Goal: Communication & Community: Answer question/provide support

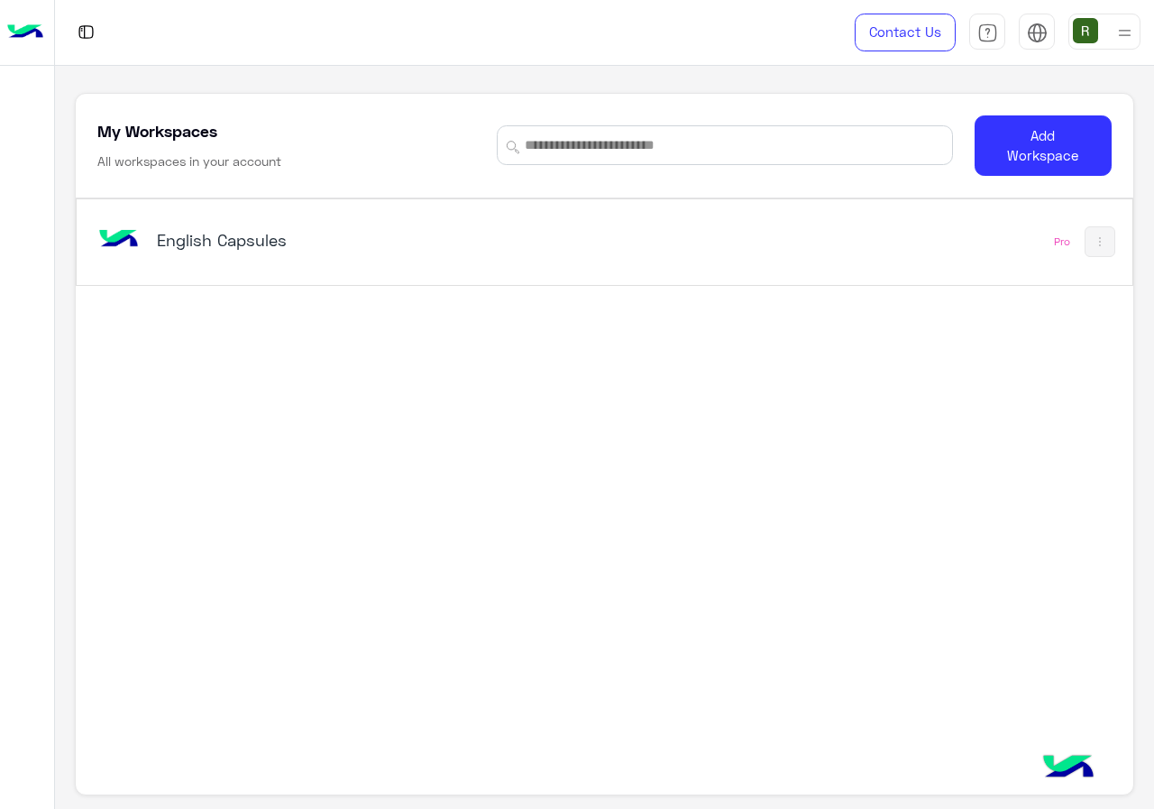
click at [475, 237] on h5 "English Capsules" at bounding box center [341, 240] width 368 height 22
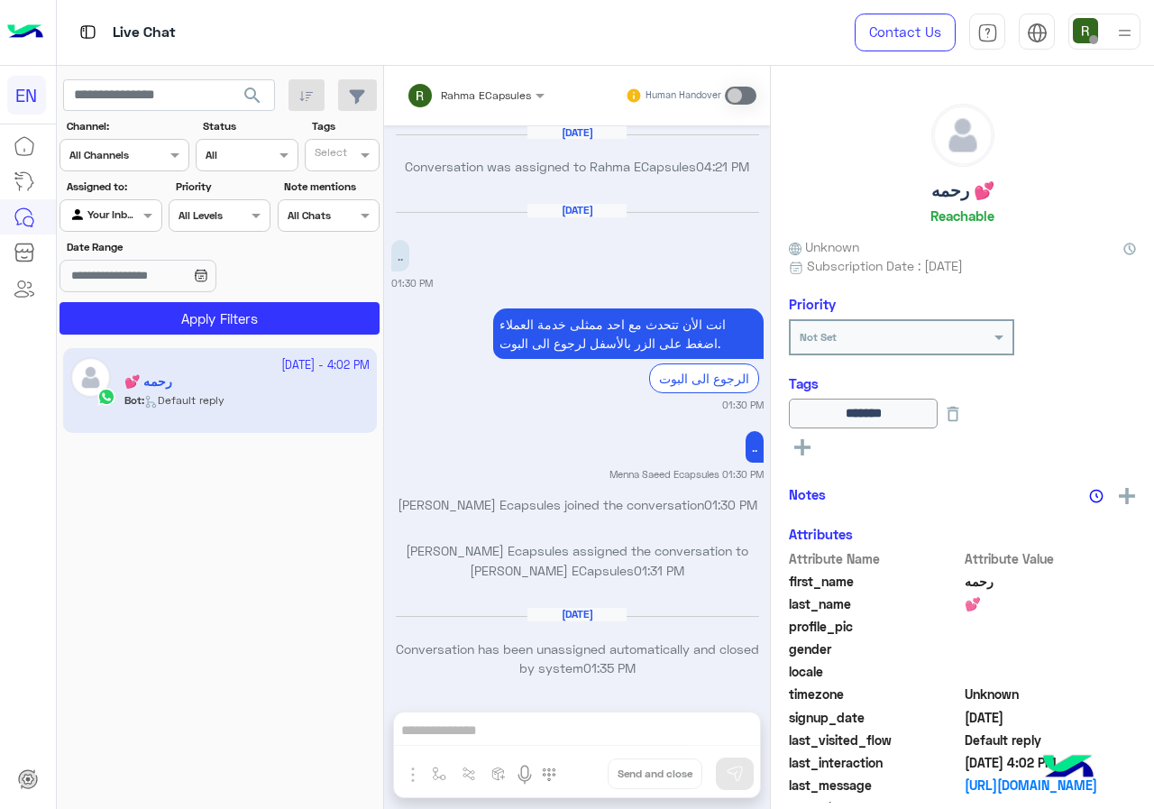
scroll to position [1149, 0]
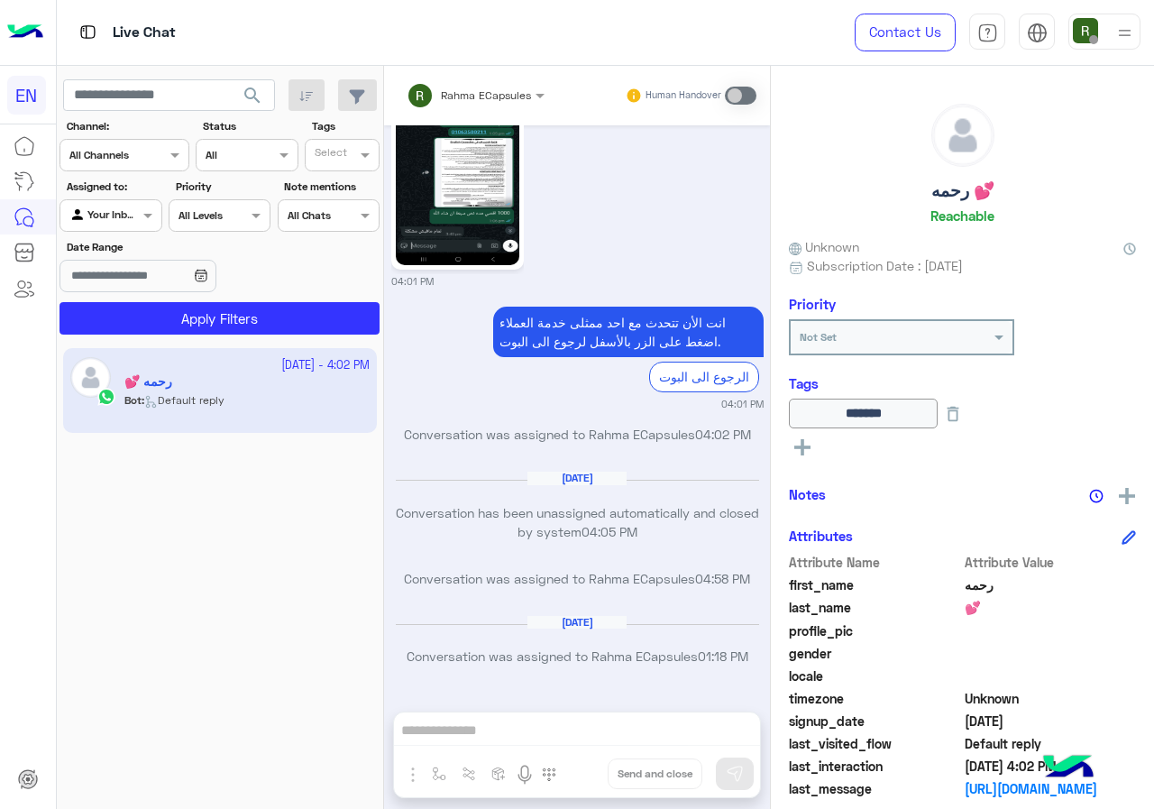
click at [133, 164] on div "Channel All Channels" at bounding box center [125, 155] width 130 height 32
click at [133, 232] on b "WhatsApp" at bounding box center [122, 224] width 62 height 15
click at [139, 300] on section "Channel: Channel WhatsApp Status Channel All Tags Select Assigned to: Agent Fil…" at bounding box center [220, 226] width 300 height 216
click at [140, 306] on button "Apply Filters" at bounding box center [220, 318] width 320 height 32
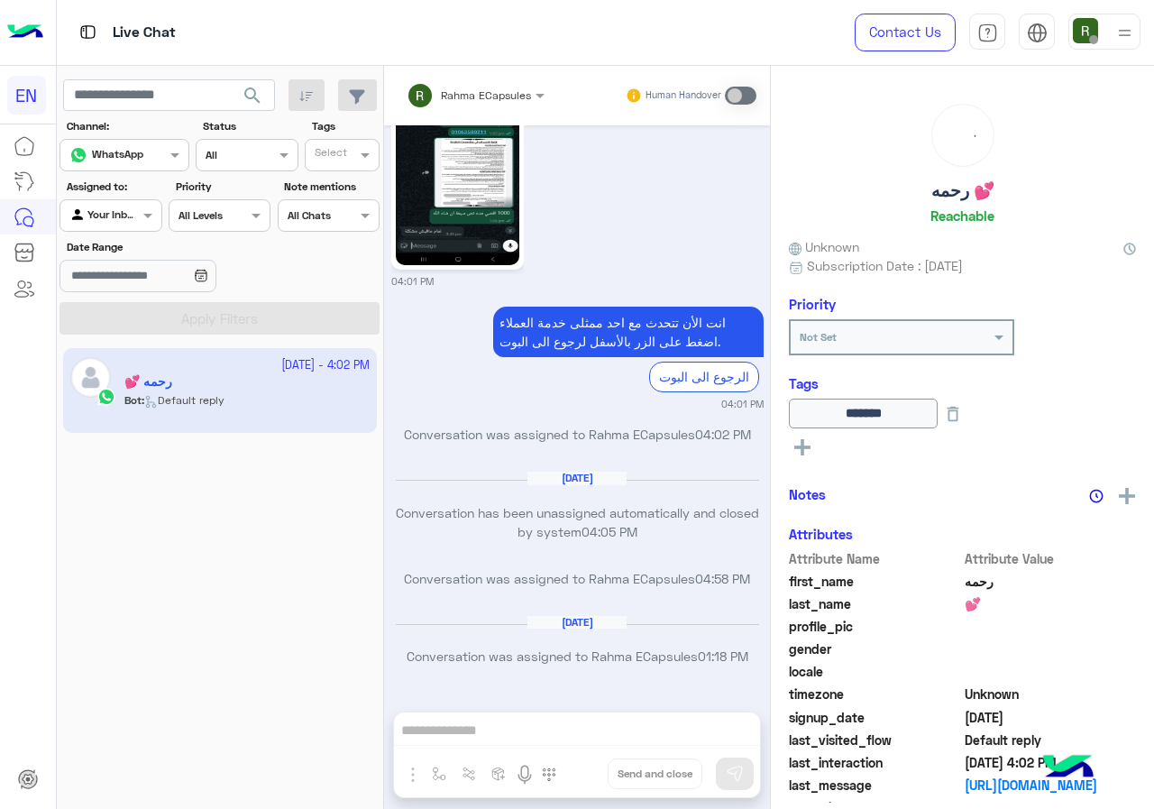
click at [115, 219] on div at bounding box center [110, 213] width 100 height 17
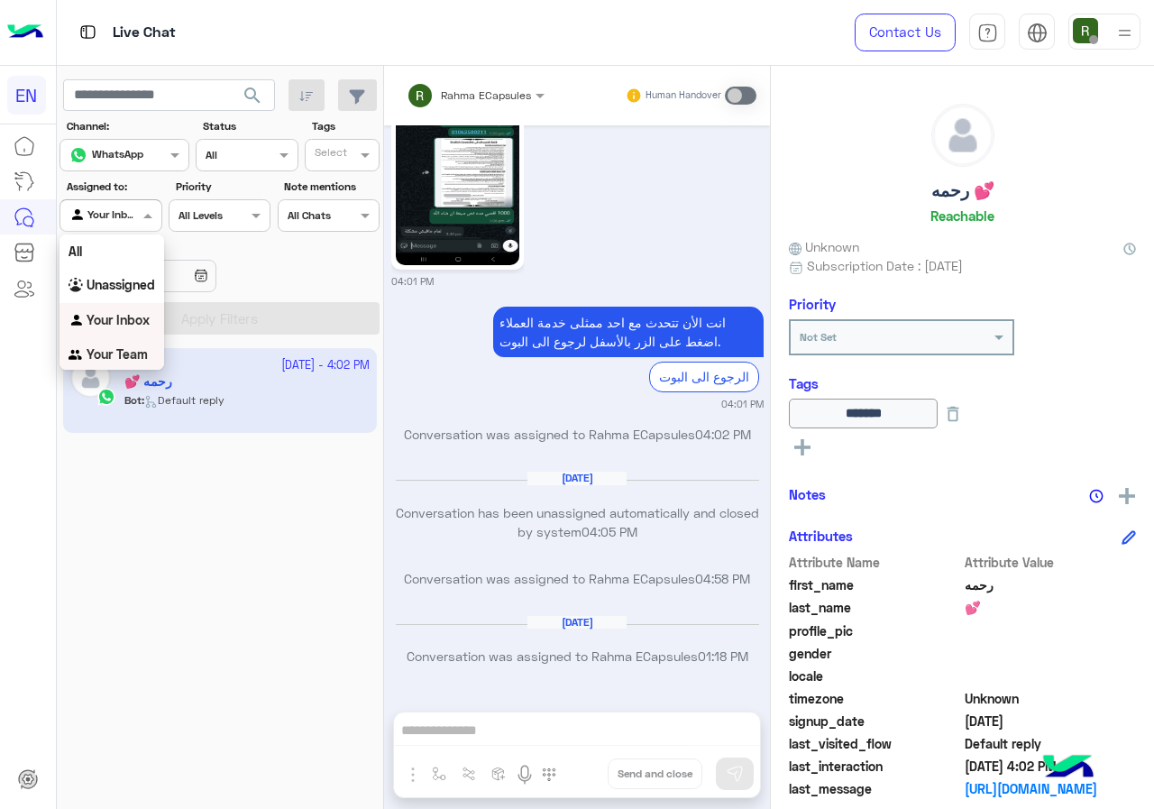
click at [124, 361] on b "Your Team" at bounding box center [117, 353] width 61 height 15
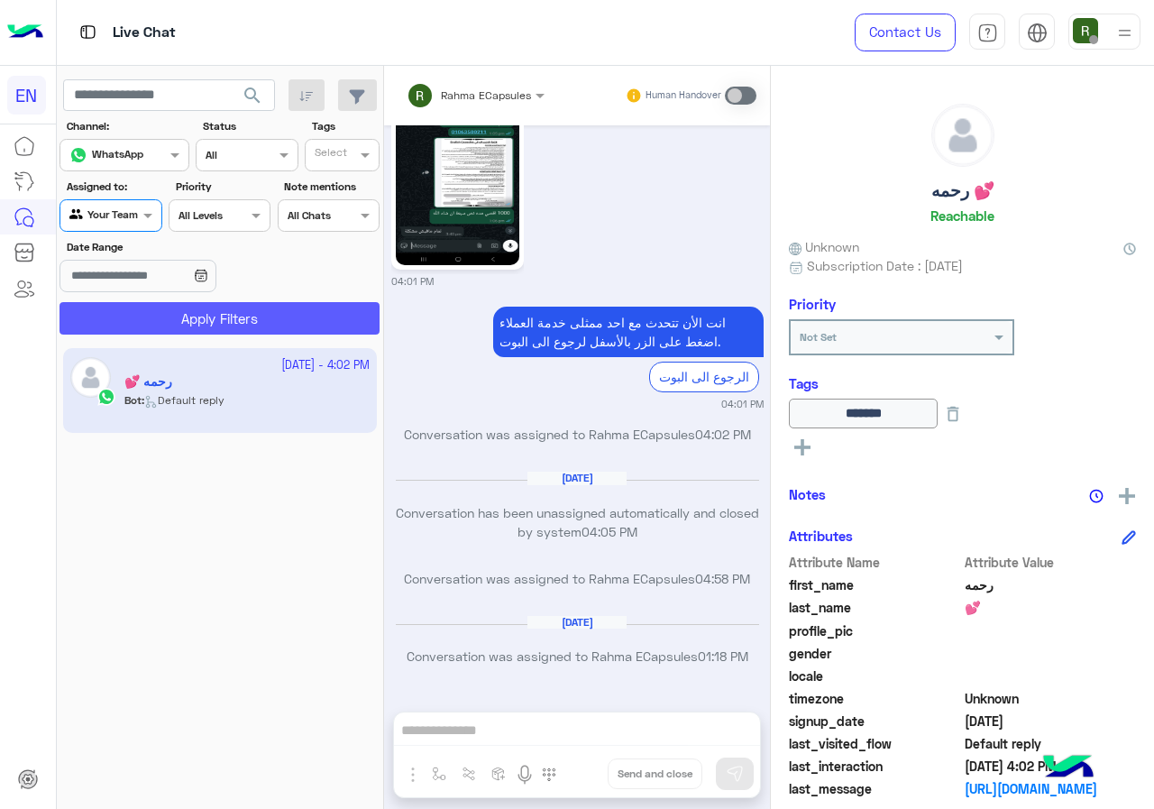
click at [141, 333] on button "Apply Filters" at bounding box center [220, 318] width 320 height 32
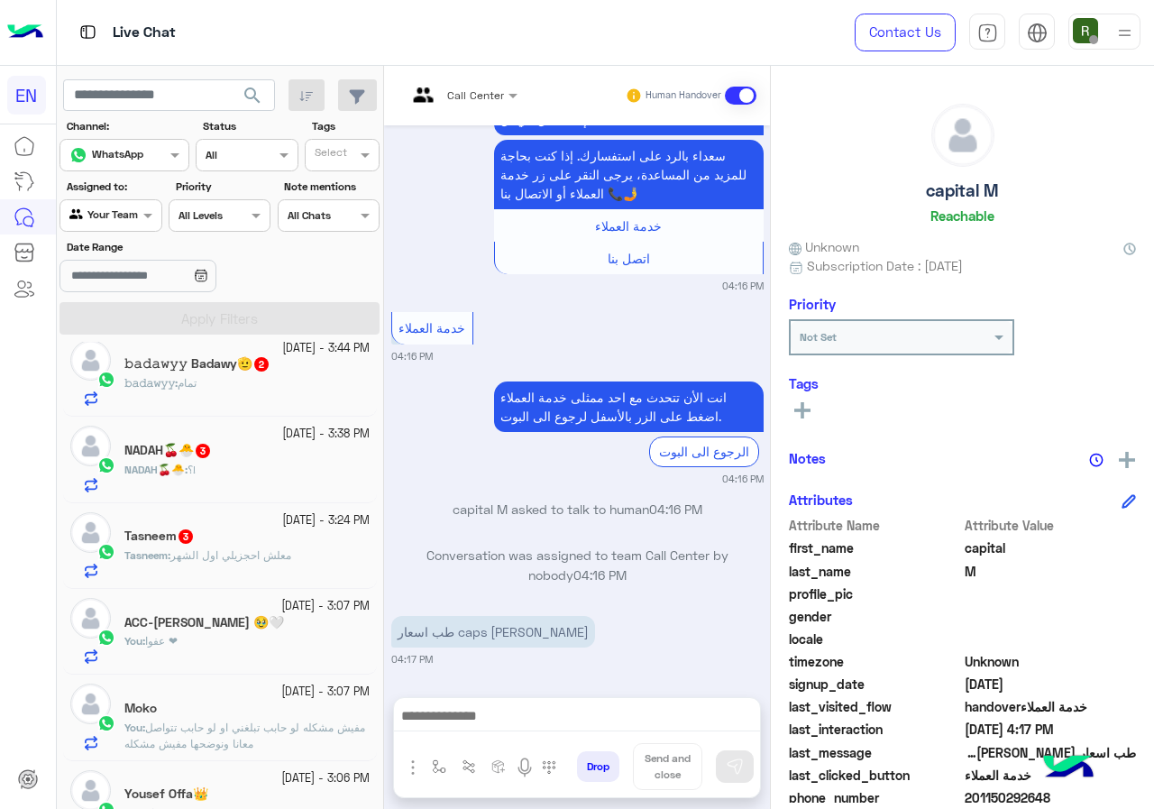
scroll to position [271, 0]
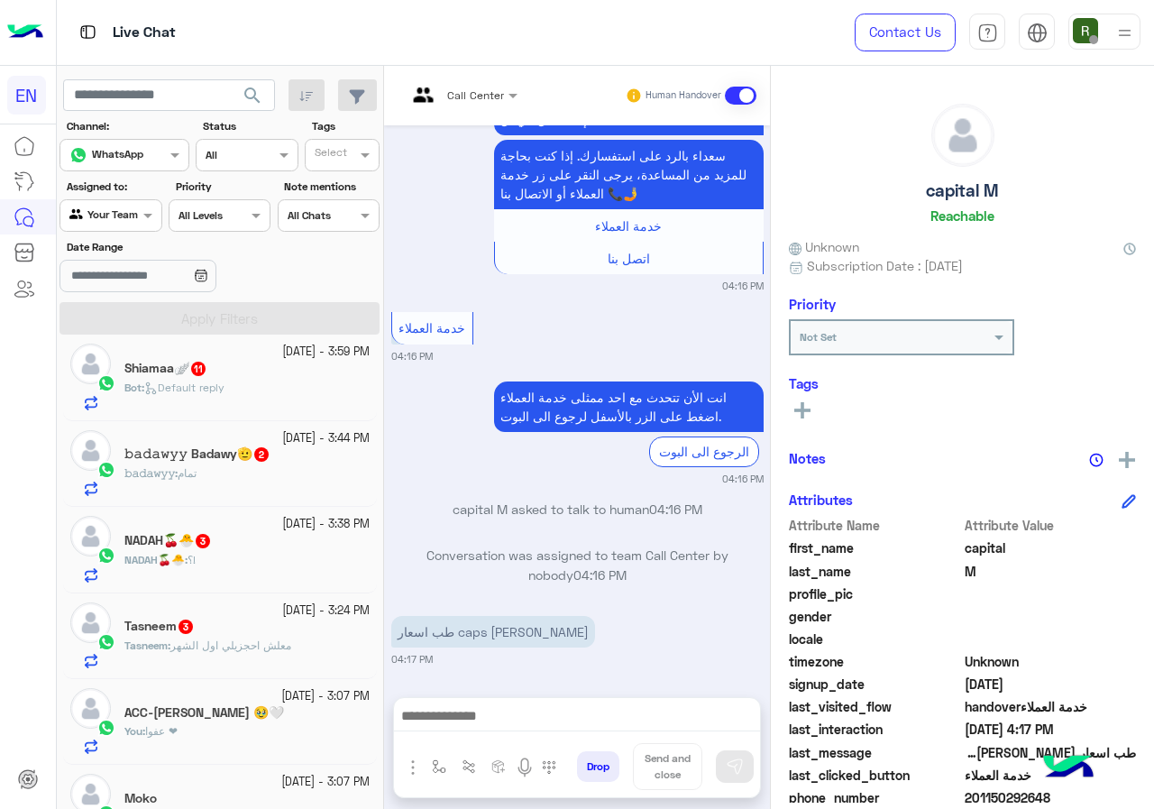
click at [242, 562] on div "NADAH🍒🐣 : ؟!" at bounding box center [246, 568] width 245 height 32
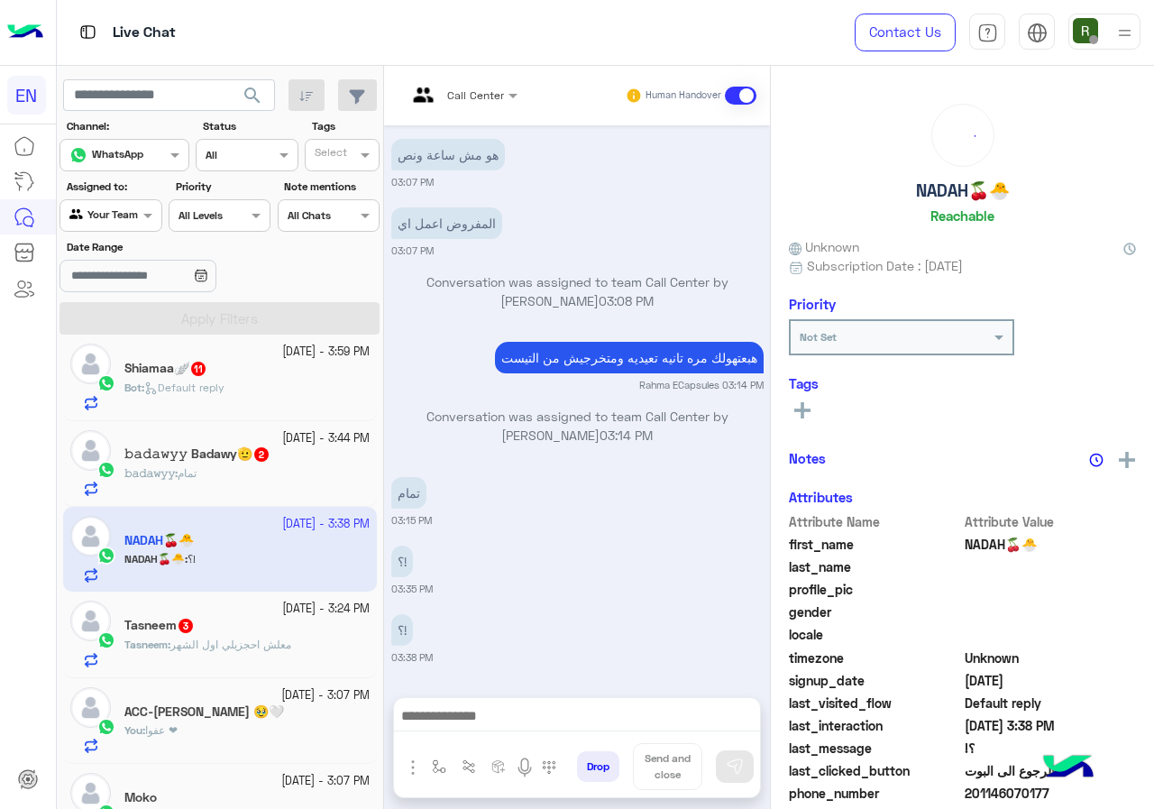
scroll to position [158, 0]
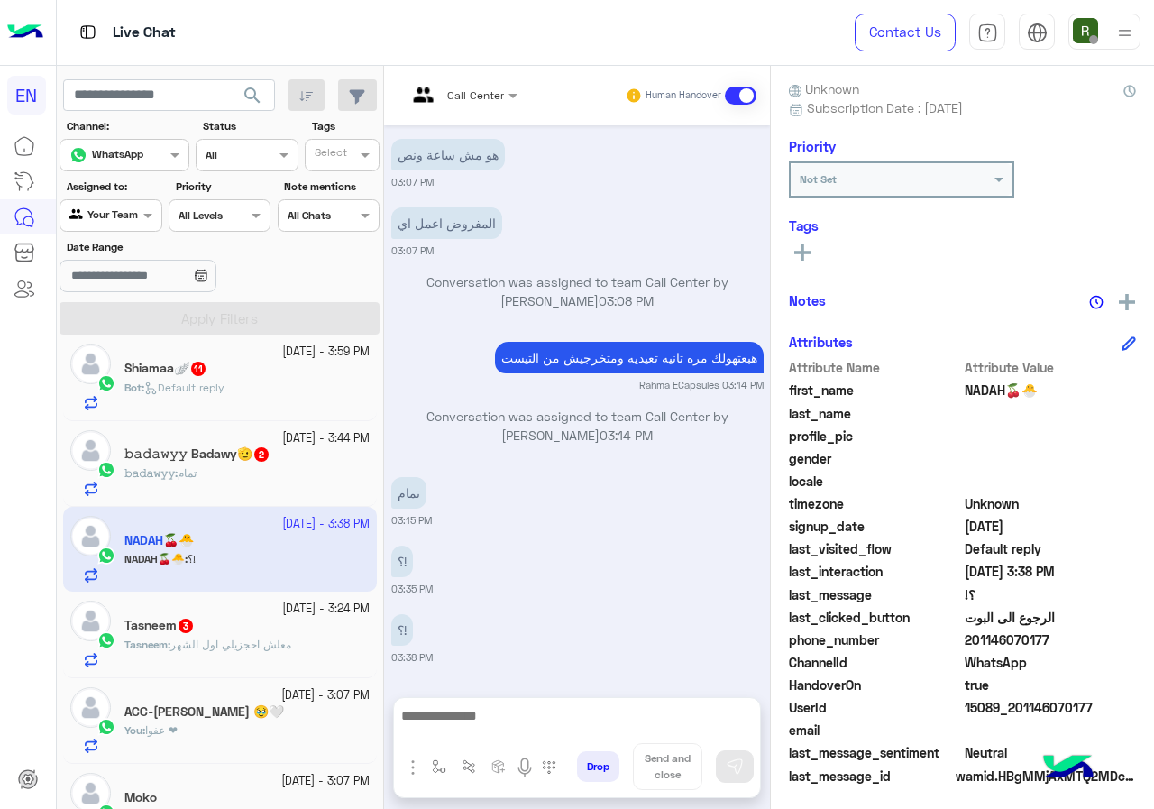
drag, startPoint x: 970, startPoint y: 638, endPoint x: 1048, endPoint y: 635, distance: 77.6
click at [1048, 635] on span "201146070177" at bounding box center [1051, 639] width 172 height 19
copy span "01146070177"
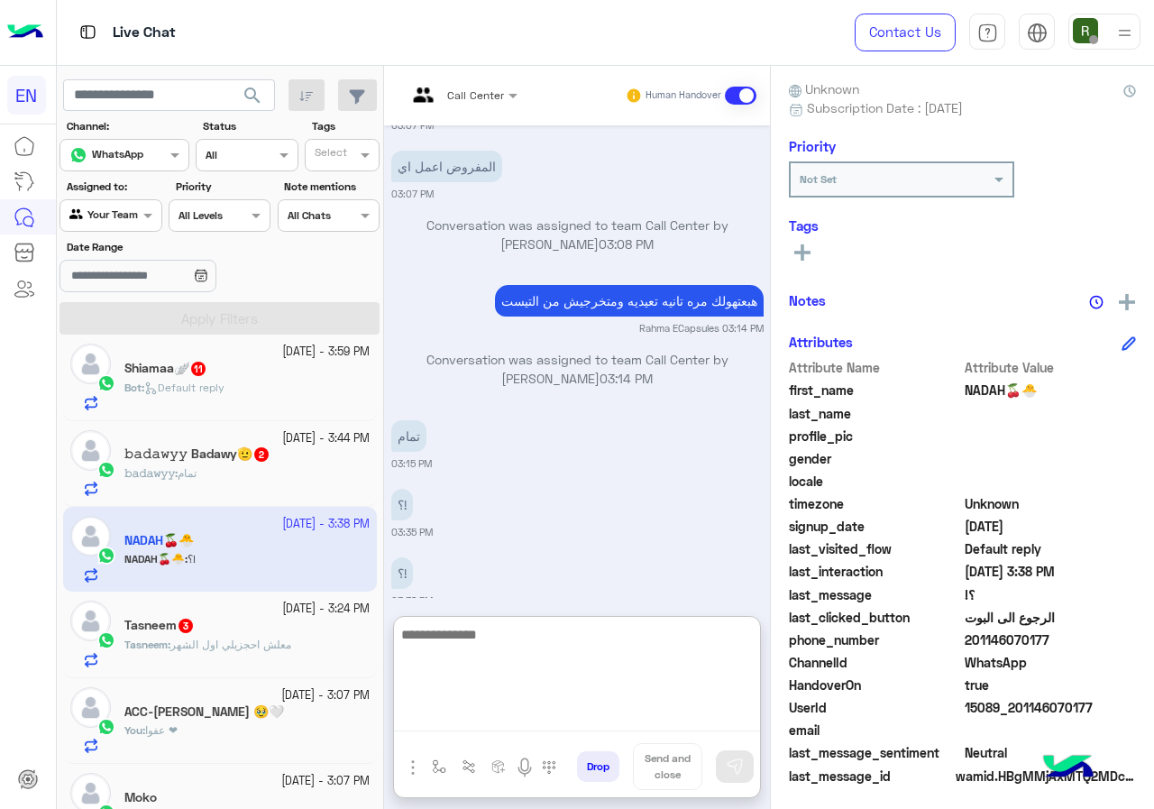
paste textarea "**********"
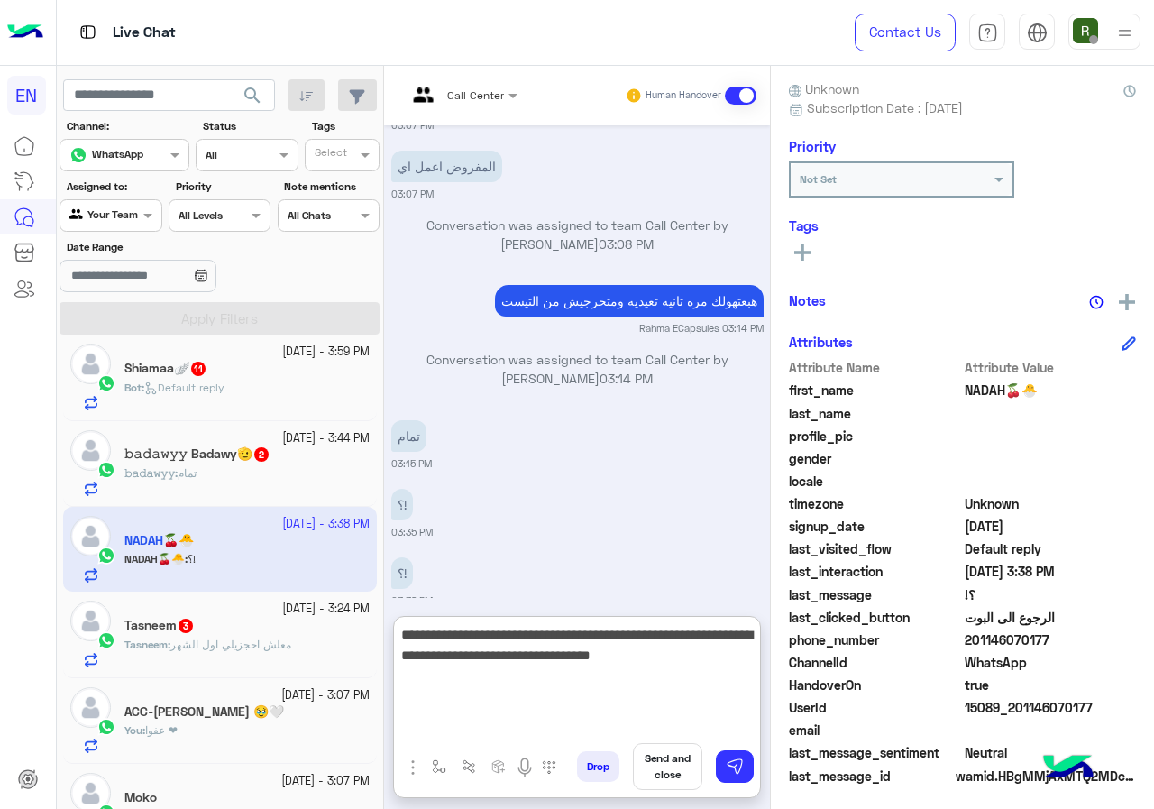
type textarea "**********"
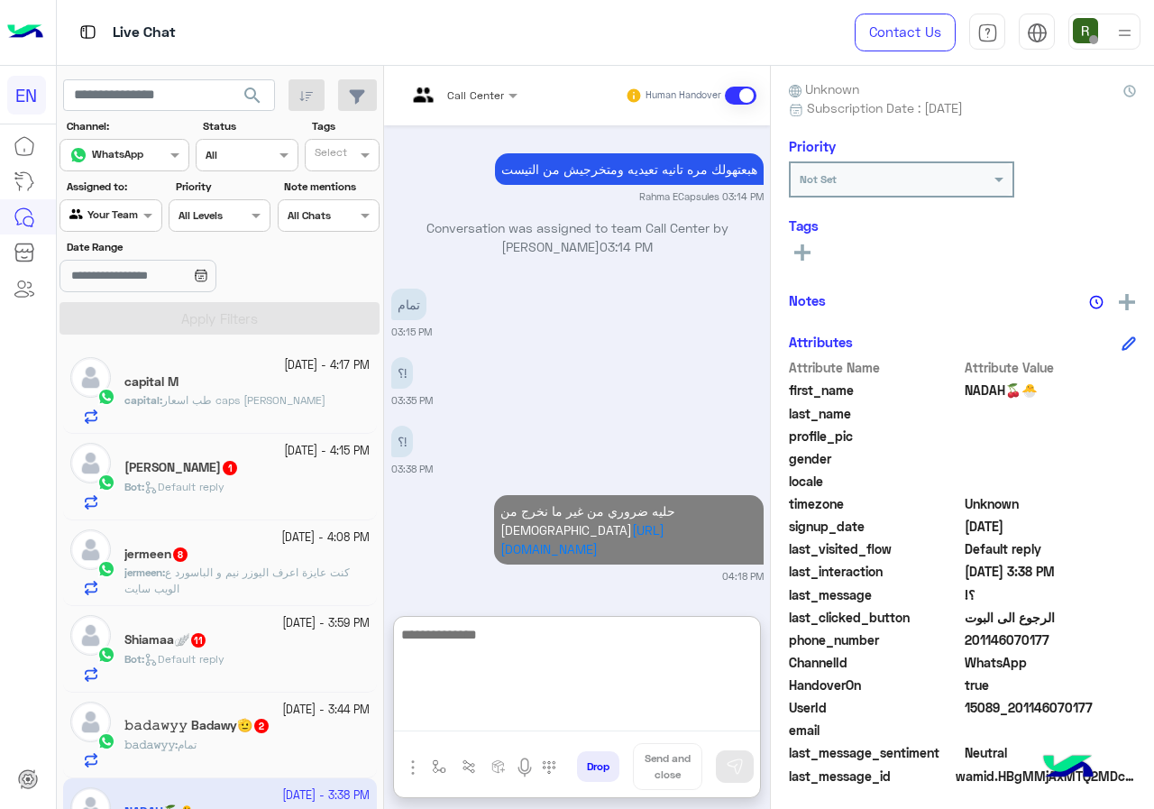
scroll to position [361, 0]
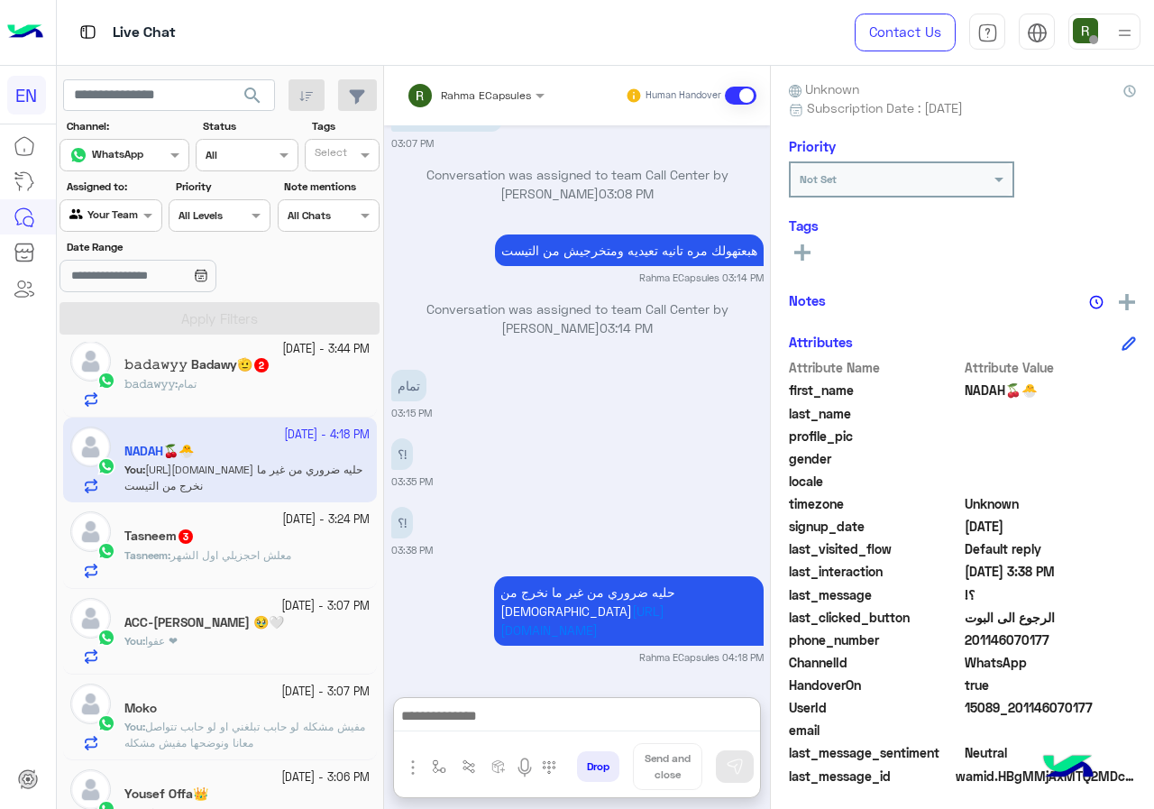
click at [208, 546] on div "Tasneem 3" at bounding box center [246, 537] width 245 height 19
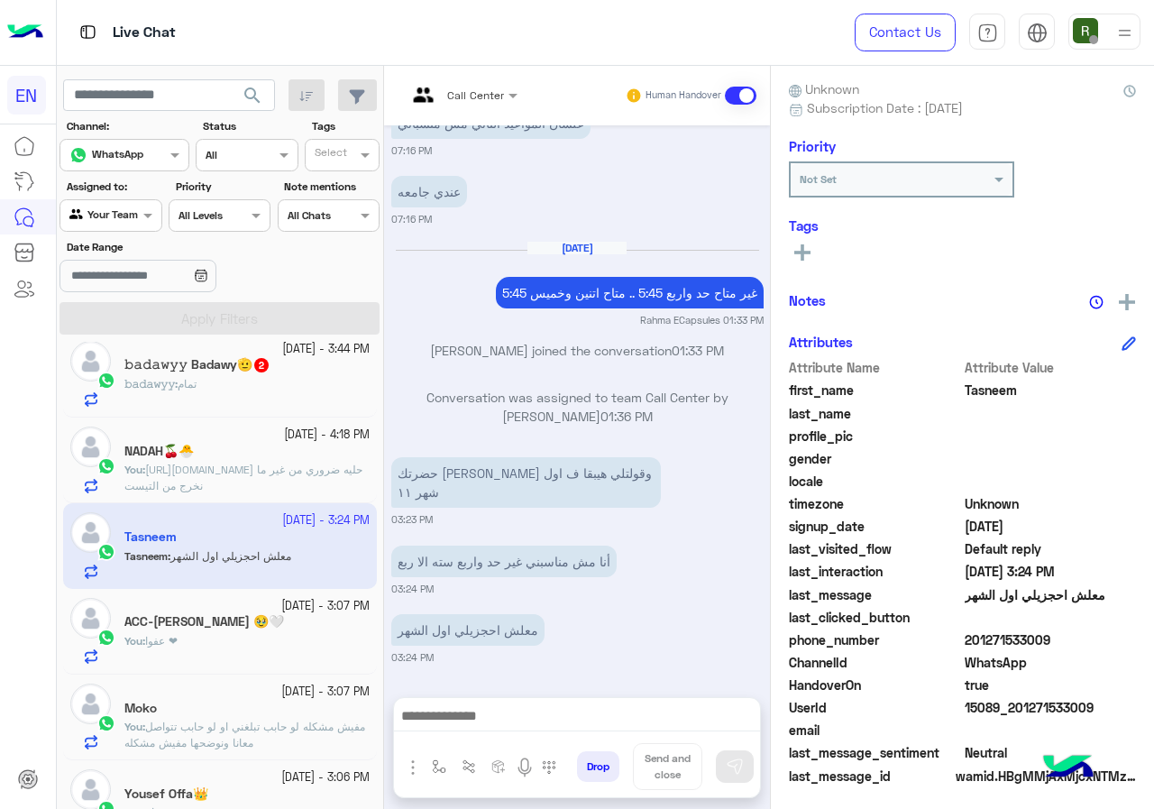
scroll to position [162, 0]
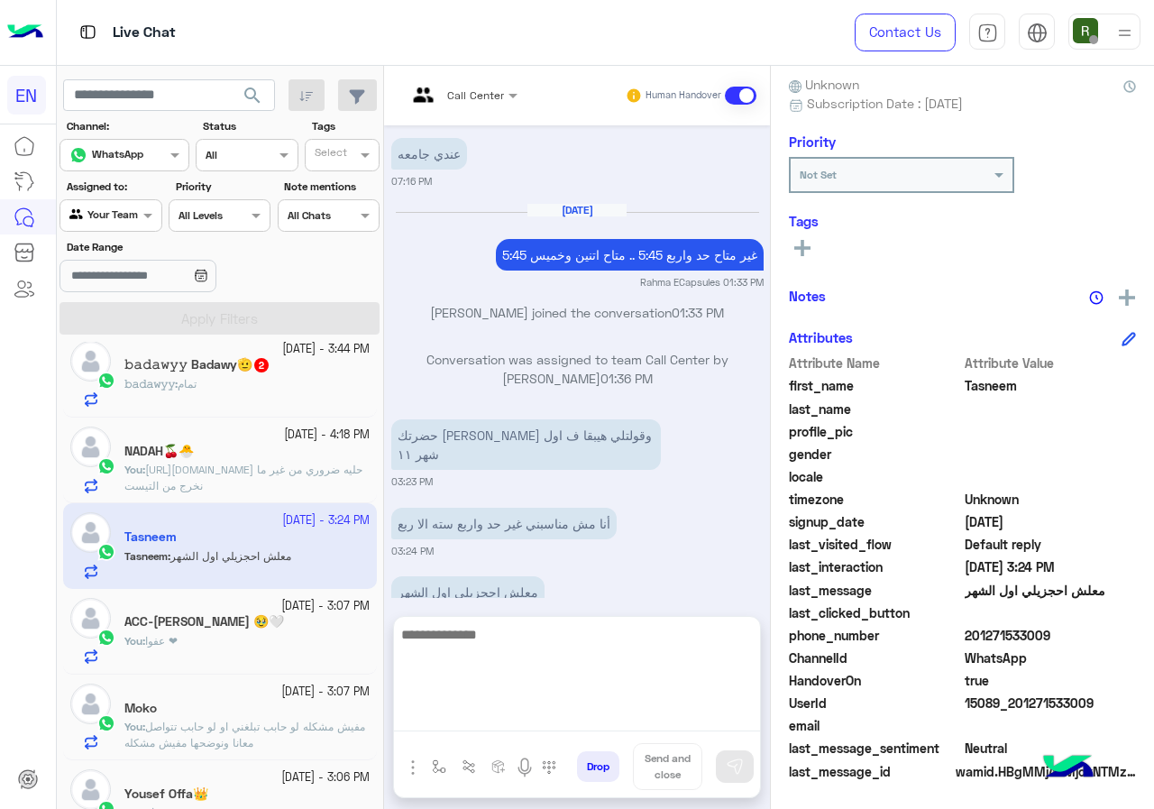
click at [614, 710] on textarea at bounding box center [577, 677] width 366 height 108
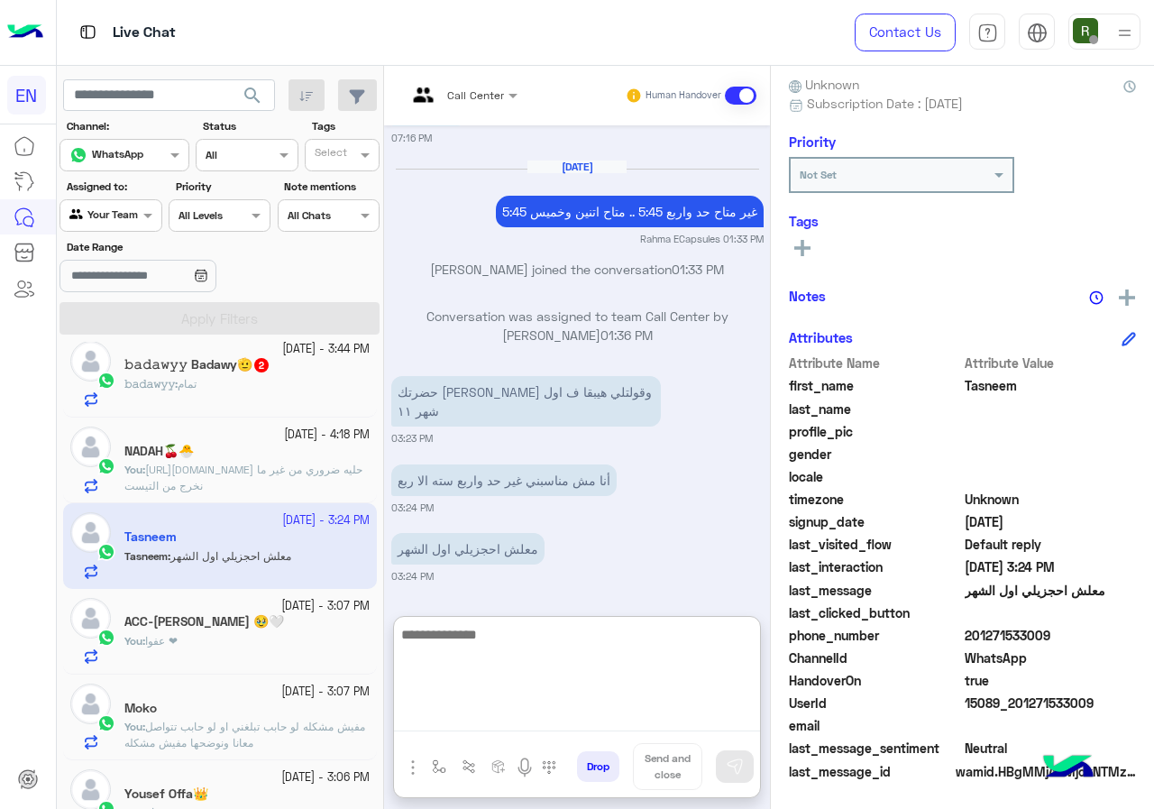
click at [626, 628] on textarea at bounding box center [577, 677] width 366 height 108
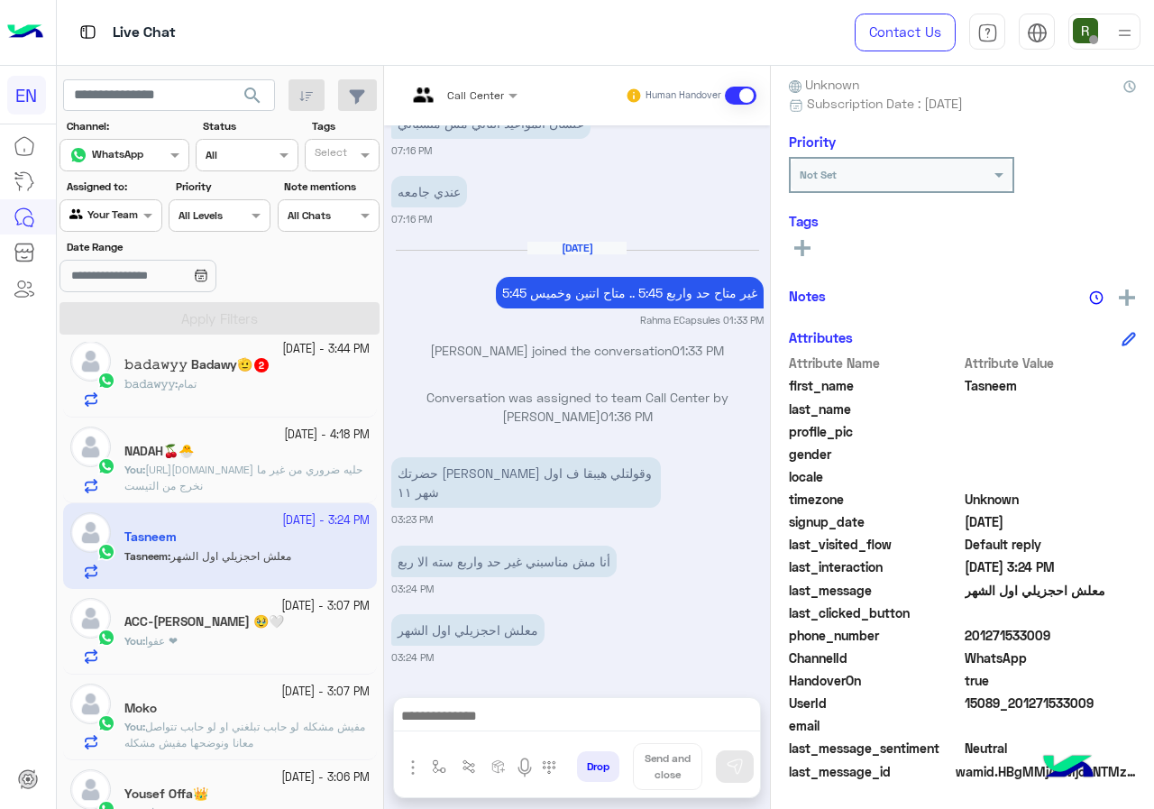
scroll to position [1546, 0]
drag, startPoint x: 969, startPoint y: 631, endPoint x: 1043, endPoint y: 629, distance: 74.0
click at [1043, 629] on span "201271533009" at bounding box center [1051, 635] width 172 height 19
copy span "01271533009"
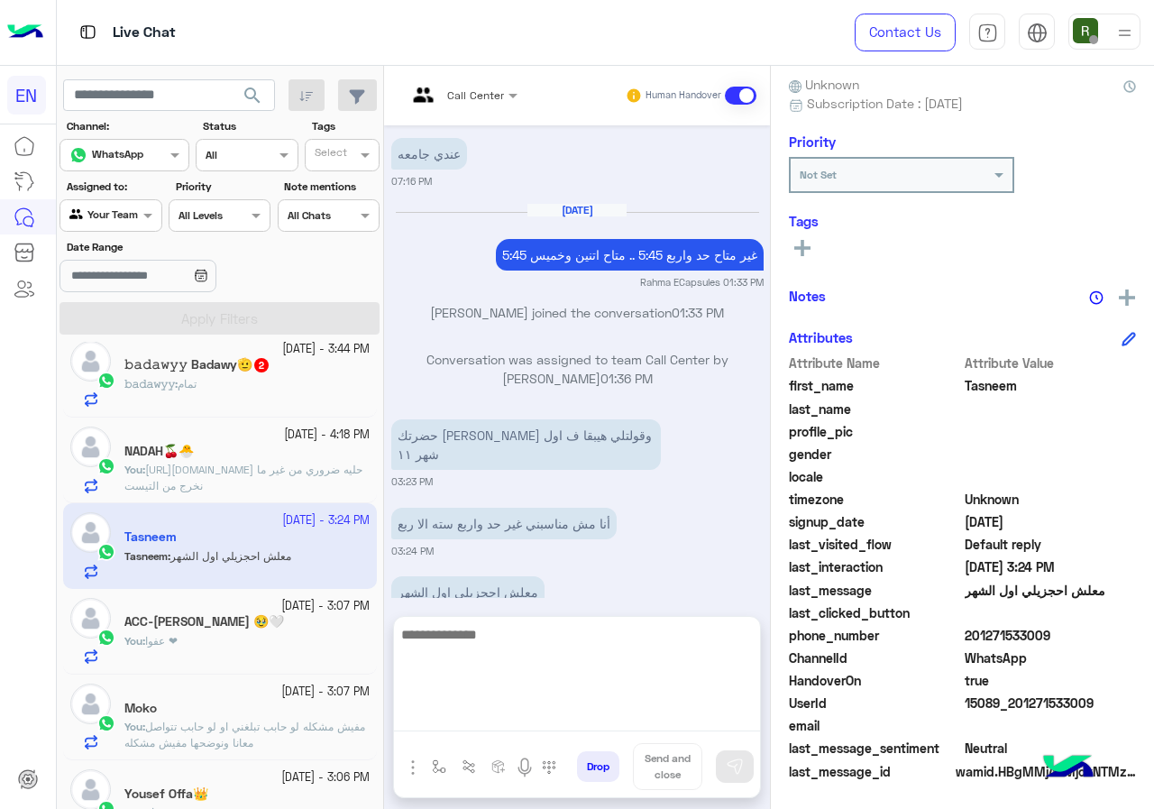
click at [530, 728] on textarea at bounding box center [577, 677] width 366 height 108
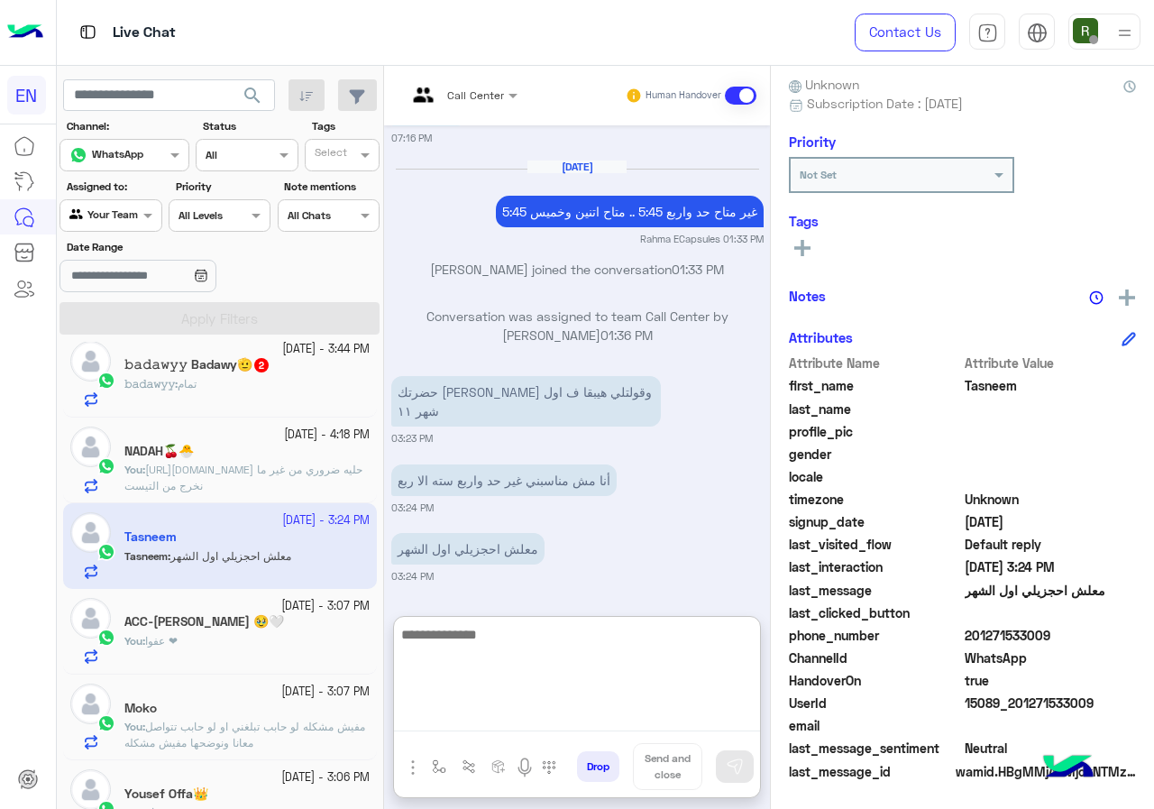
scroll to position [1626, 0]
type textarea "*"
type textarea "**********"
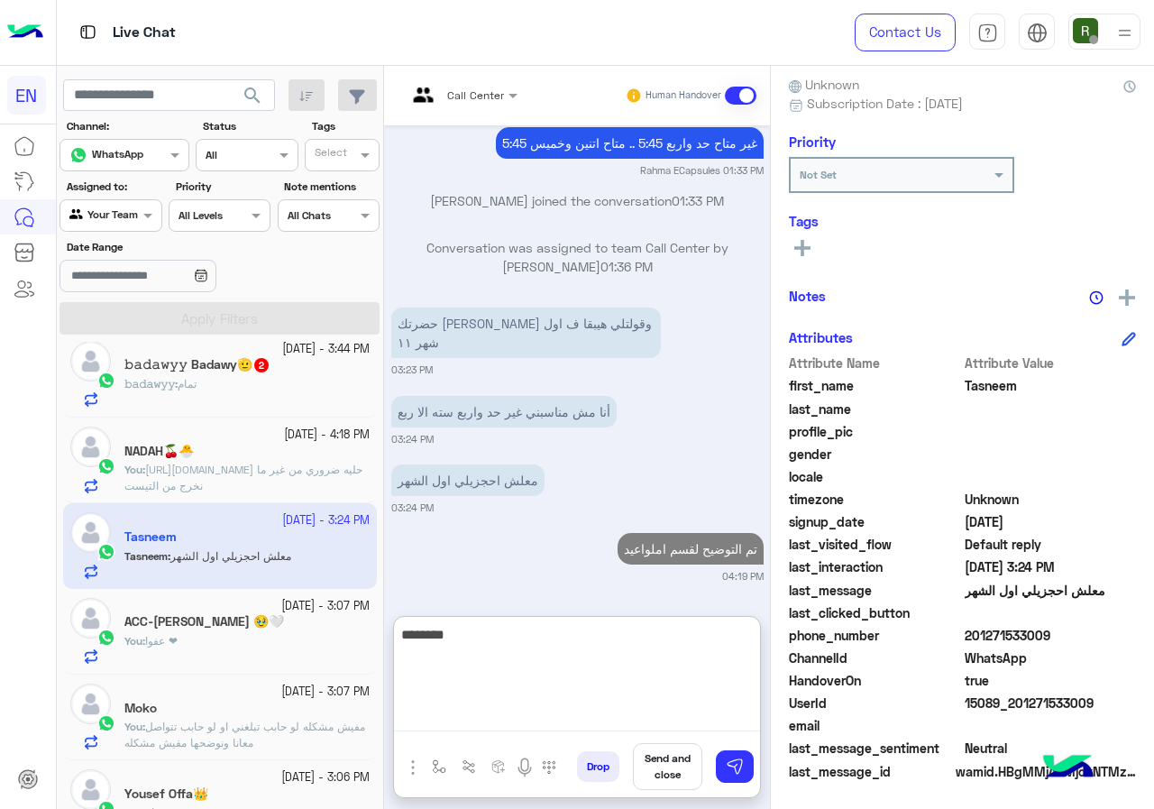
type textarea "********"
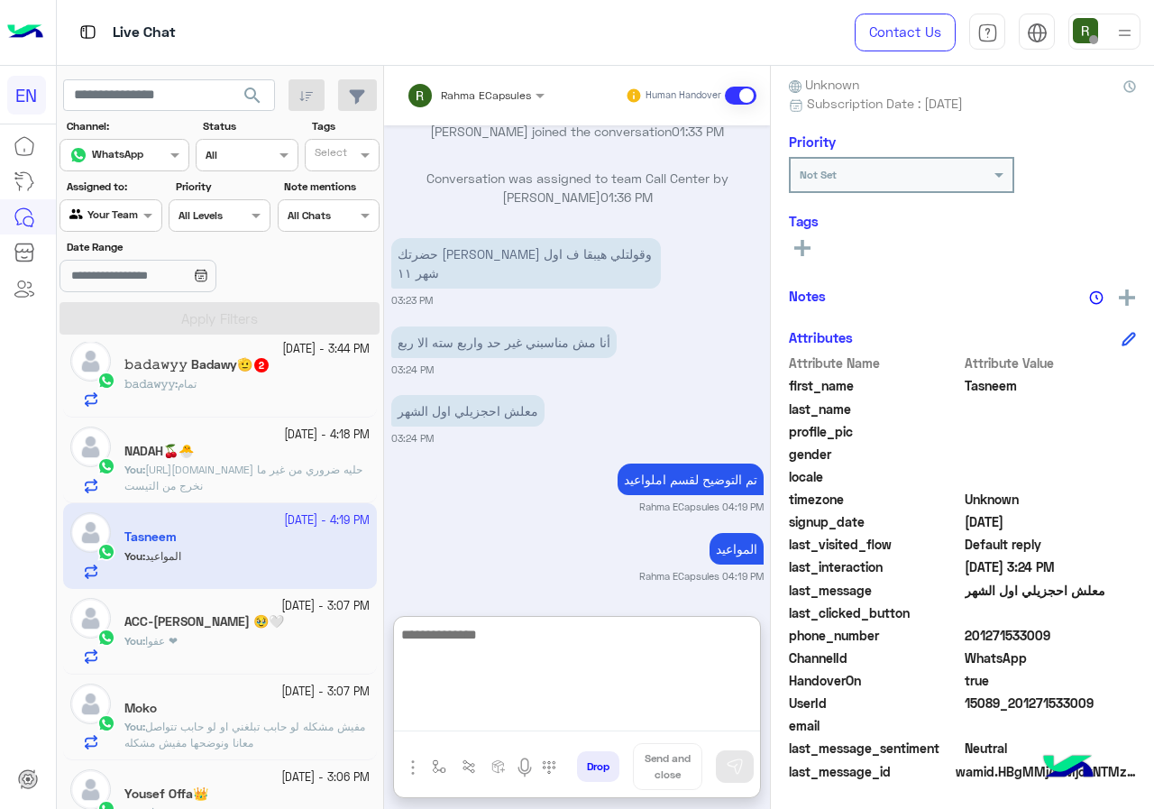
scroll to position [271, 0]
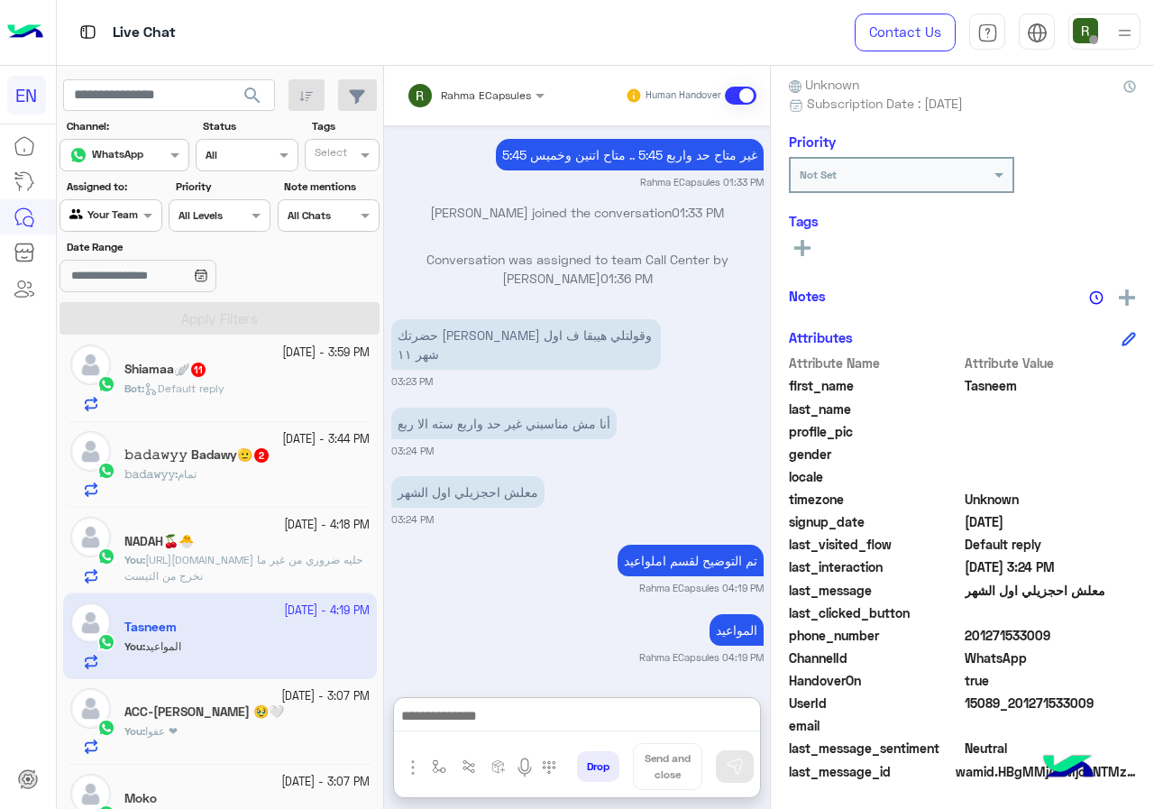
click at [231, 494] on div "𝚋𝚊𝚍𝚊𝚠𝚢𝚢 : تمام" at bounding box center [246, 482] width 245 height 32
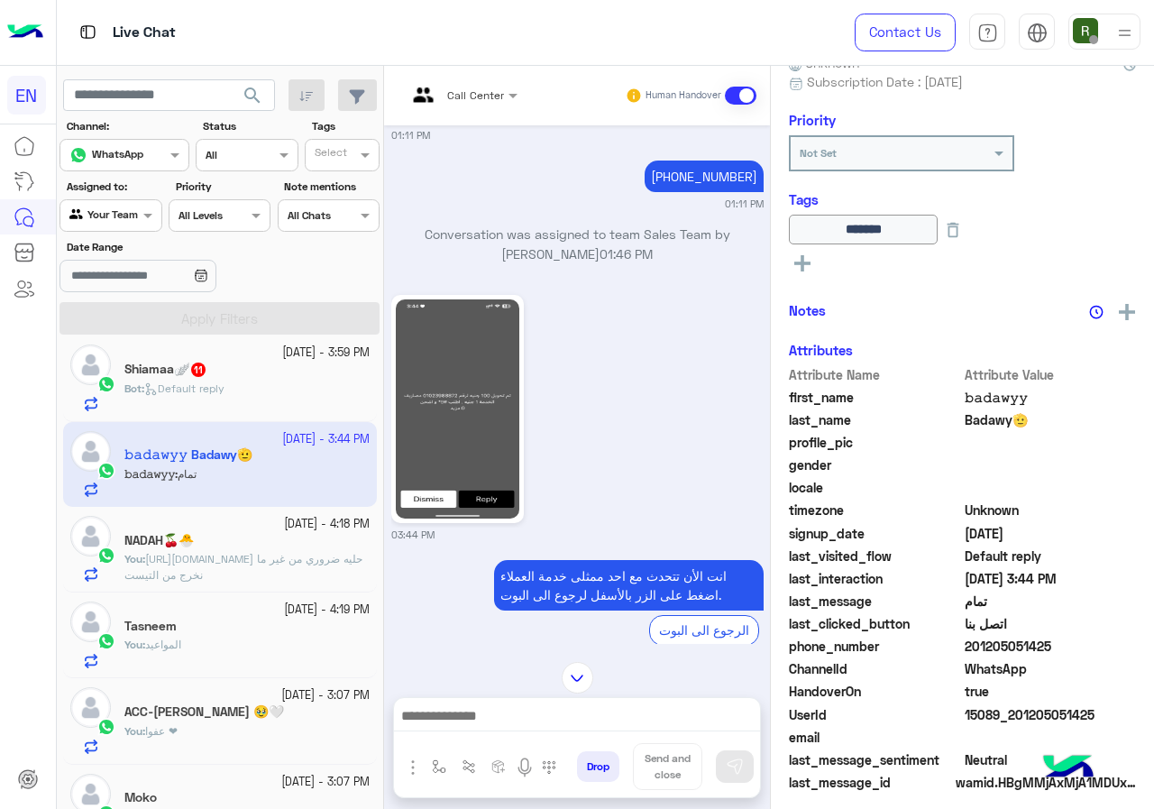
scroll to position [195, 0]
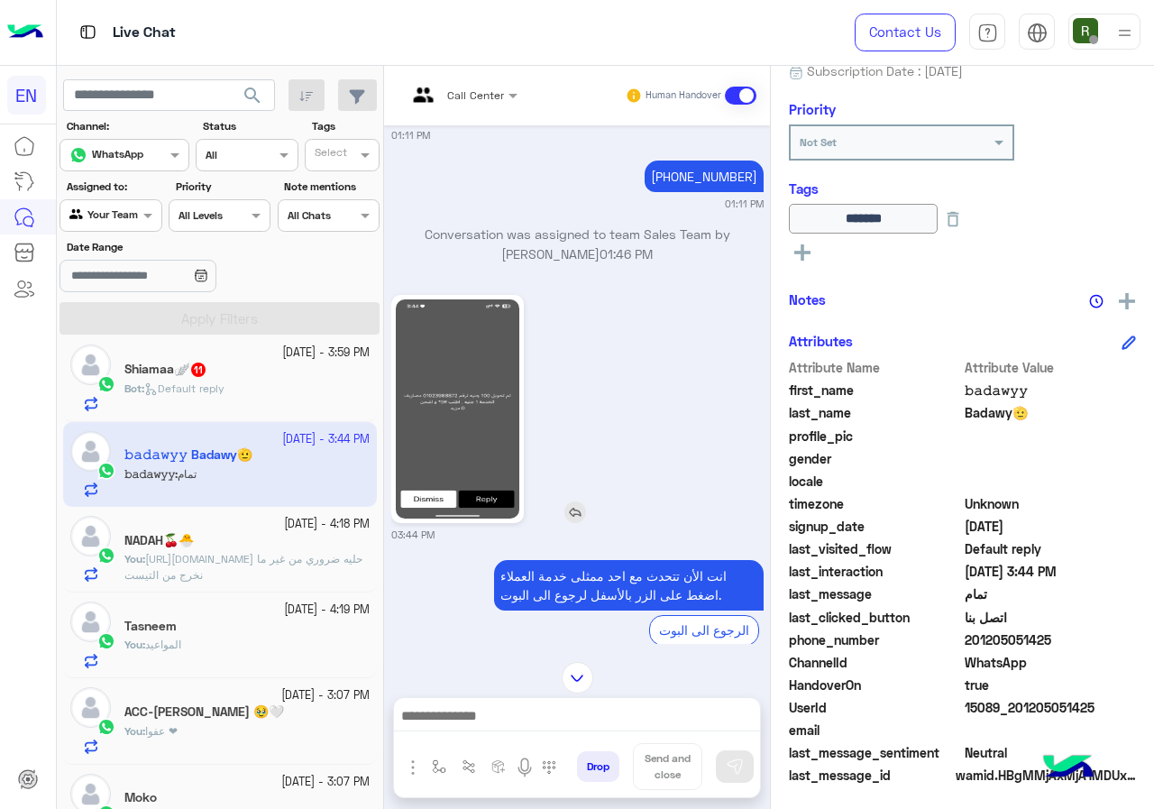
click at [404, 411] on img at bounding box center [458, 408] width 124 height 219
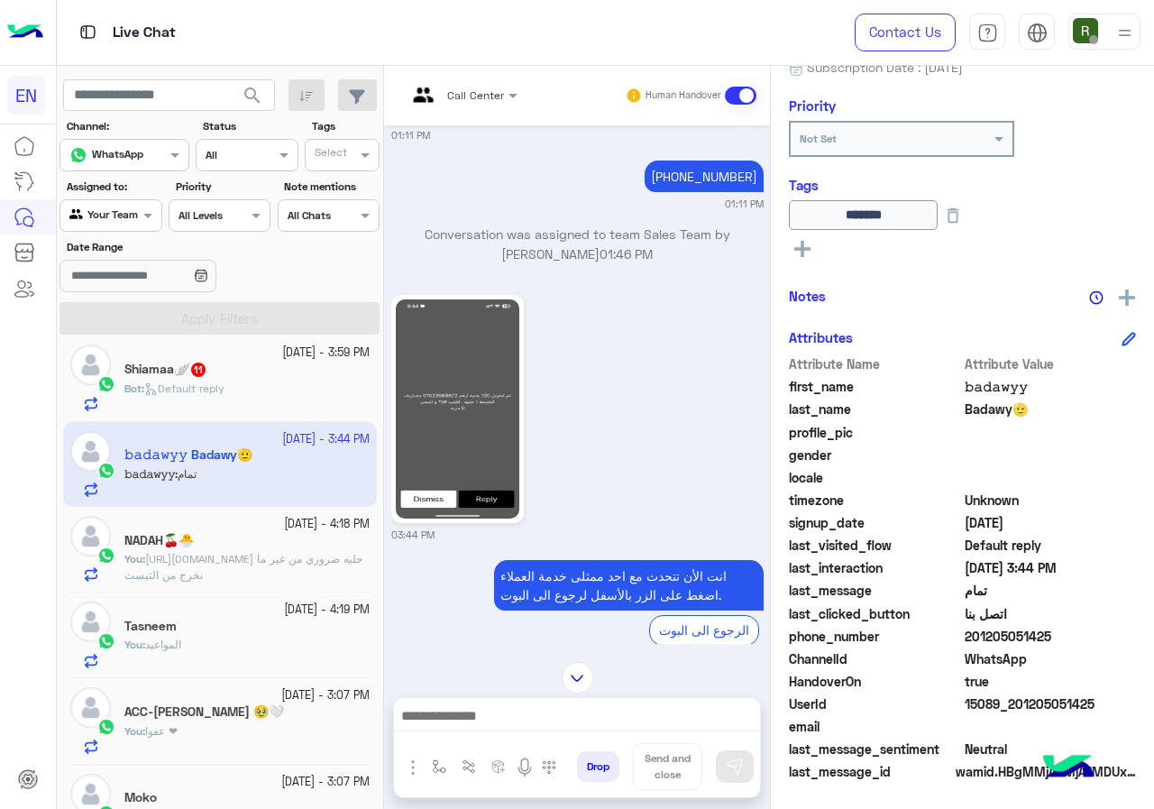
scroll to position [199, 0]
drag, startPoint x: 968, startPoint y: 635, endPoint x: 1092, endPoint y: 635, distance: 123.5
click at [1092, 635] on span "201205051425" at bounding box center [1051, 635] width 172 height 19
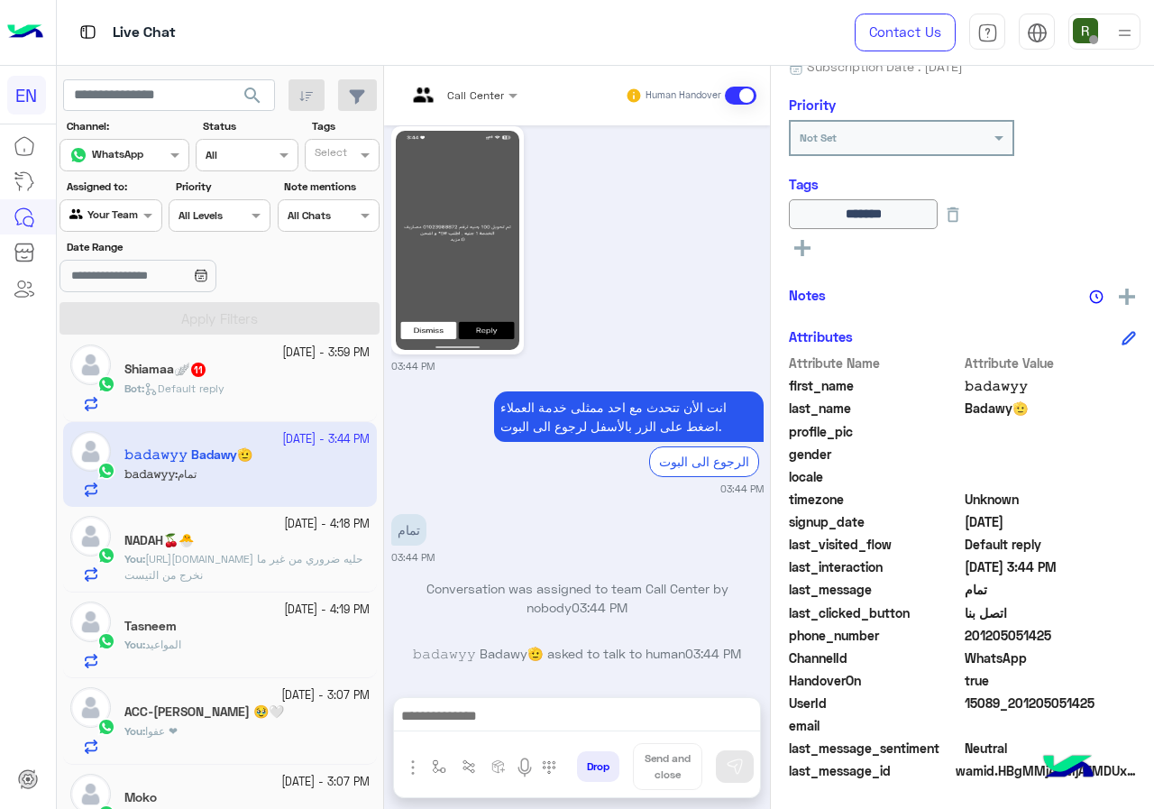
scroll to position [1276, 0]
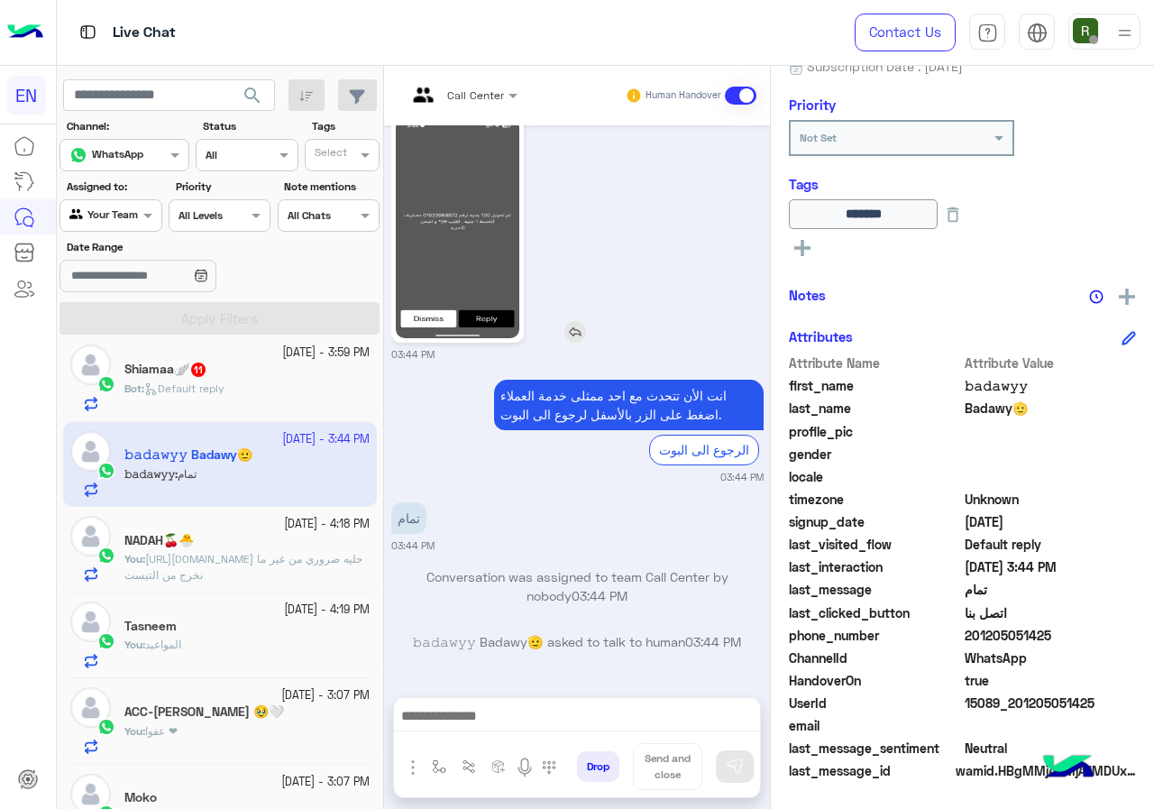
click at [447, 287] on img at bounding box center [458, 228] width 124 height 219
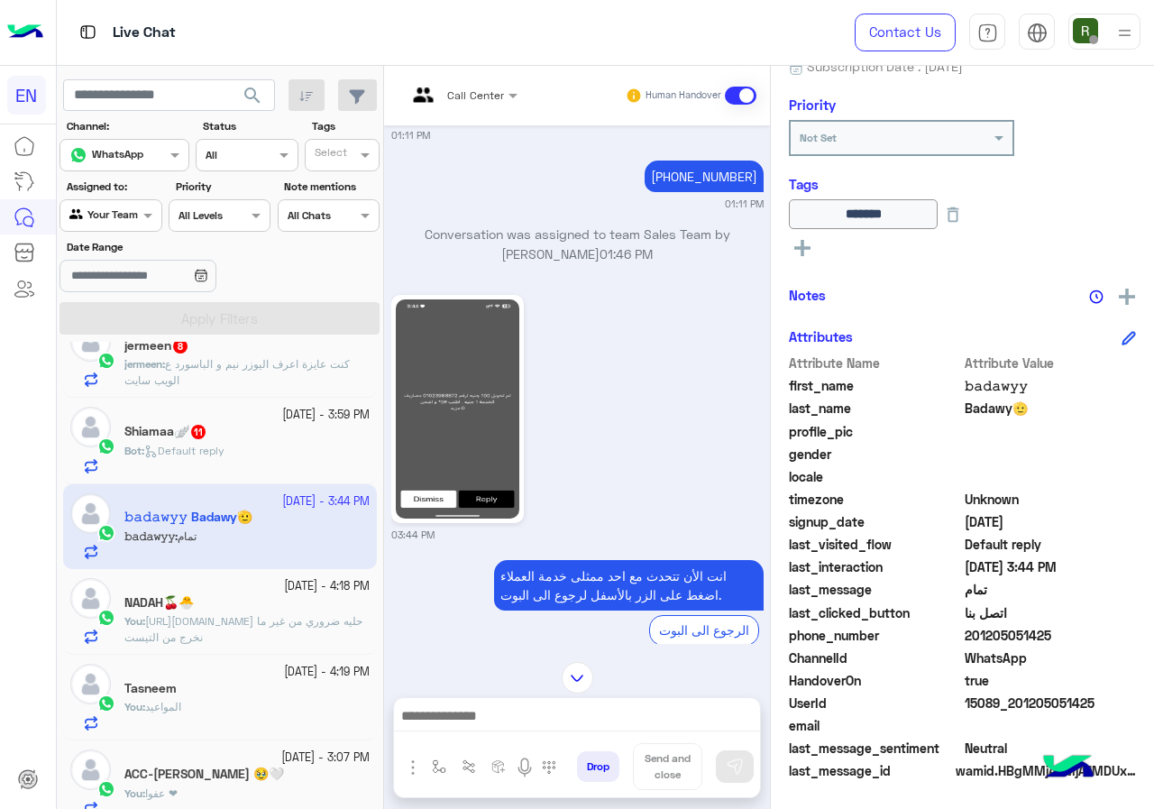
scroll to position [180, 0]
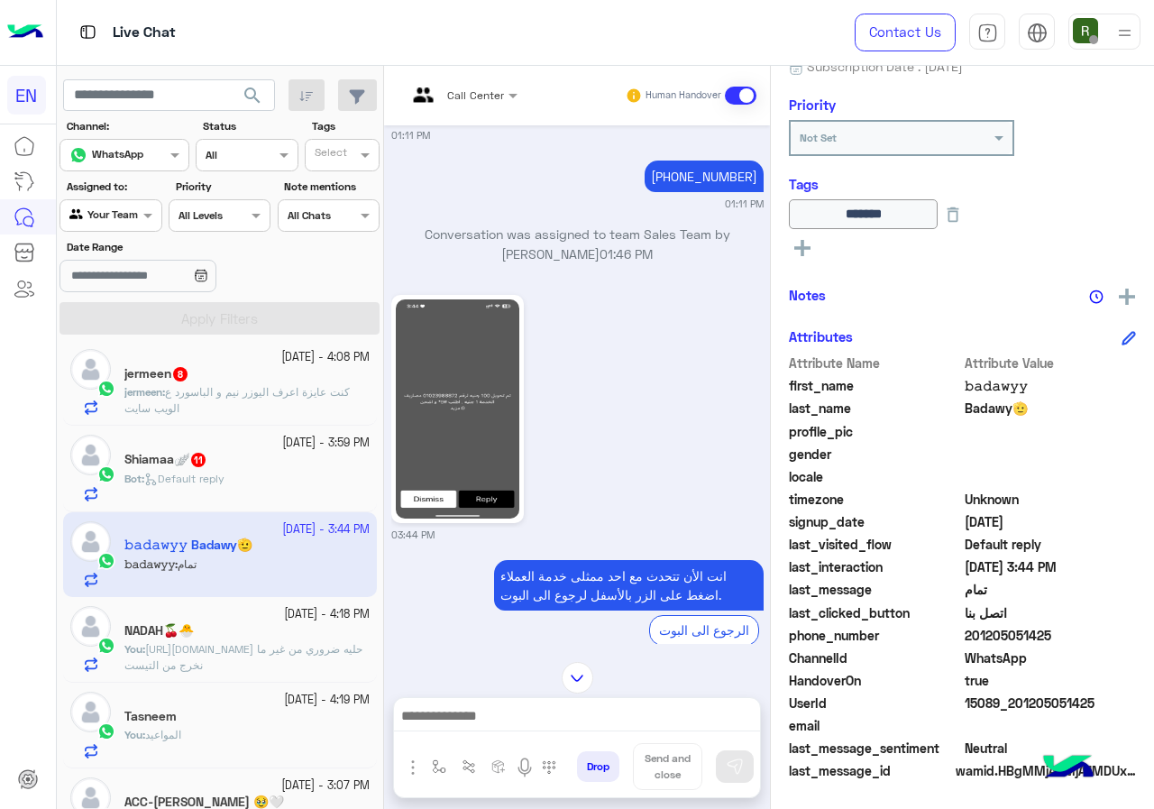
click at [241, 505] on div "[DATE] - 3:59 PM Shiamaa🪽 11 Bot : Default reply" at bounding box center [220, 469] width 314 height 86
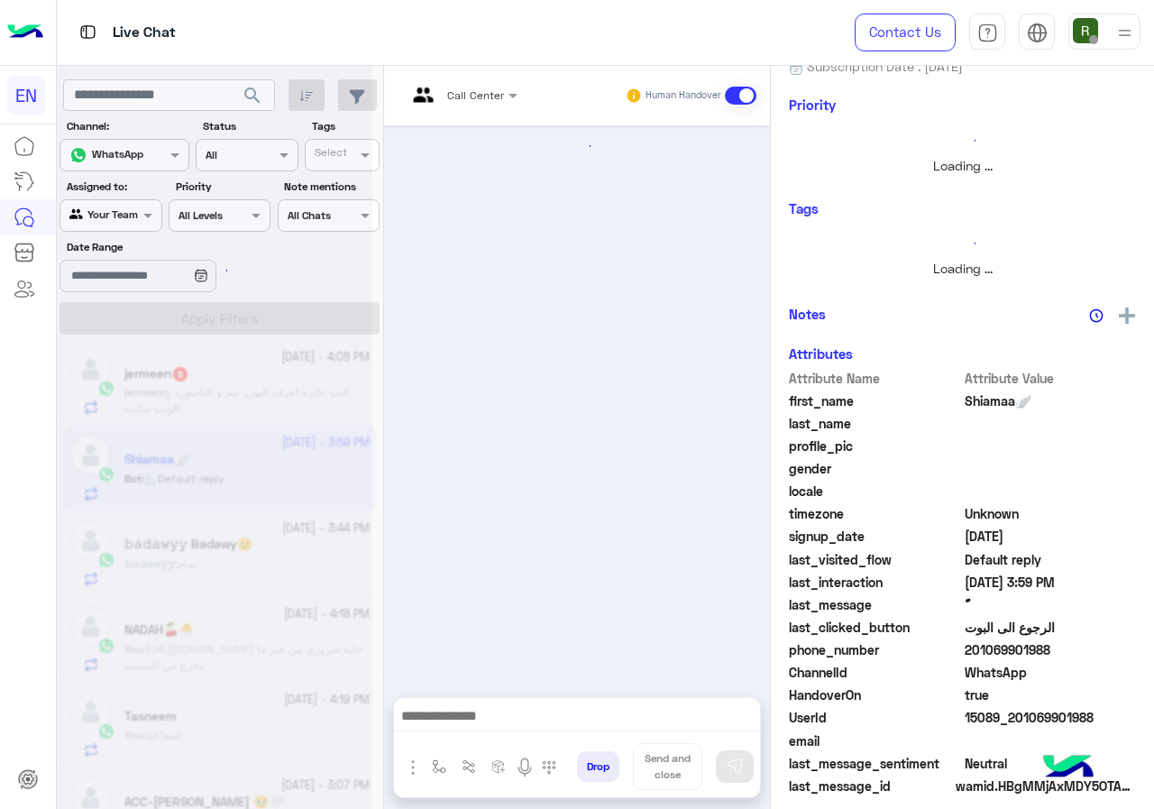
click at [238, 481] on div at bounding box center [215, 411] width 316 height 809
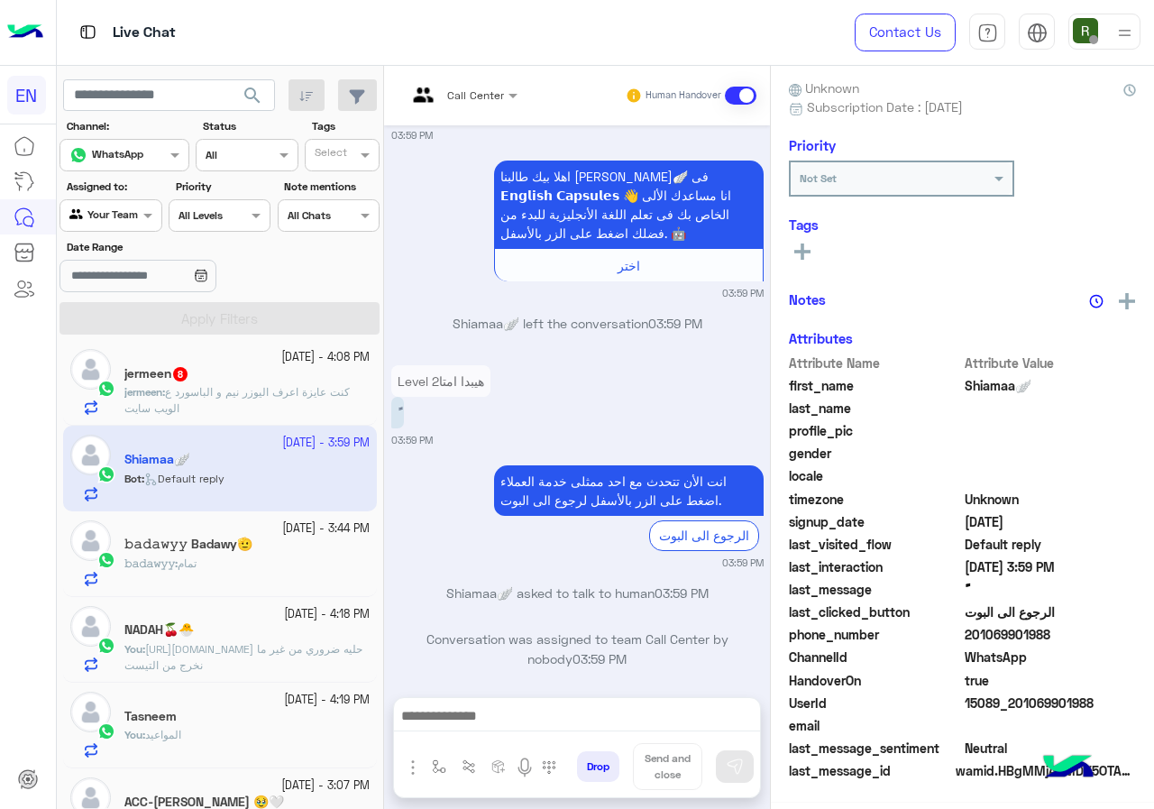
scroll to position [158, 0]
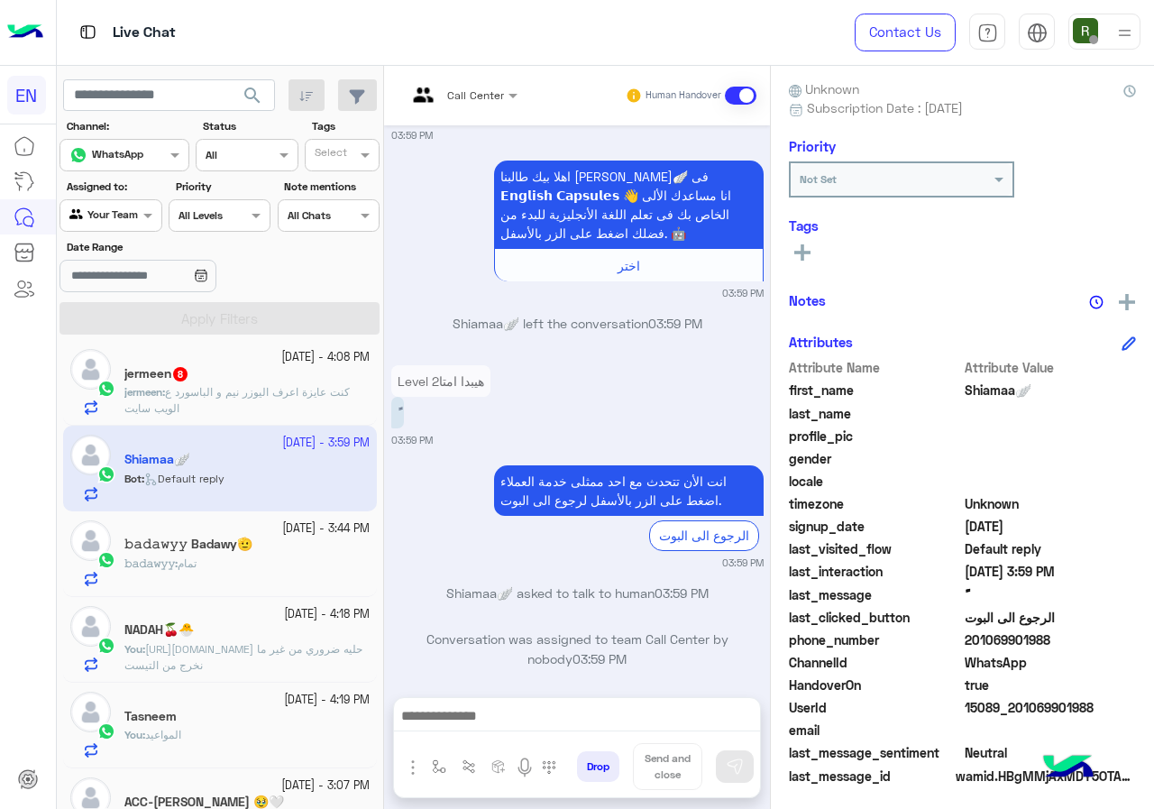
drag, startPoint x: 969, startPoint y: 638, endPoint x: 1097, endPoint y: 641, distance: 128.1
click at [1097, 641] on span "201069901988" at bounding box center [1051, 639] width 172 height 19
copy span "01069901988"
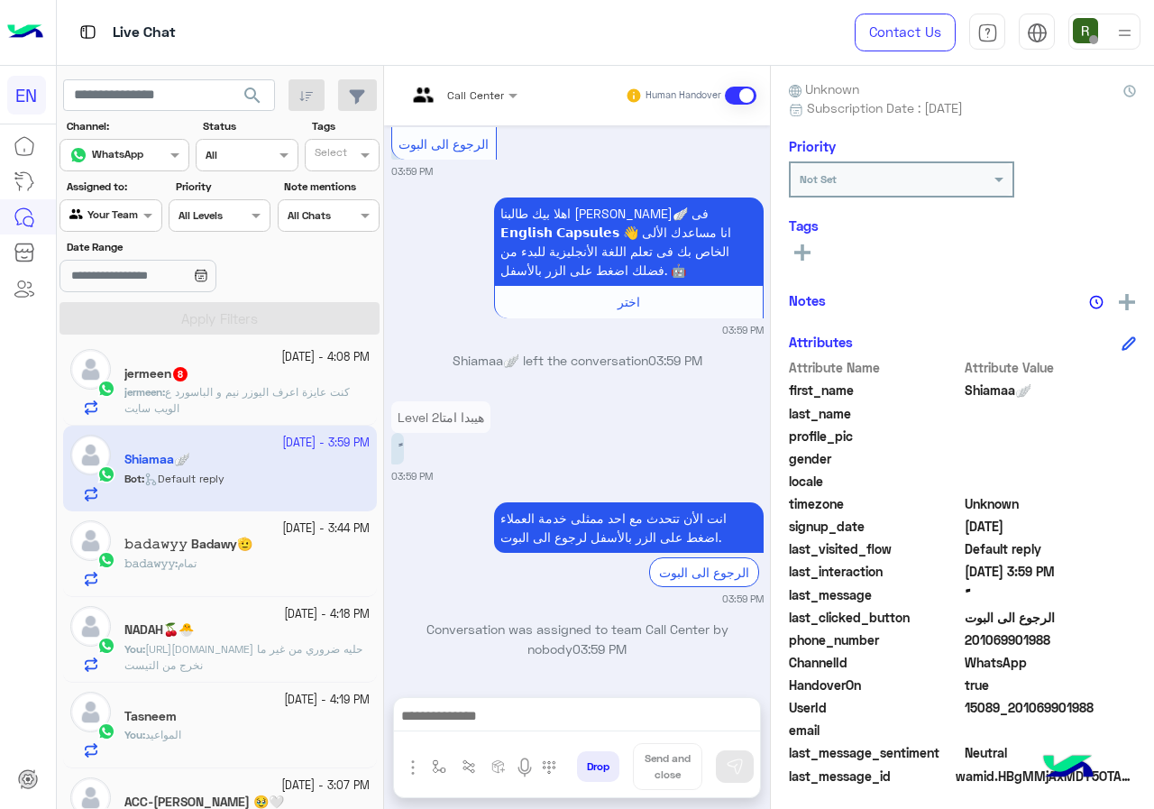
scroll to position [3495, 0]
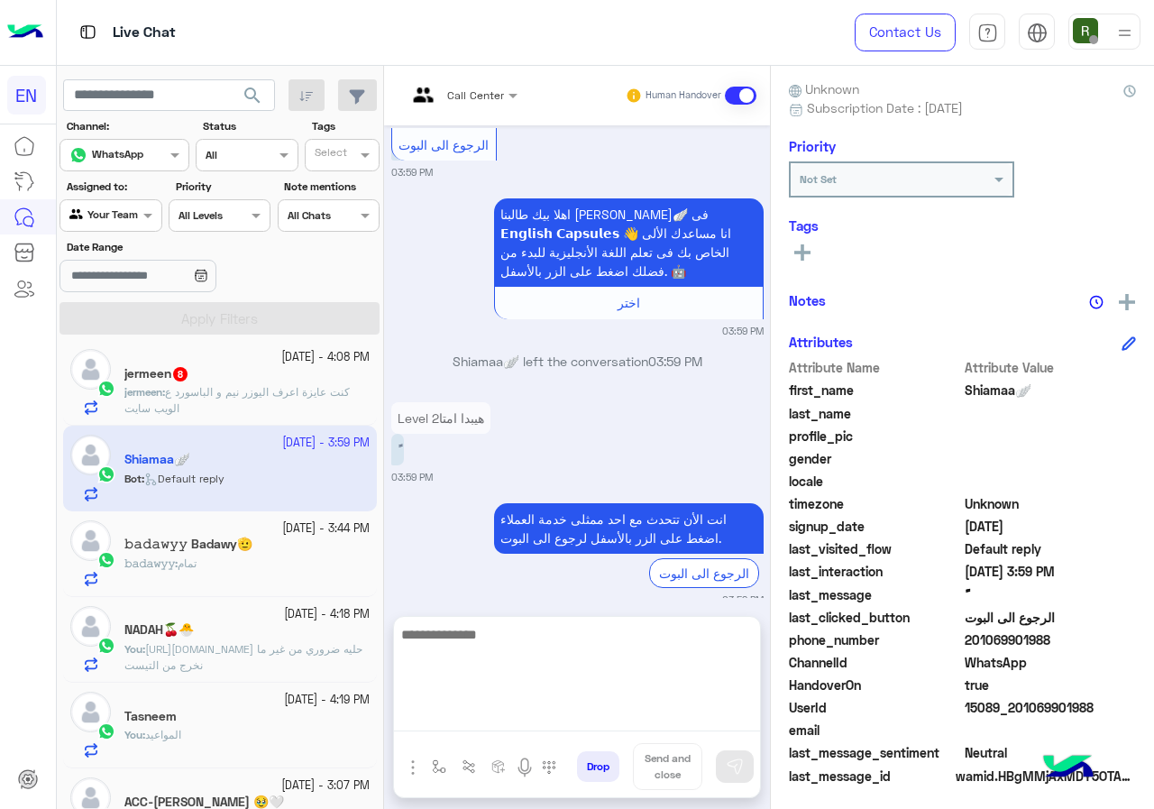
click at [588, 722] on textarea at bounding box center [577, 677] width 366 height 108
click at [720, 636] on textarea "**********" at bounding box center [577, 677] width 366 height 108
click at [614, 650] on textarea "**********" at bounding box center [577, 677] width 366 height 108
type textarea "**********"
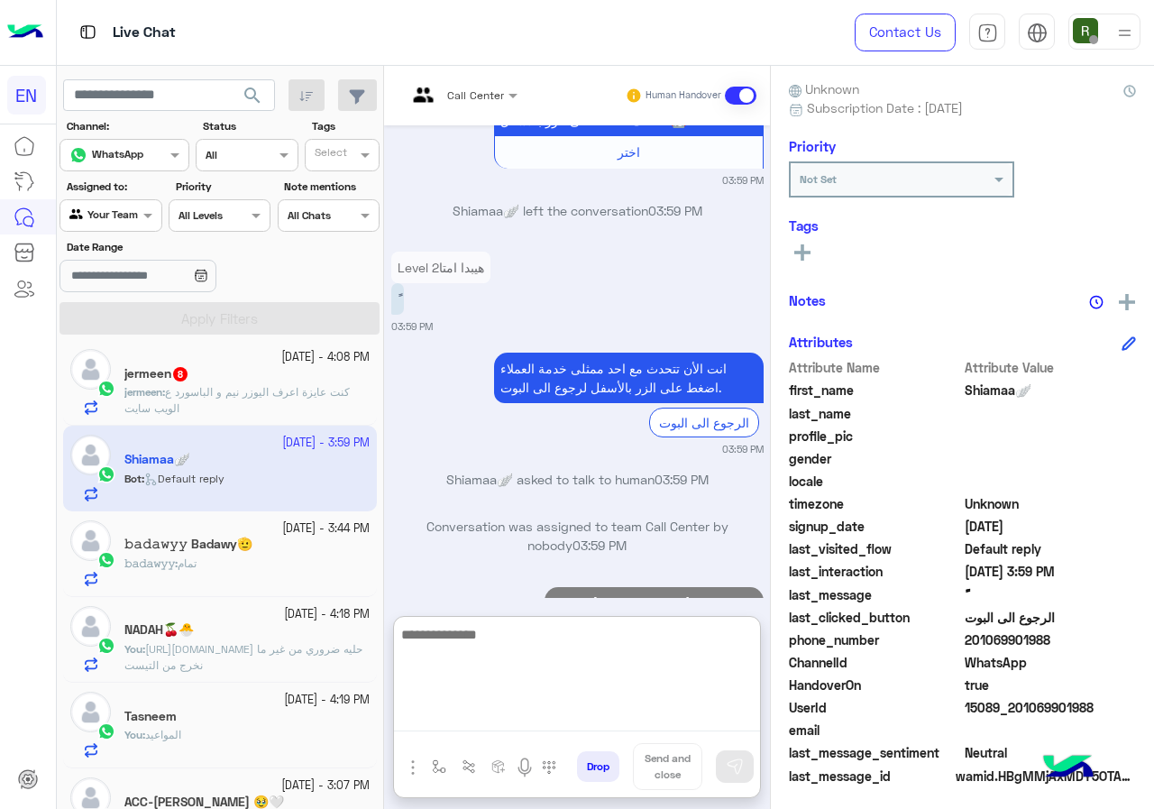
scroll to position [3692, 0]
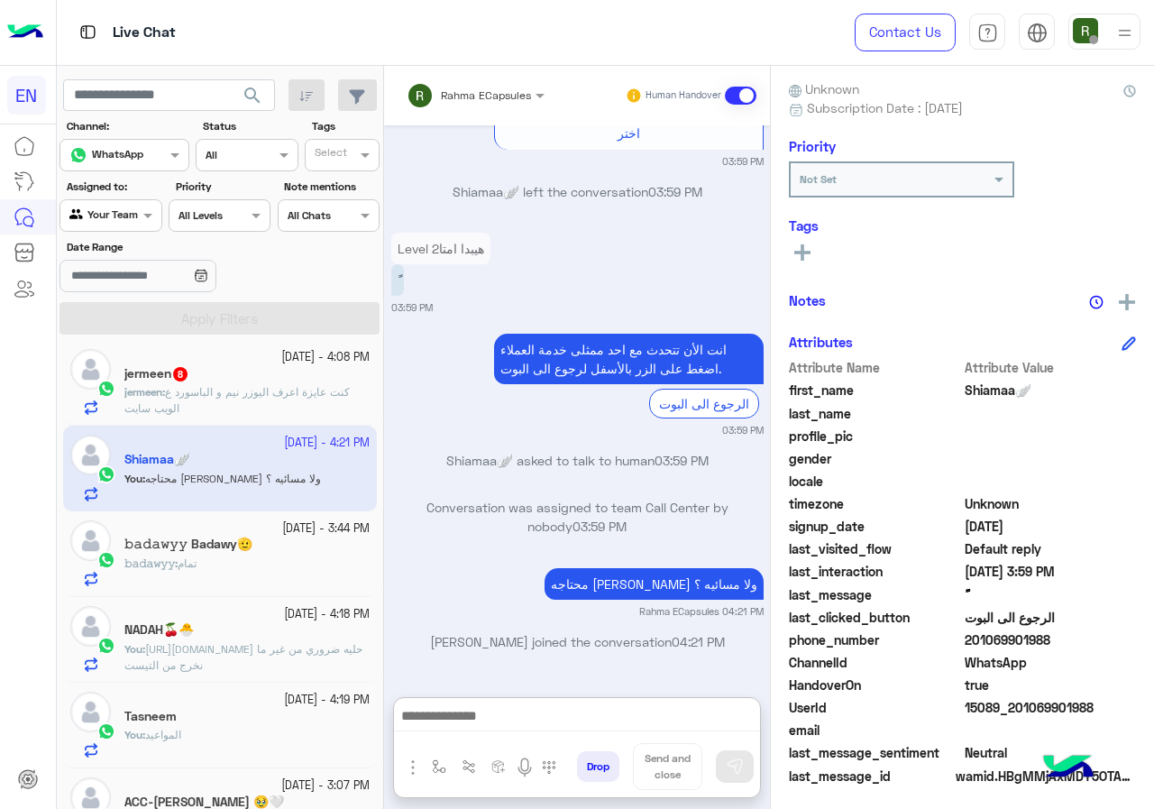
click at [238, 580] on div "𝚋𝚊𝚍𝚊𝚠𝚢𝚢 : تمام" at bounding box center [246, 571] width 245 height 32
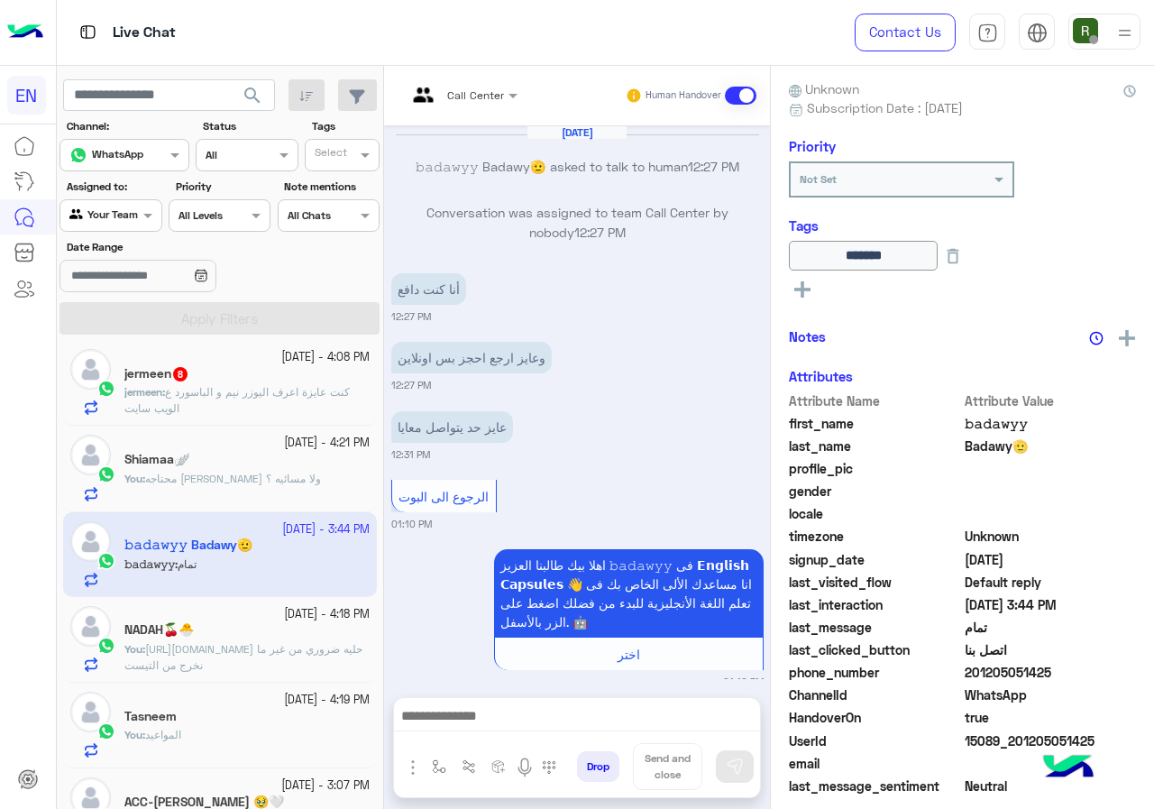
scroll to position [1276, 0]
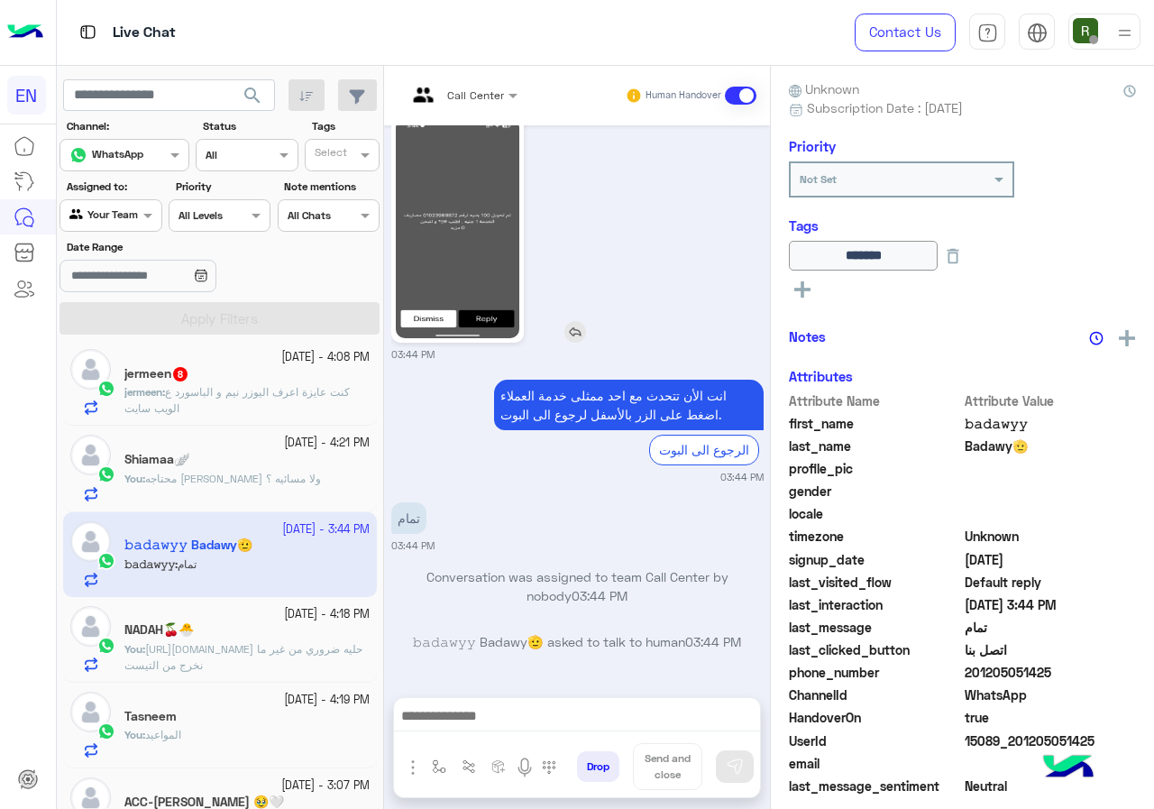
click at [465, 285] on img at bounding box center [458, 228] width 124 height 219
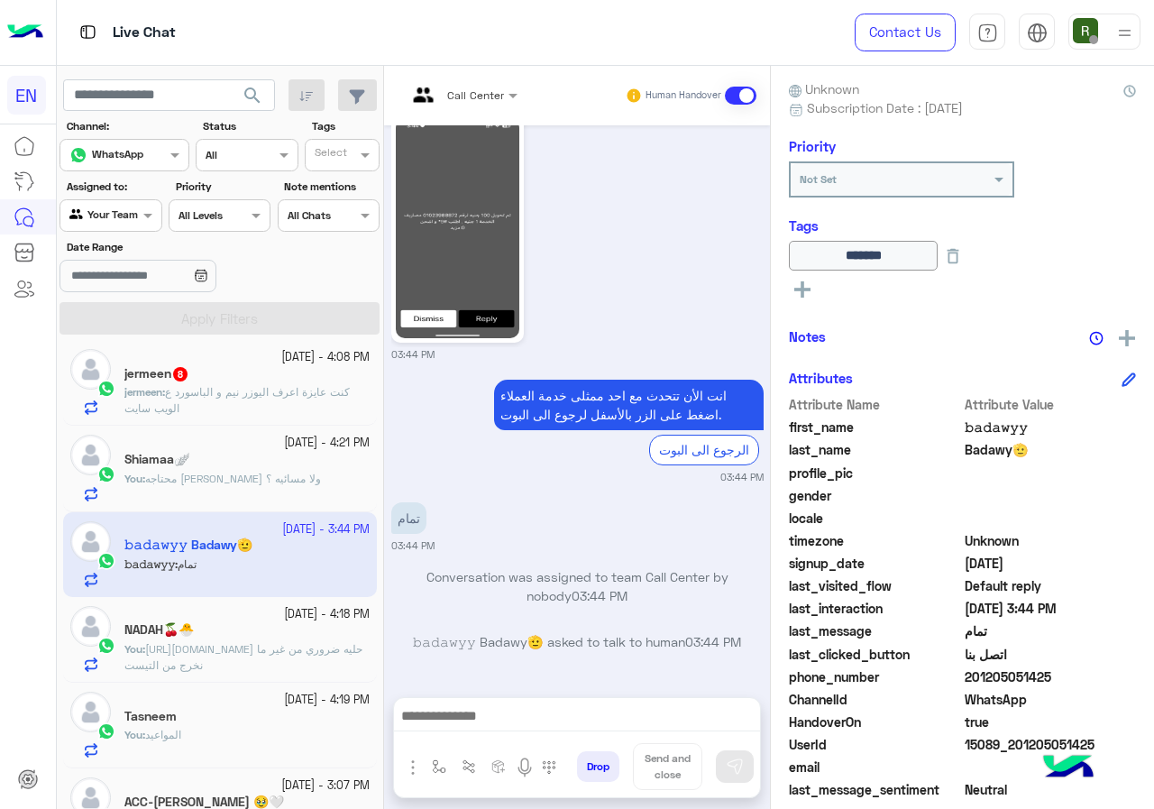
drag, startPoint x: 964, startPoint y: 678, endPoint x: 1049, endPoint y: 671, distance: 85.1
click at [1049, 671] on span "201205051425" at bounding box center [1051, 676] width 172 height 19
drag, startPoint x: 1034, startPoint y: 674, endPoint x: 978, endPoint y: 682, distance: 56.5
click at [1033, 675] on span "201205051425" at bounding box center [1051, 676] width 172 height 19
click at [955, 683] on span "phone_number" at bounding box center [875, 676] width 172 height 19
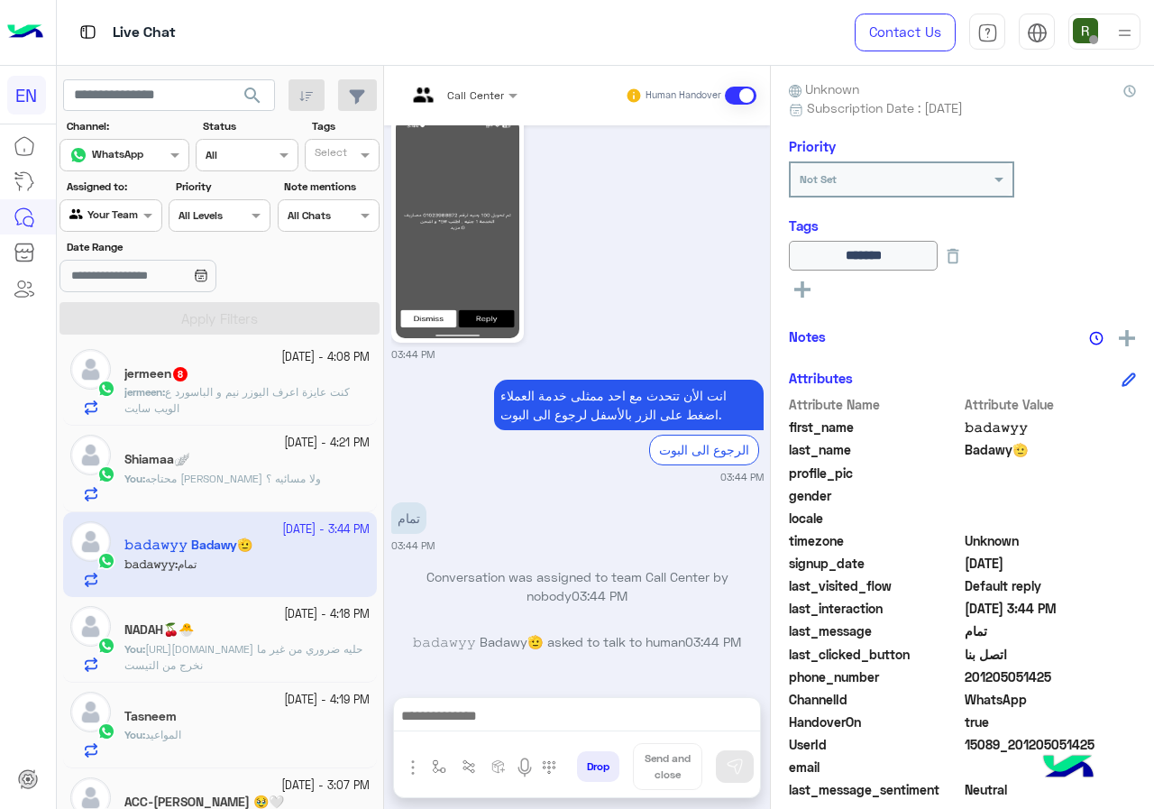
drag, startPoint x: 969, startPoint y: 676, endPoint x: 1053, endPoint y: 678, distance: 83.9
click at [1053, 678] on span "201205051425" at bounding box center [1051, 676] width 172 height 19
copy span "01205051425"
click at [518, 743] on div "Drop Send and close" at bounding box center [577, 770] width 366 height 54
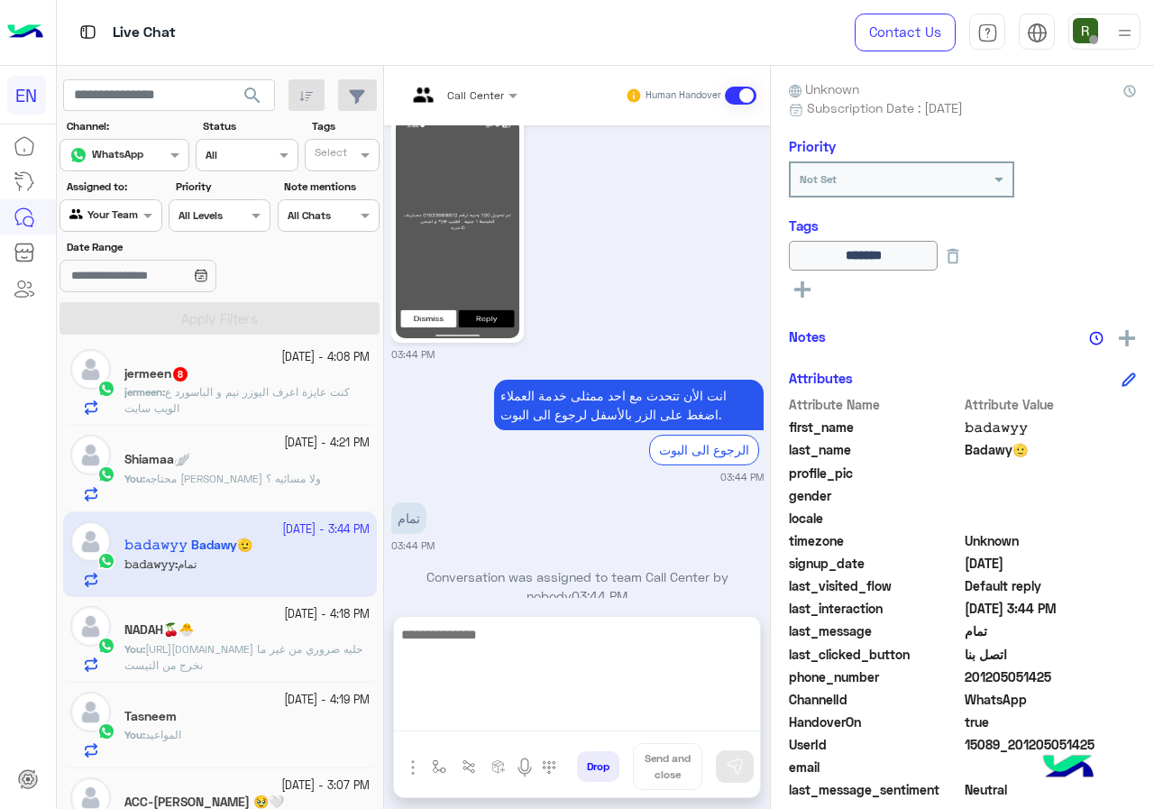
click at [522, 713] on textarea at bounding box center [577, 677] width 366 height 108
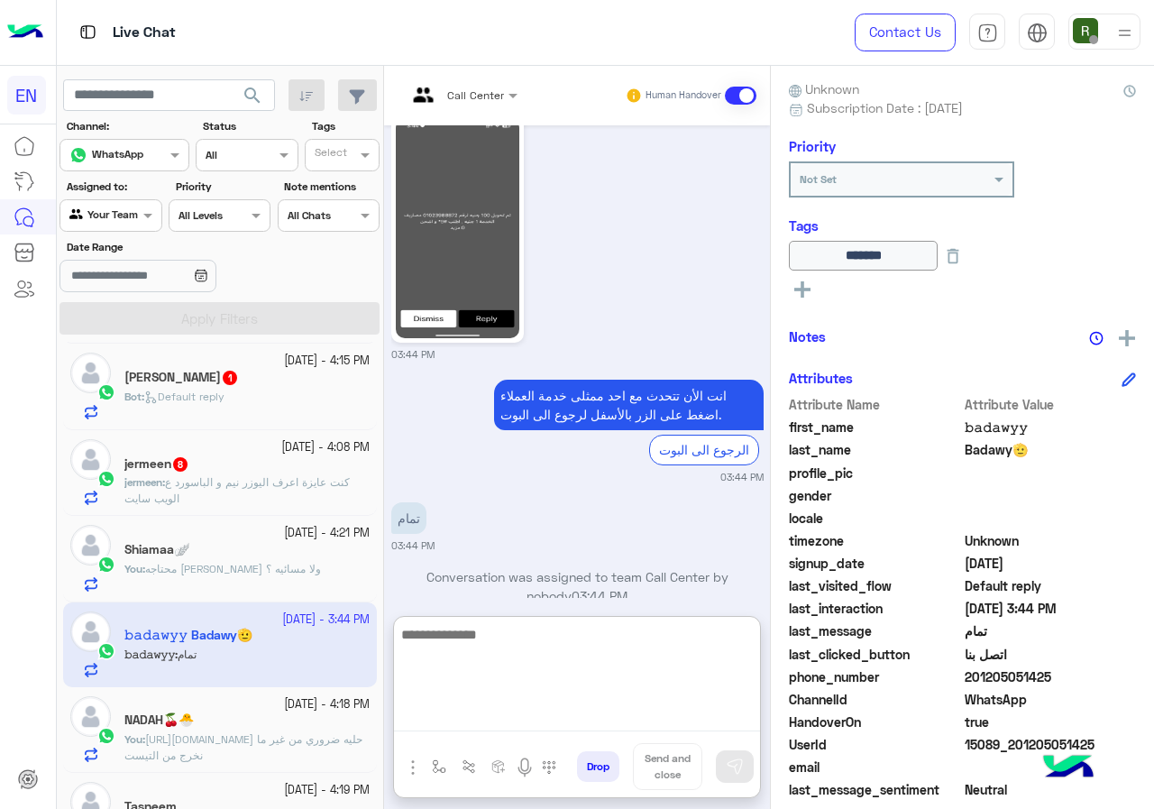
scroll to position [0, 0]
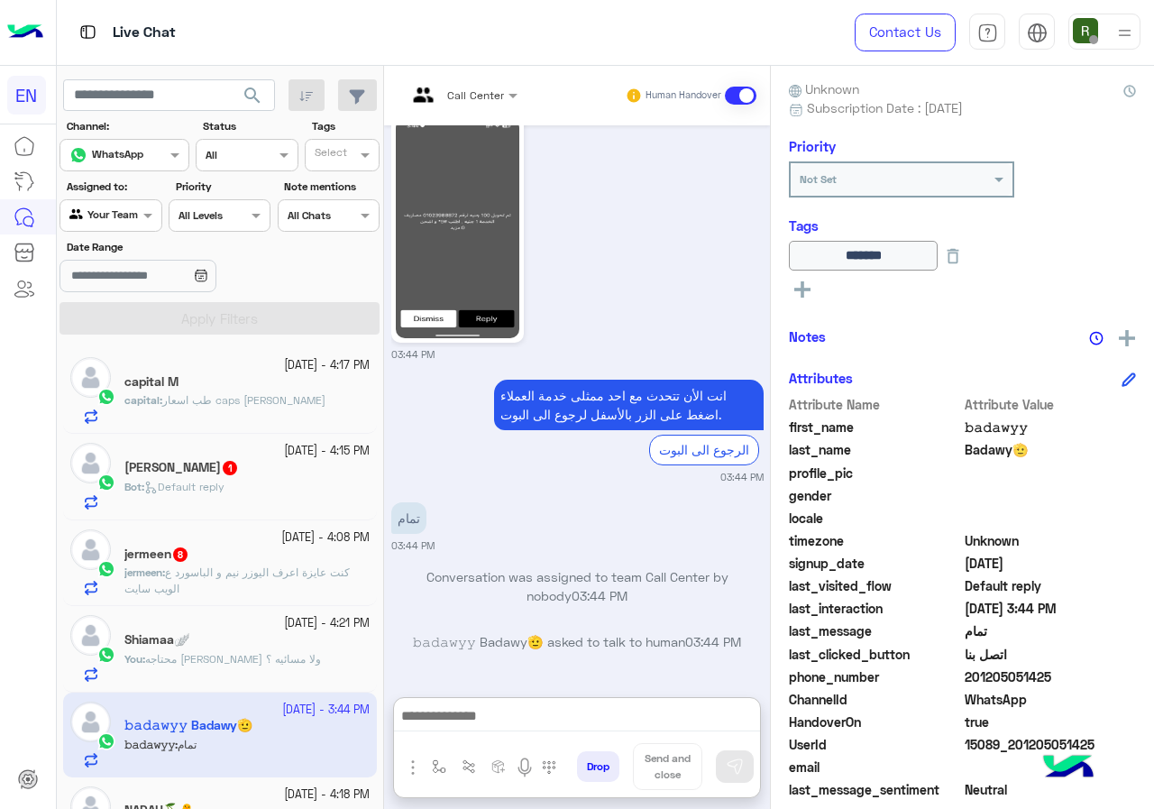
click at [222, 592] on p "jermeen : كنت عايزة اعرف اليوزر نيم و الباسورد ع الويب سايت" at bounding box center [246, 581] width 245 height 32
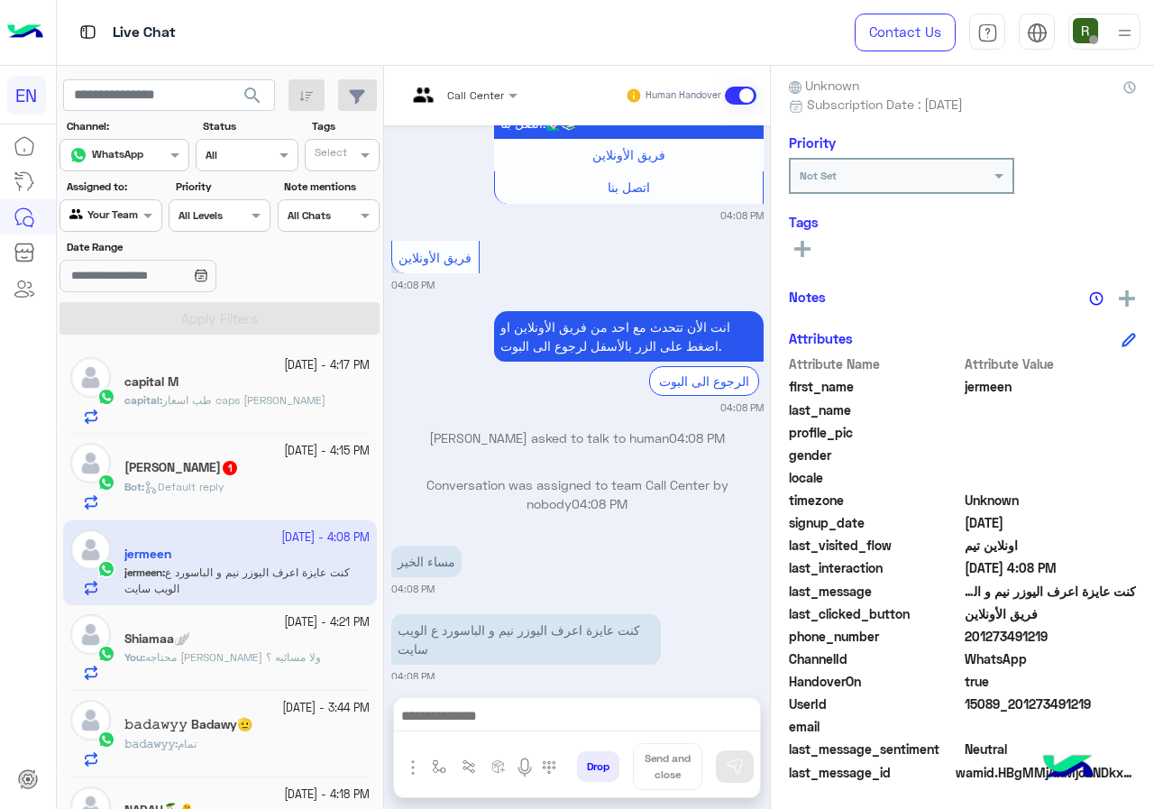
scroll to position [162, 0]
click at [974, 629] on span "201273491219" at bounding box center [1051, 635] width 172 height 19
drag, startPoint x: 967, startPoint y: 637, endPoint x: 1152, endPoint y: 637, distance: 185.8
click at [1152, 637] on div "[PERSON_NAME] Unknown Subscription Date : [DATE] Priority Not Set Tags See All …" at bounding box center [962, 434] width 383 height 737
copy span "01273491219"
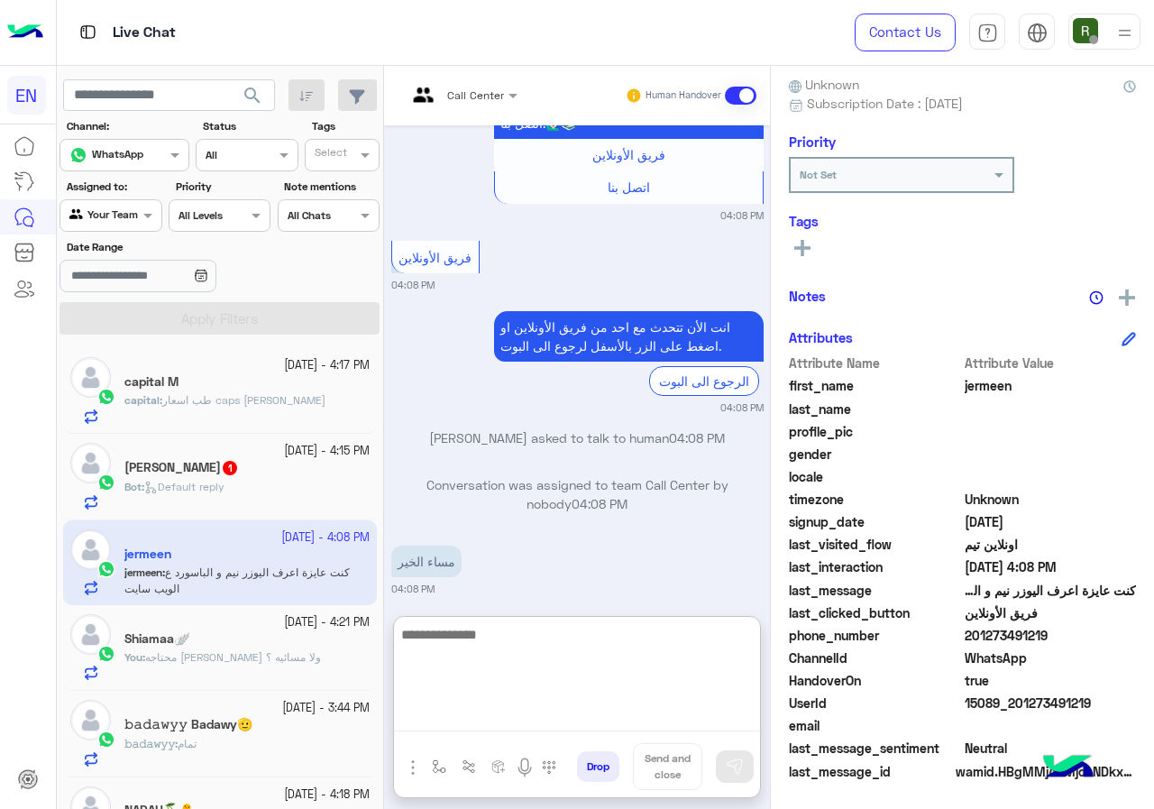
paste textarea "**********"
type textarea "**********"
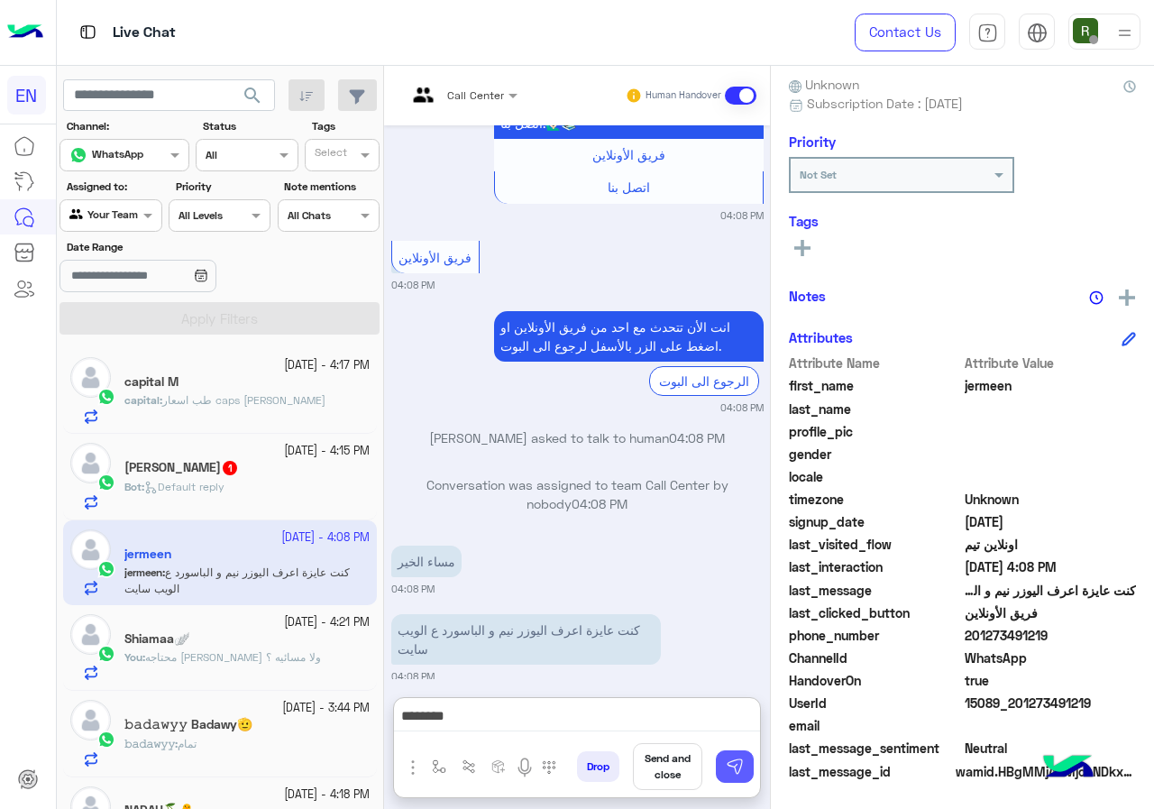
click at [720, 772] on button at bounding box center [735, 766] width 38 height 32
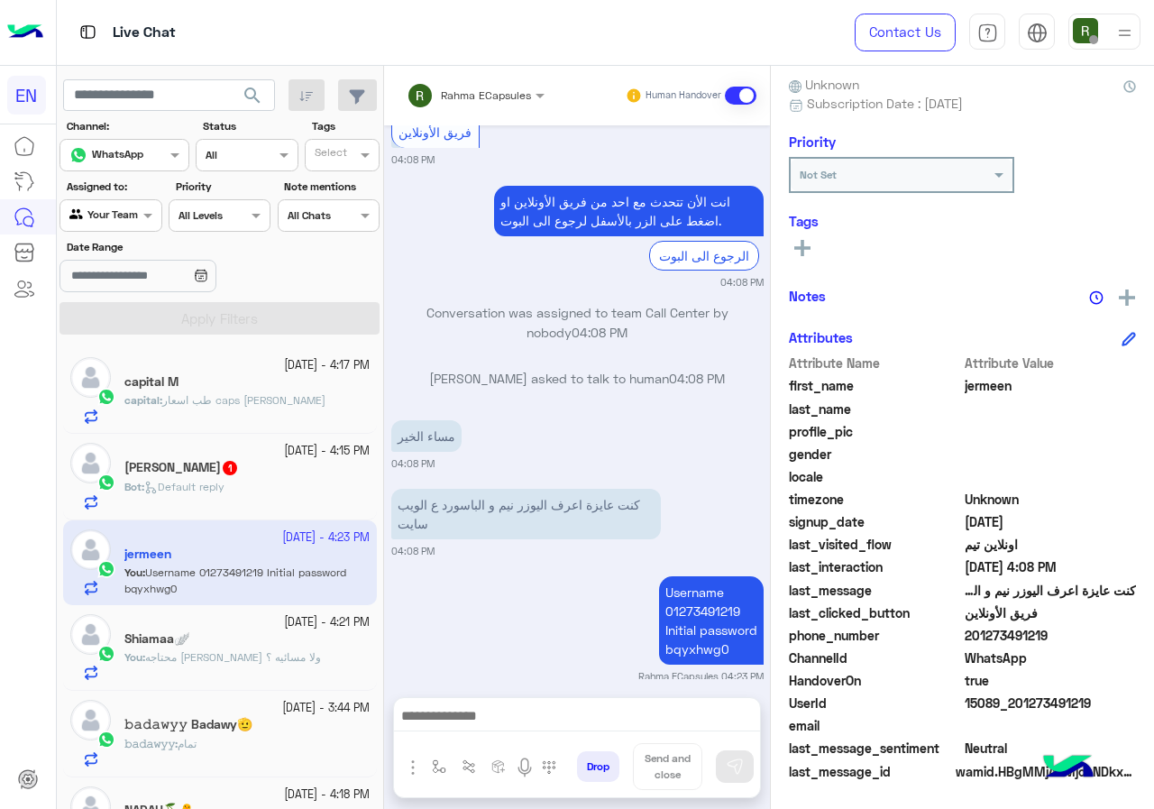
scroll to position [2695, 0]
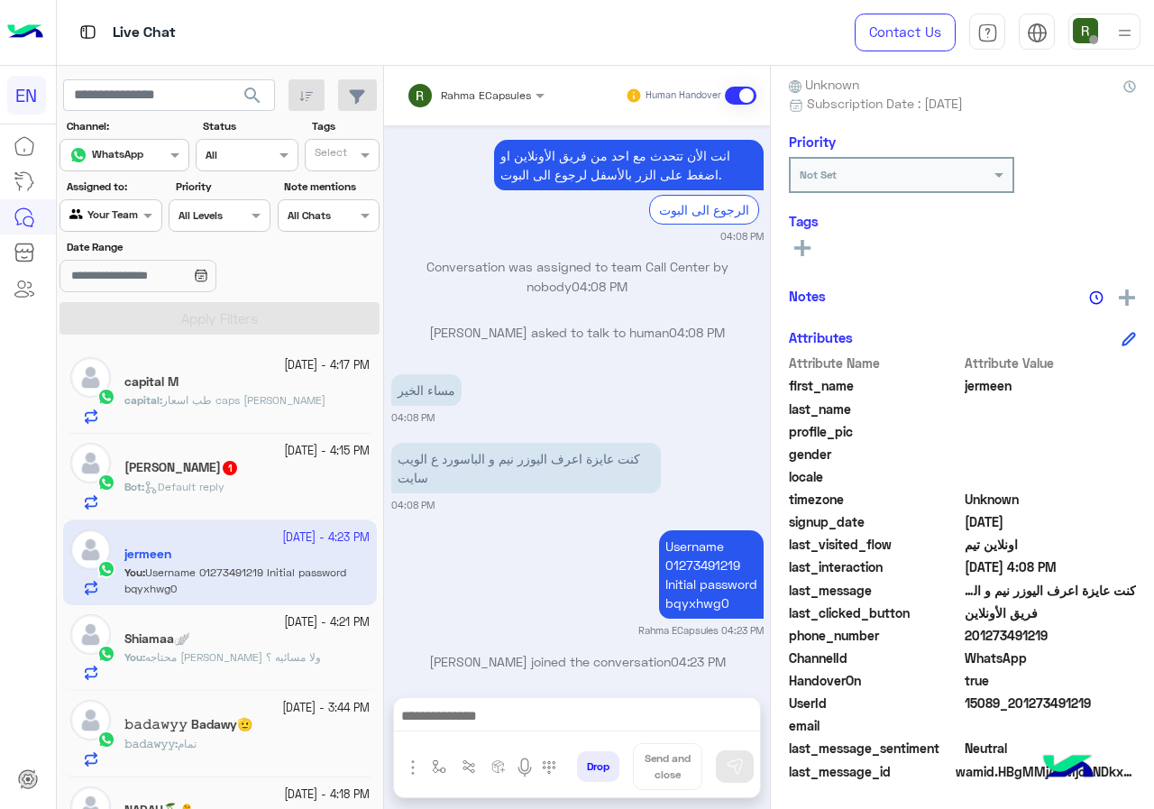
click at [264, 490] on div "Bot : Default reply" at bounding box center [246, 495] width 245 height 32
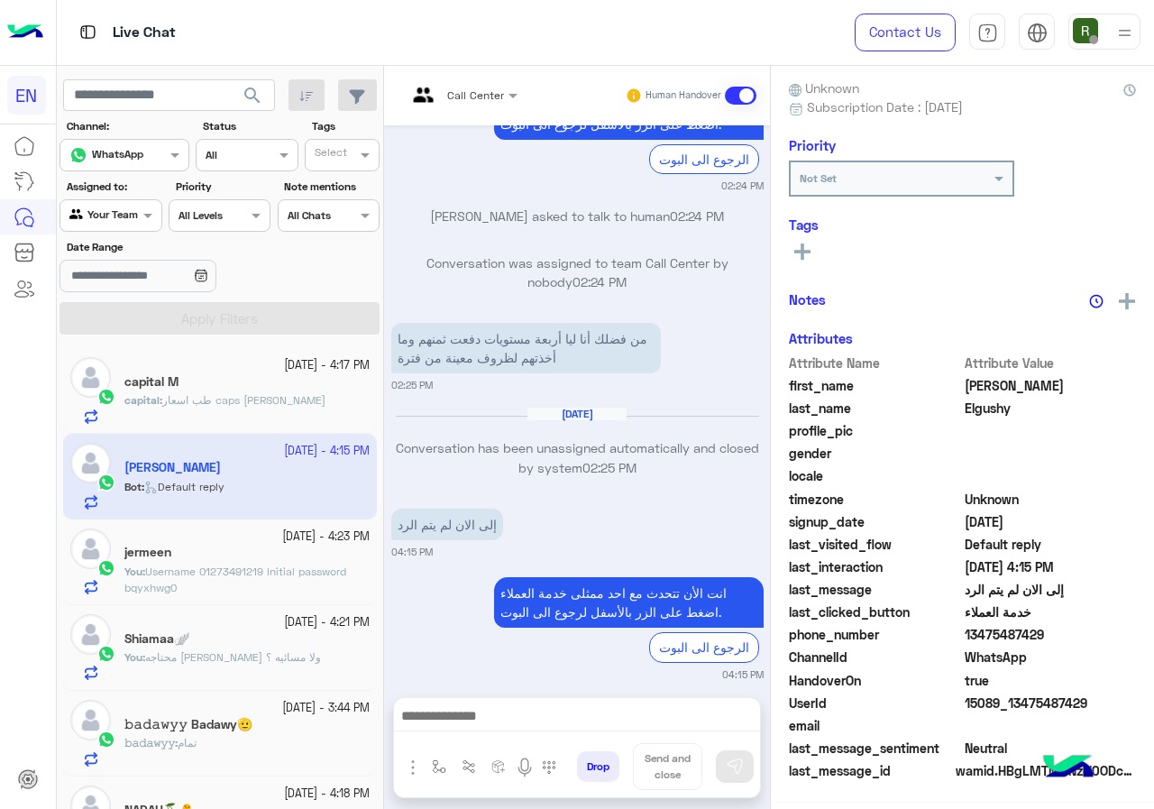
scroll to position [158, 0]
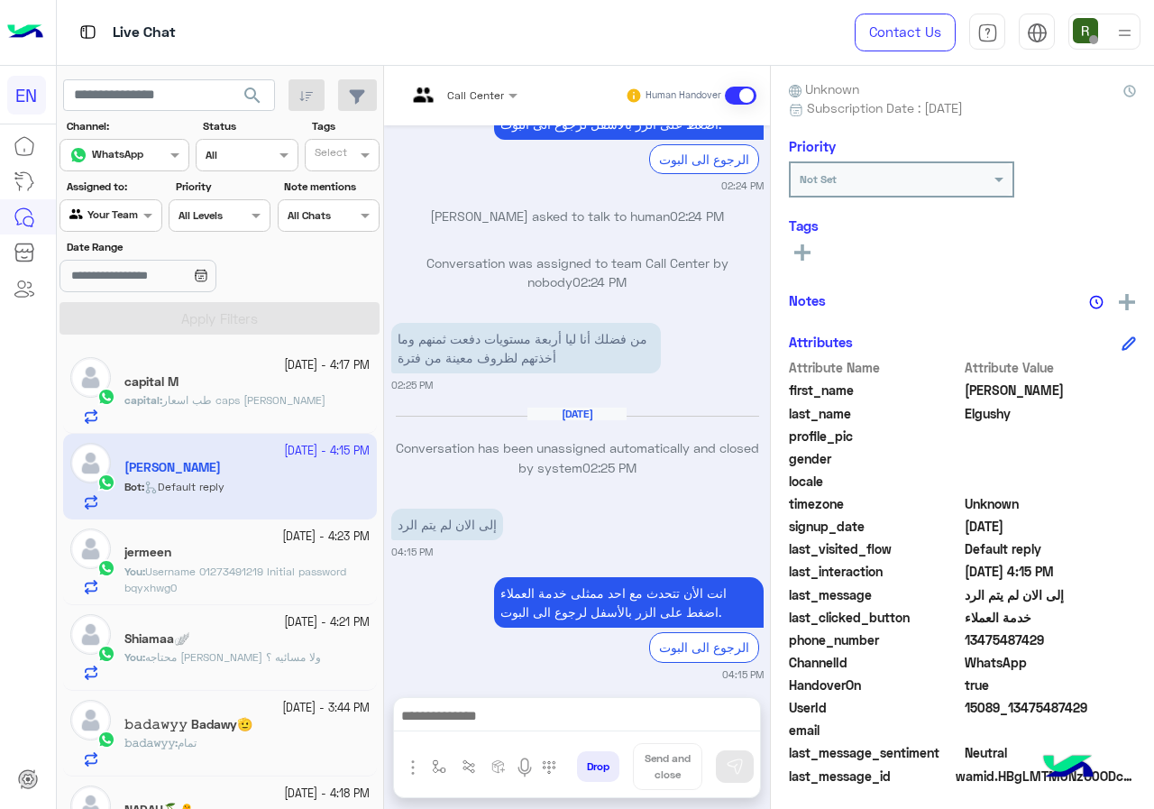
click at [979, 644] on span "13475487429" at bounding box center [1051, 639] width 172 height 19
copy span "13475487429"
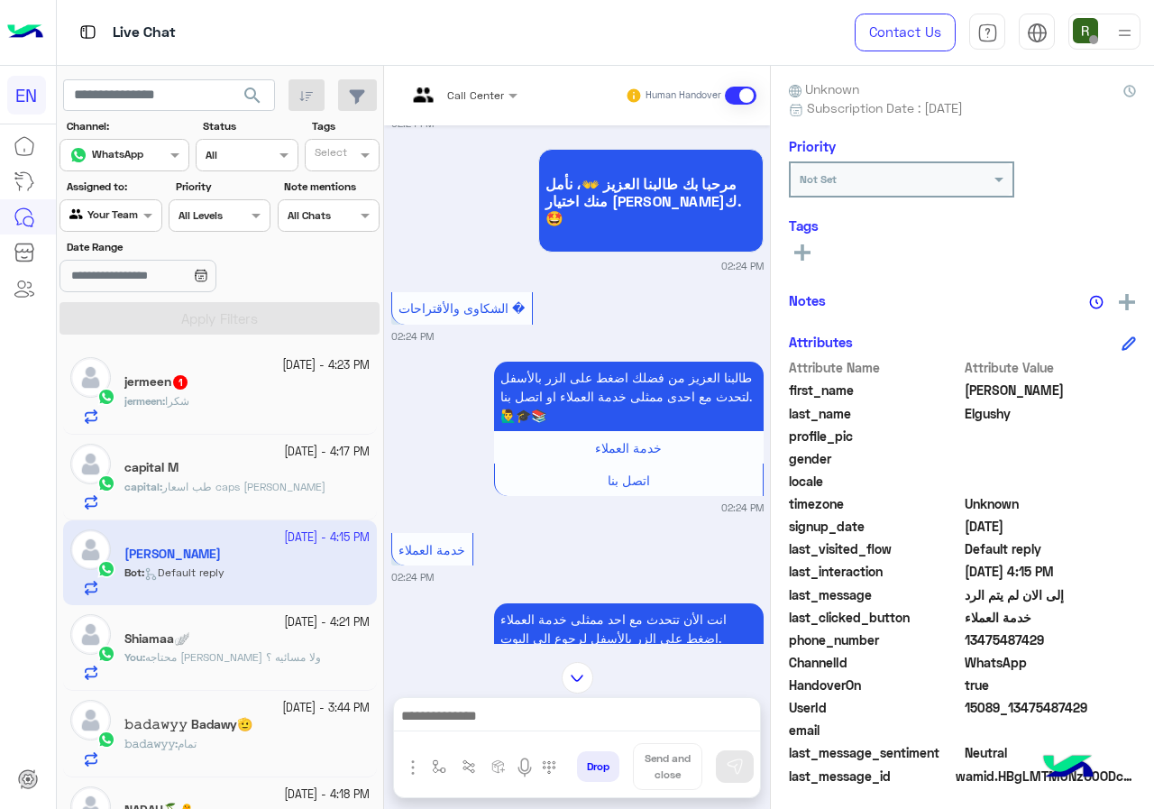
scroll to position [3206, 0]
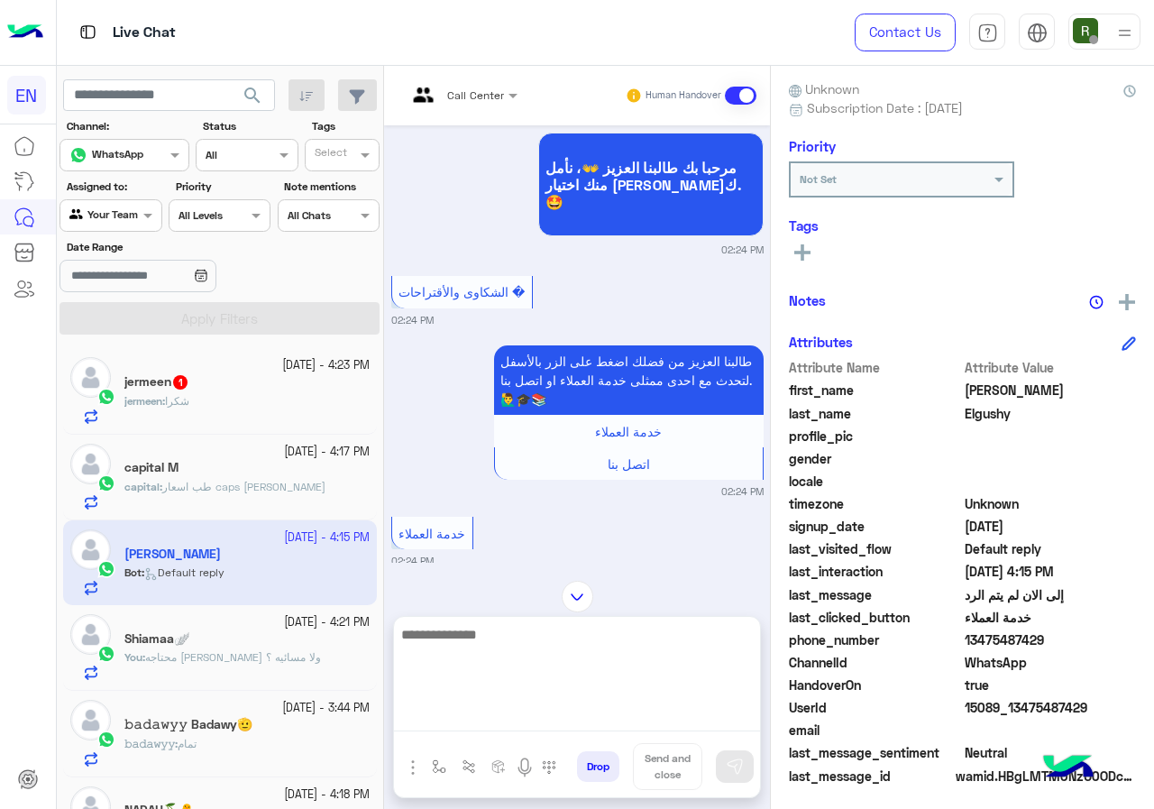
click at [540, 717] on textarea at bounding box center [577, 677] width 366 height 108
type textarea "**********"
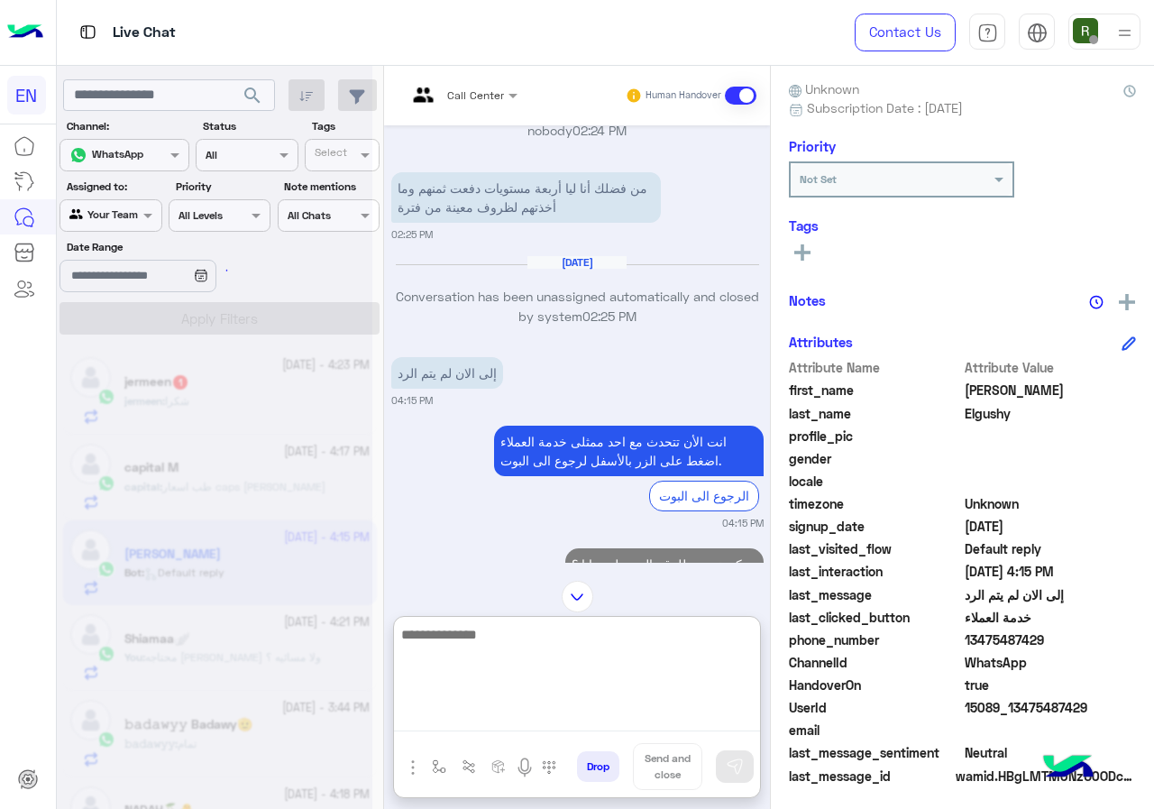
scroll to position [0, 0]
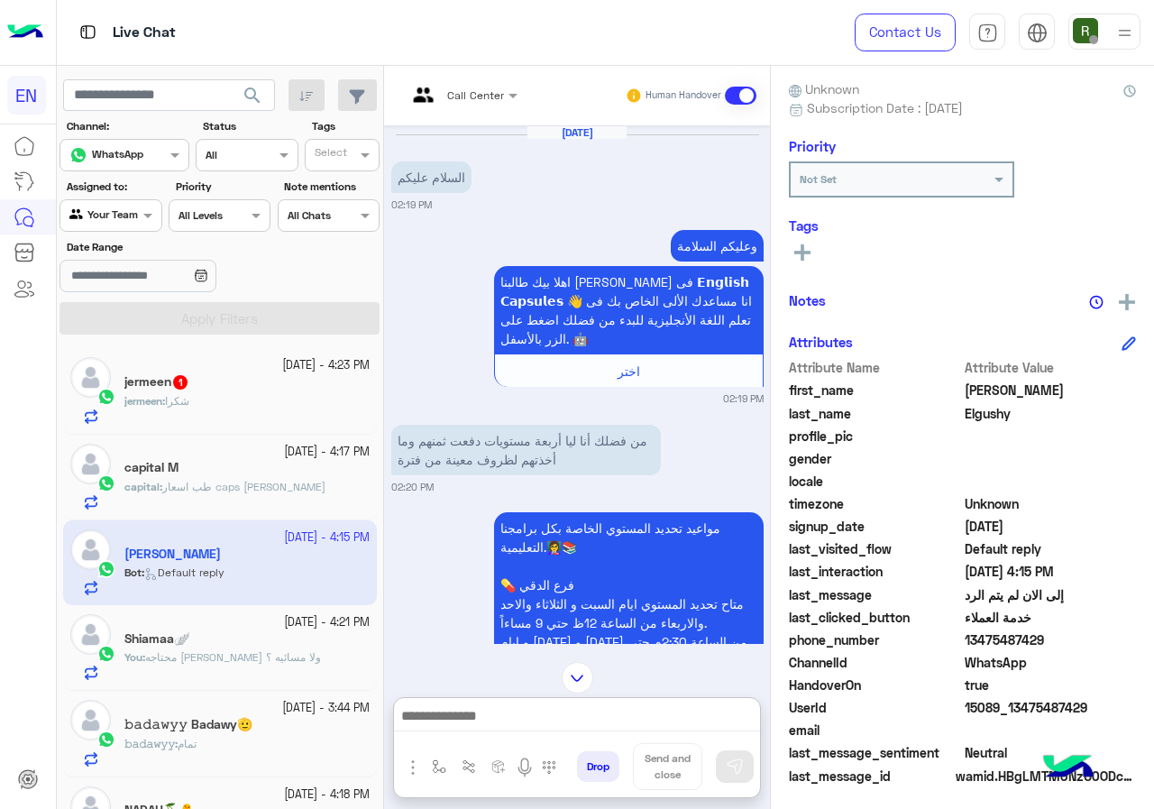
click at [96, 400] on div at bounding box center [90, 390] width 41 height 67
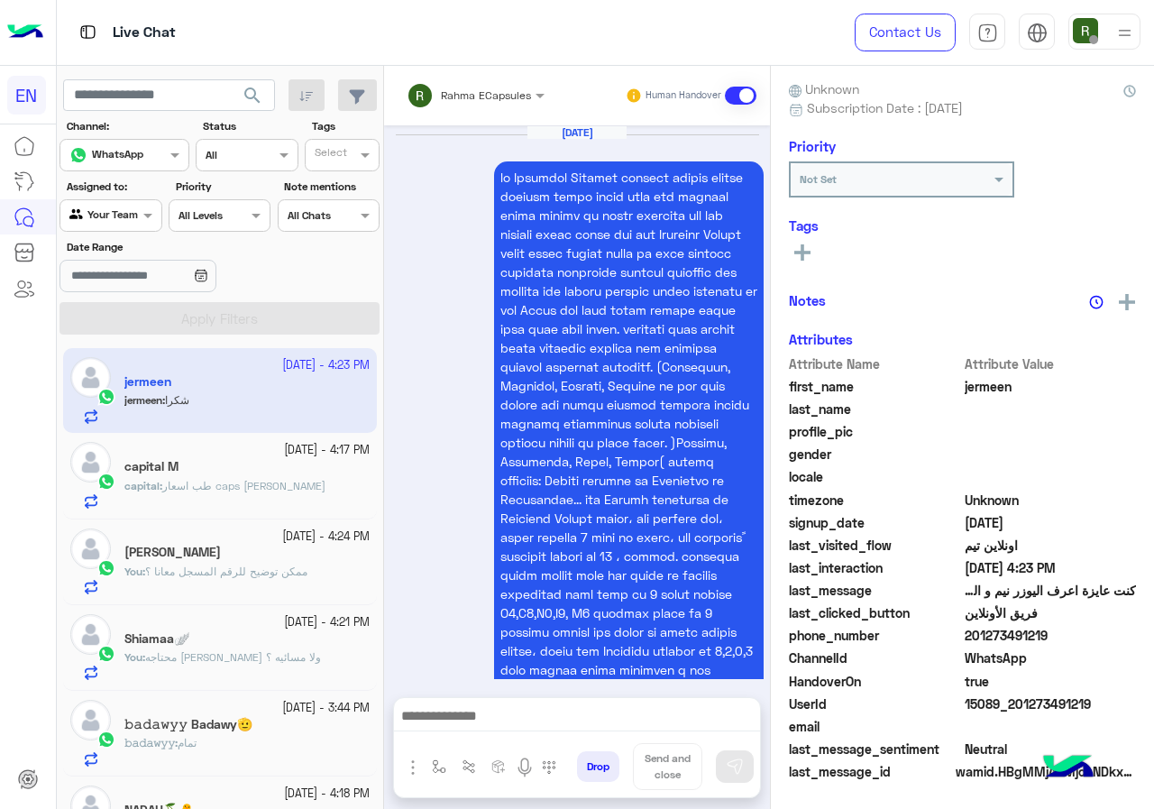
scroll to position [2177, 0]
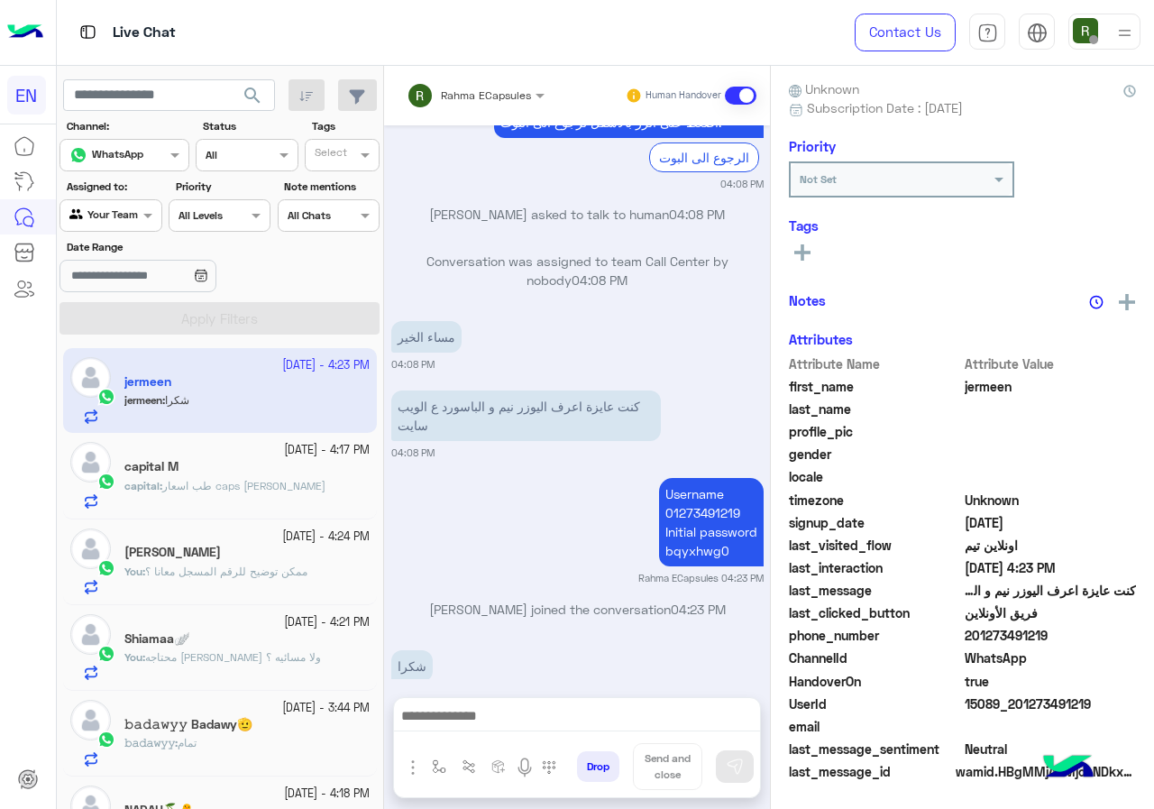
click at [465, 698] on div at bounding box center [577, 720] width 366 height 45
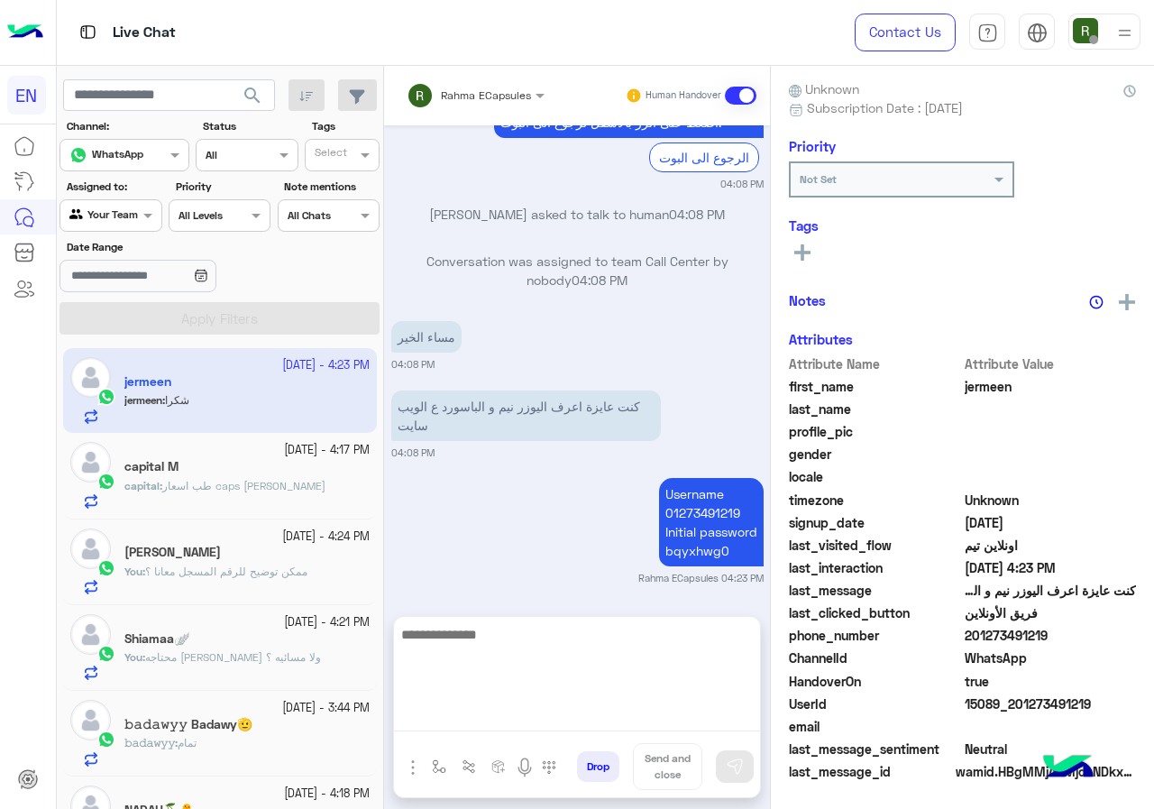
click at [473, 706] on textarea at bounding box center [577, 677] width 366 height 108
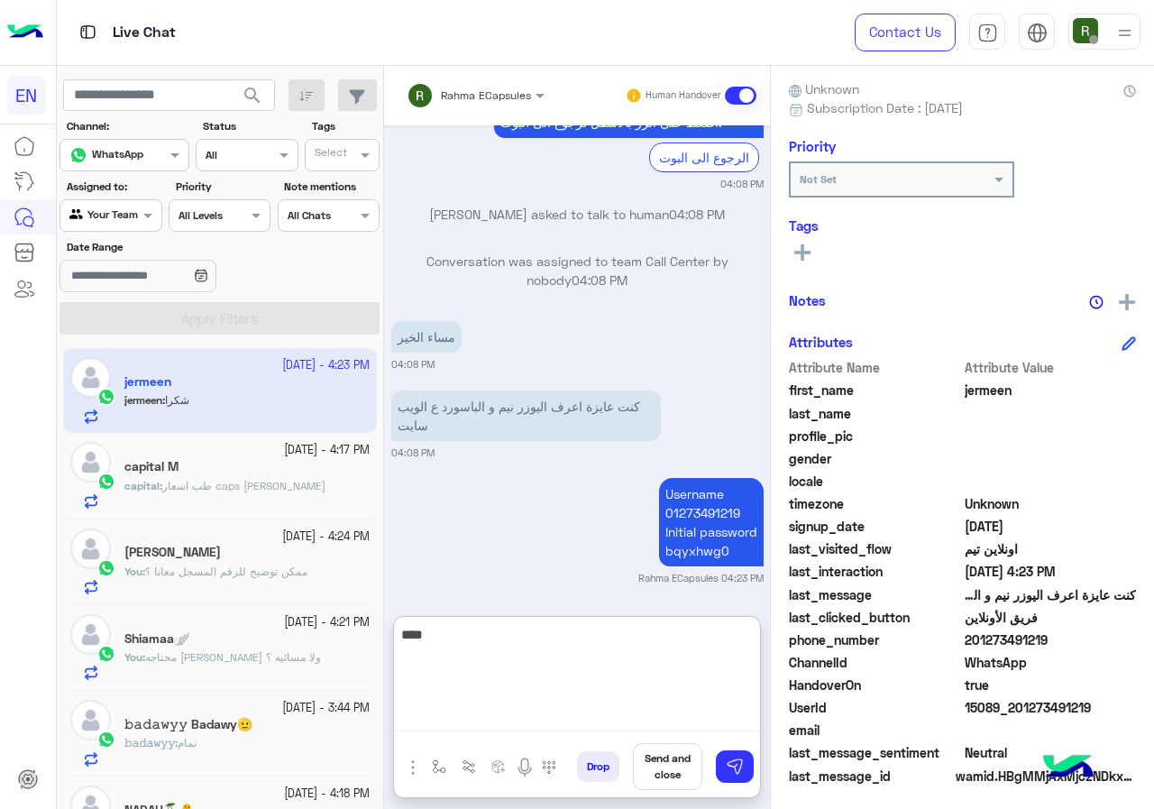
type textarea "****"
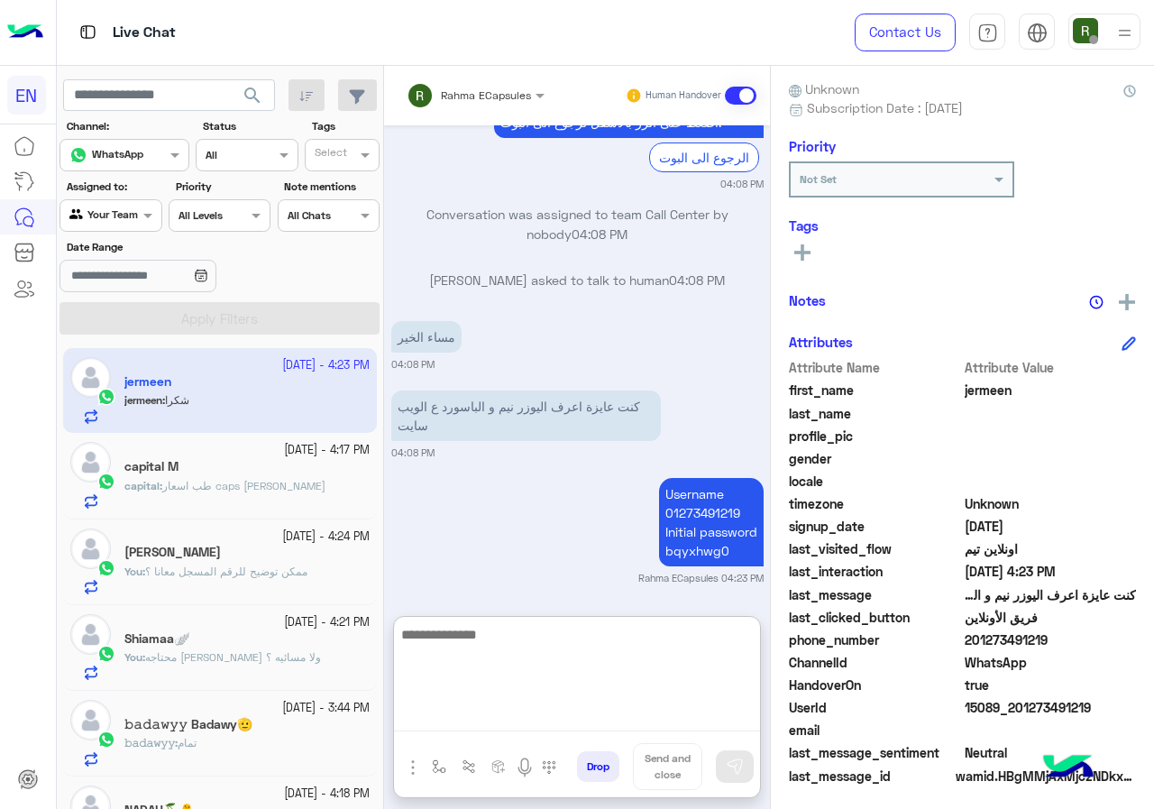
scroll to position [2327, 0]
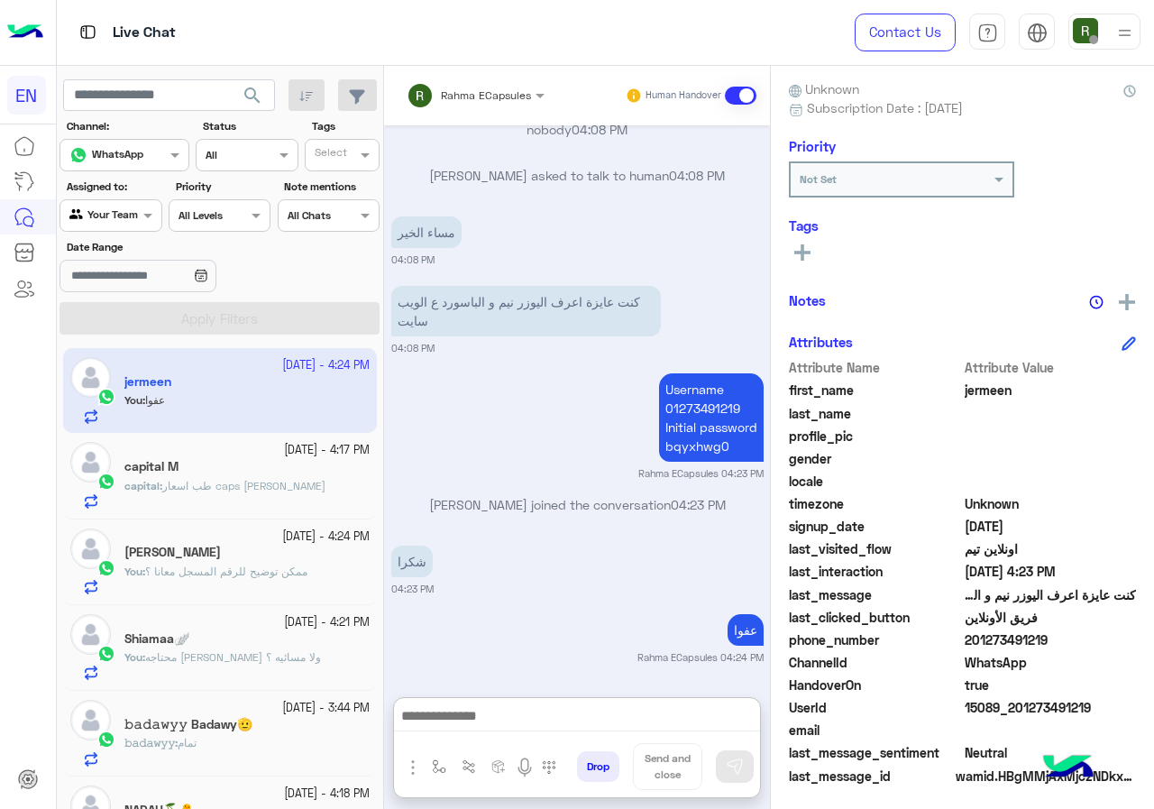
click at [282, 482] on span "طب اسعار caps [PERSON_NAME]" at bounding box center [243, 486] width 163 height 14
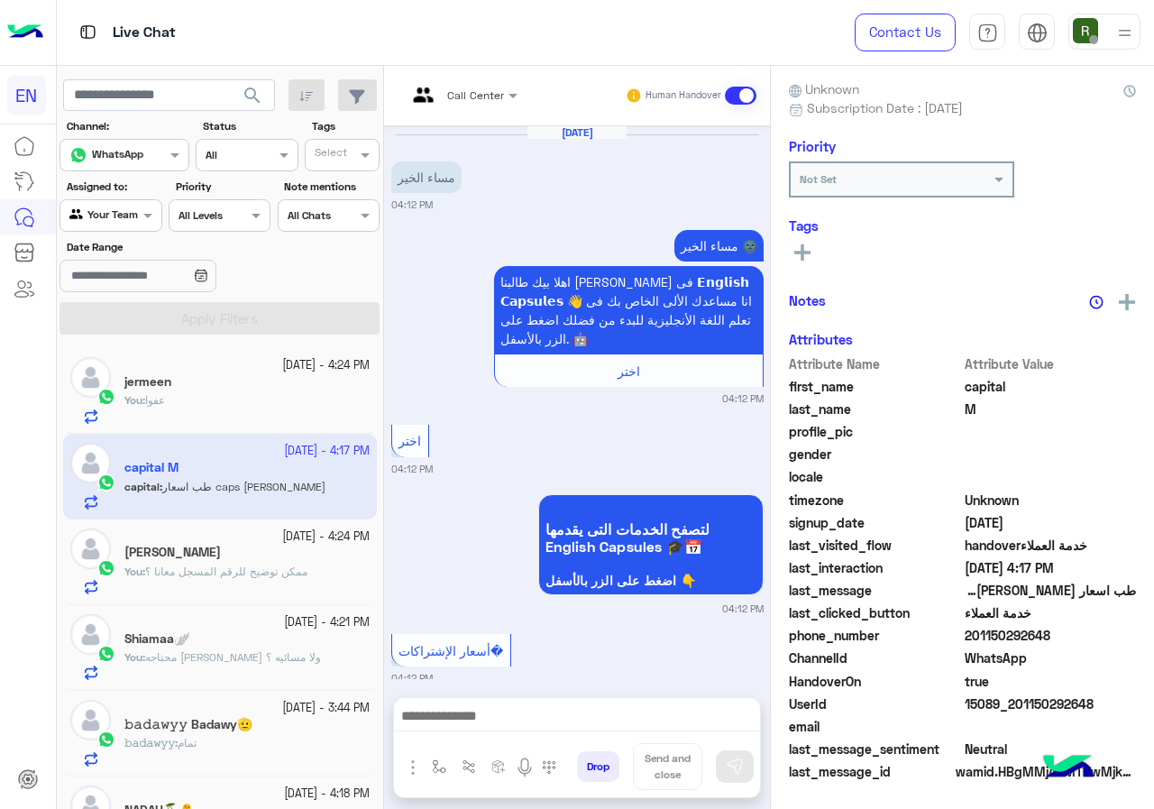
scroll to position [1593, 0]
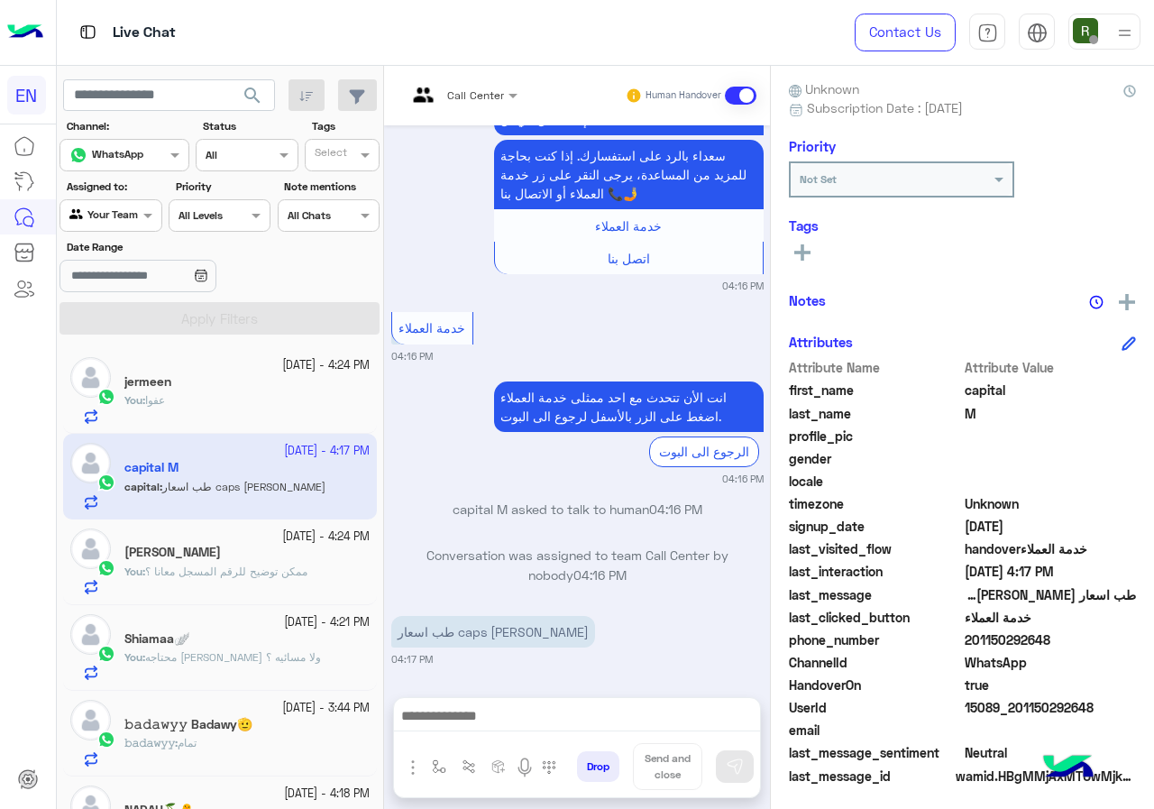
drag, startPoint x: 969, startPoint y: 648, endPoint x: 1080, endPoint y: 637, distance: 111.5
click at [1080, 637] on span "201150292648" at bounding box center [1051, 639] width 172 height 19
copy span "01150292648"
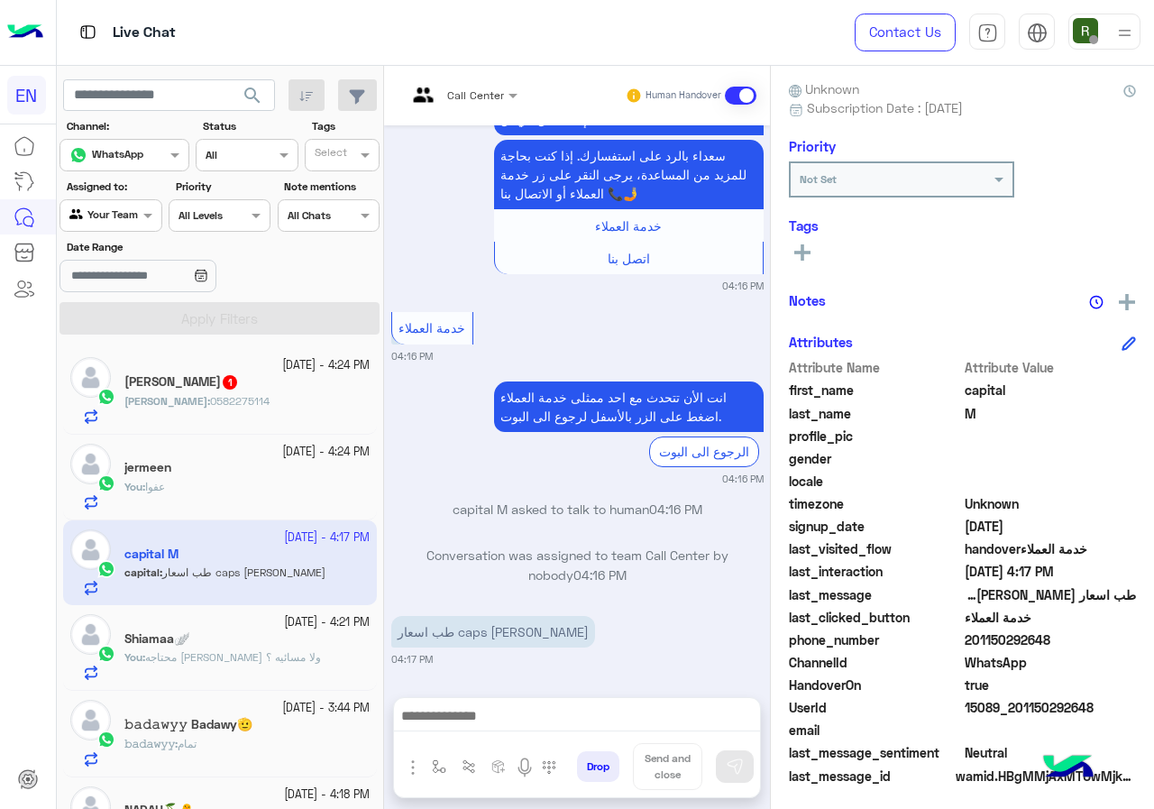
click at [475, 99] on div at bounding box center [462, 92] width 129 height 17
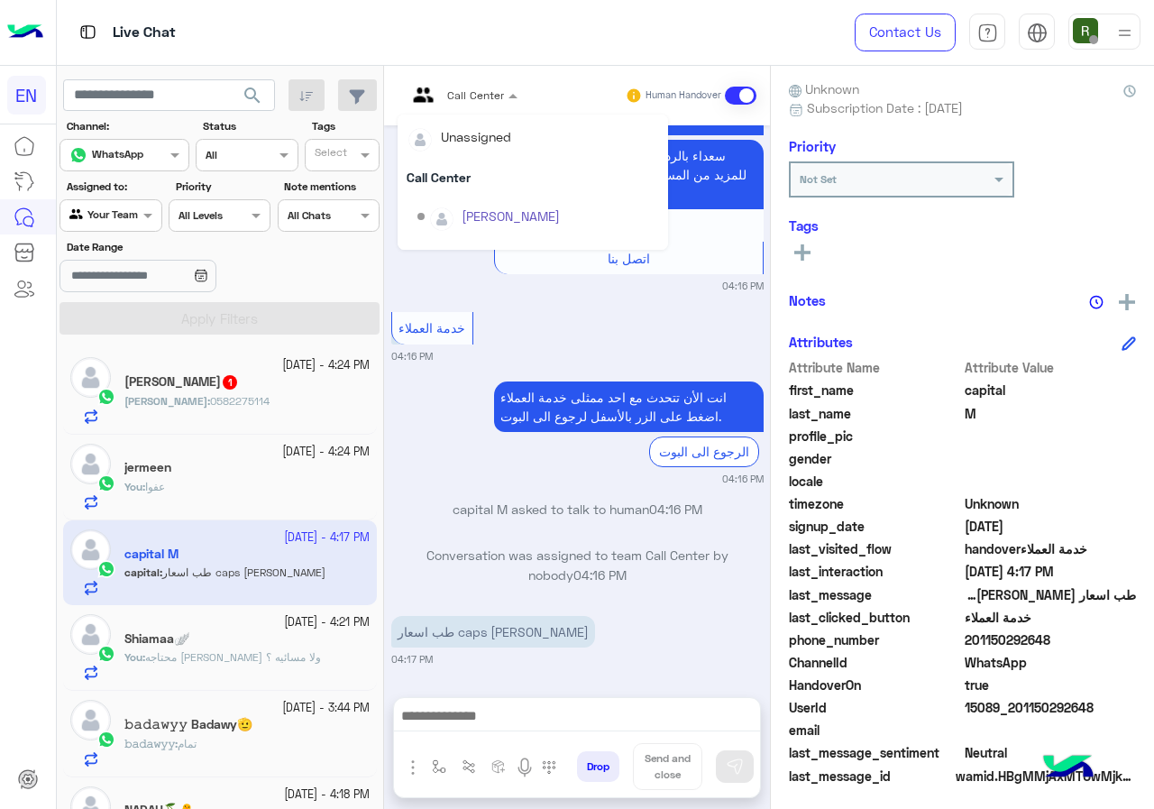
scroll to position [299, 0]
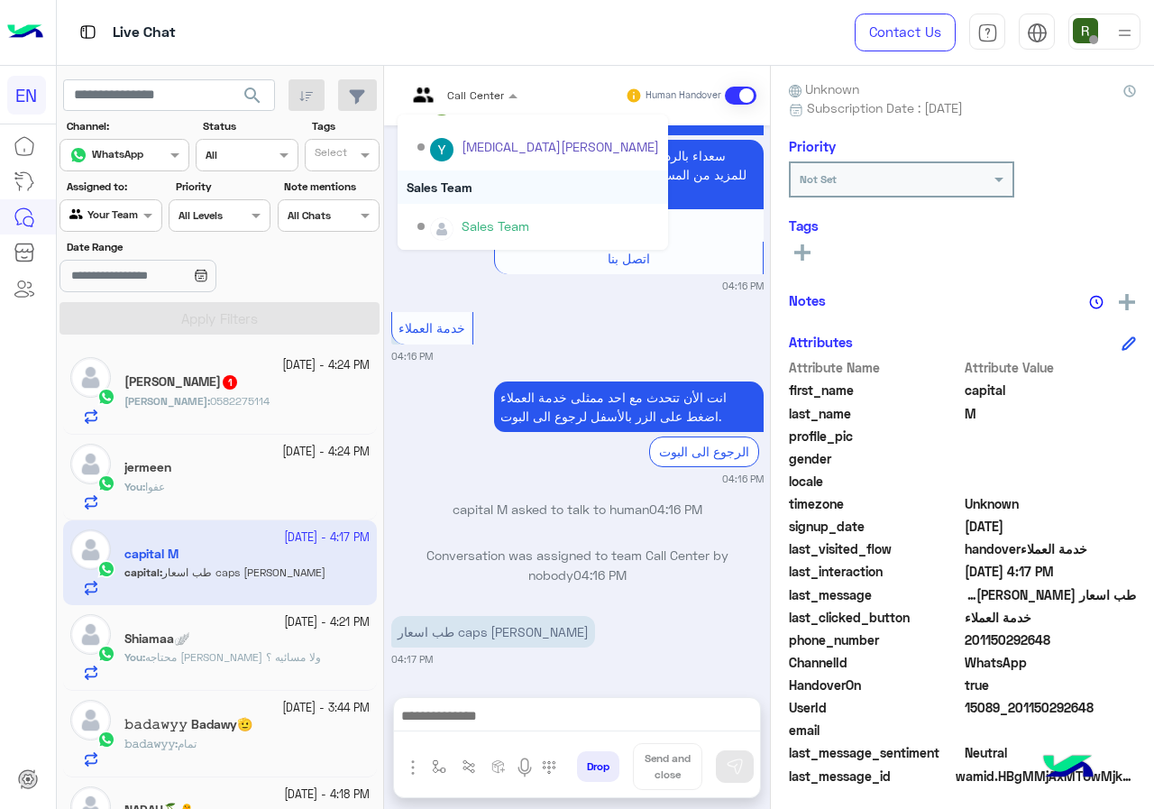
click at [483, 185] on div "Sales Team" at bounding box center [533, 186] width 271 height 33
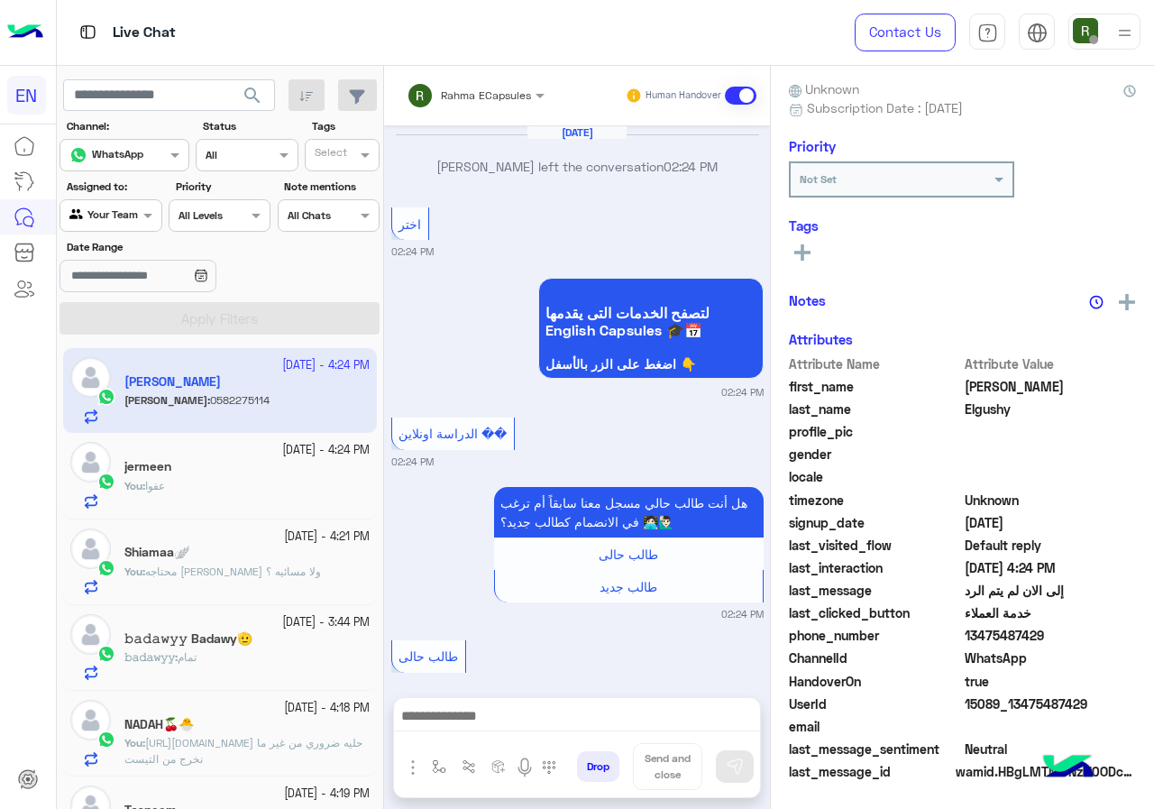
scroll to position [1259, 0]
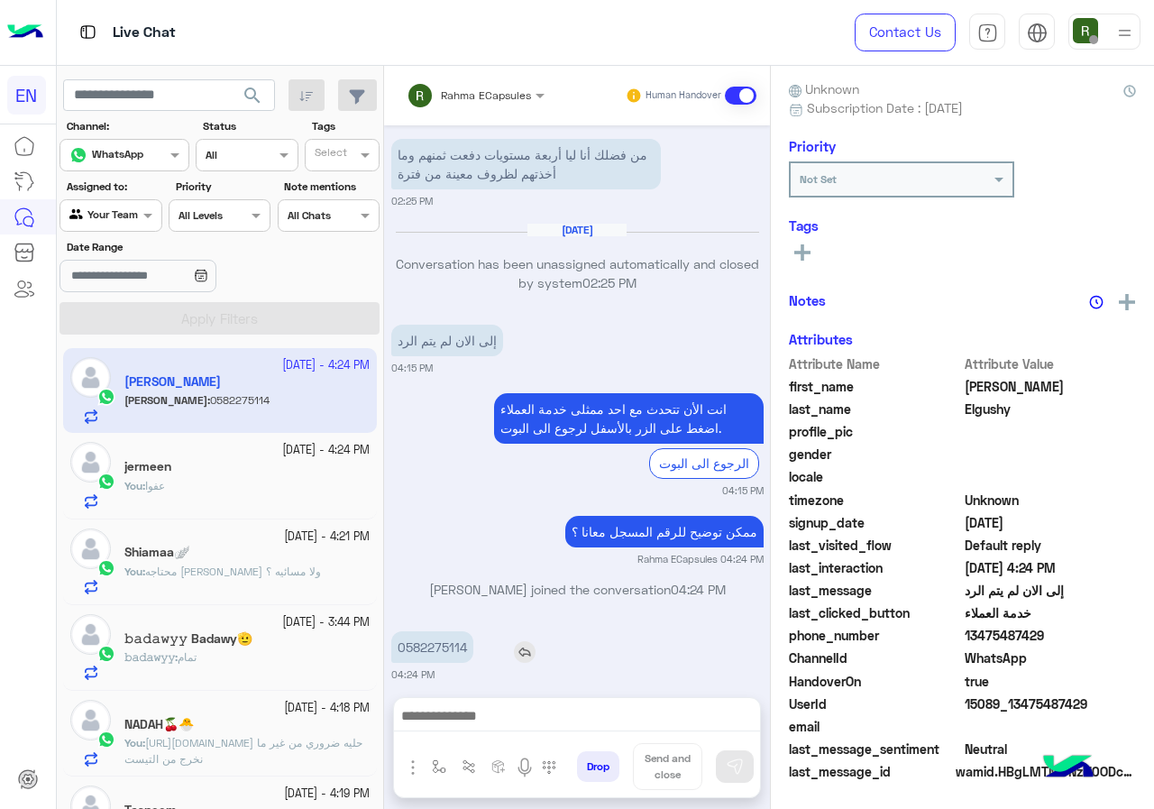
click at [427, 631] on p "0582275114" at bounding box center [432, 647] width 82 height 32
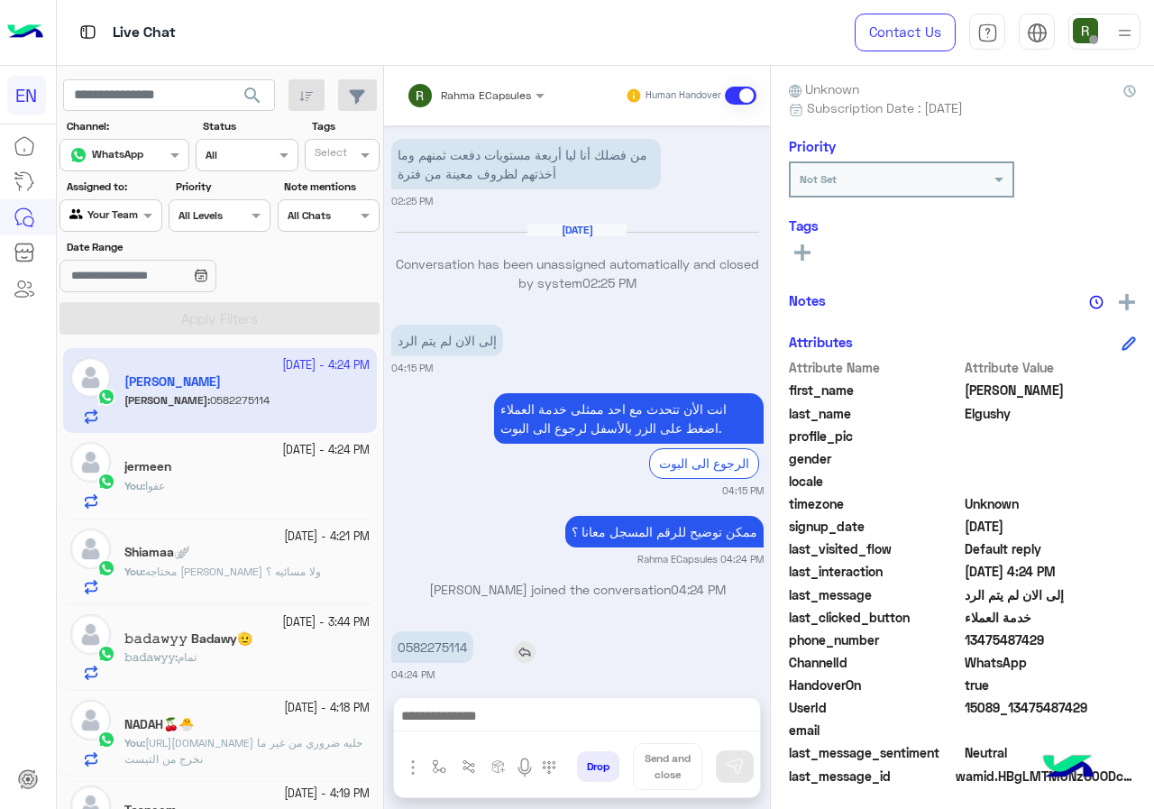
copy p "0582275114"
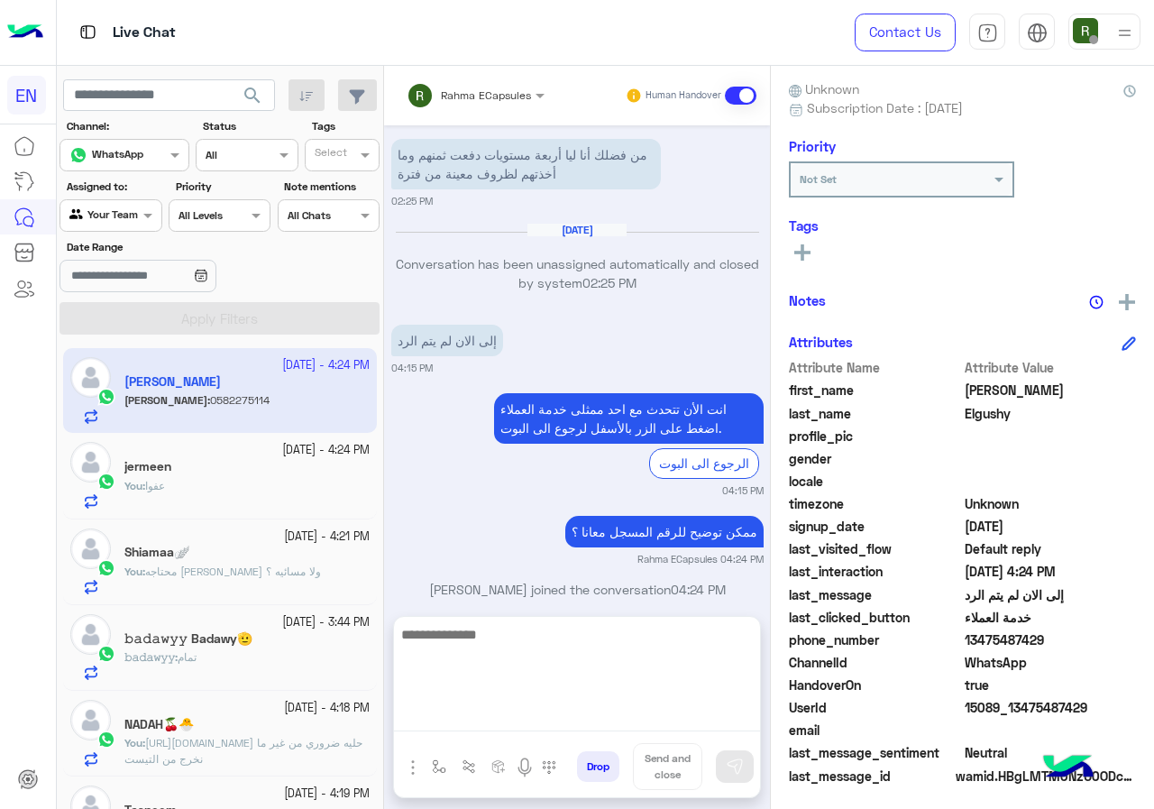
click at [530, 723] on textarea at bounding box center [577, 677] width 366 height 108
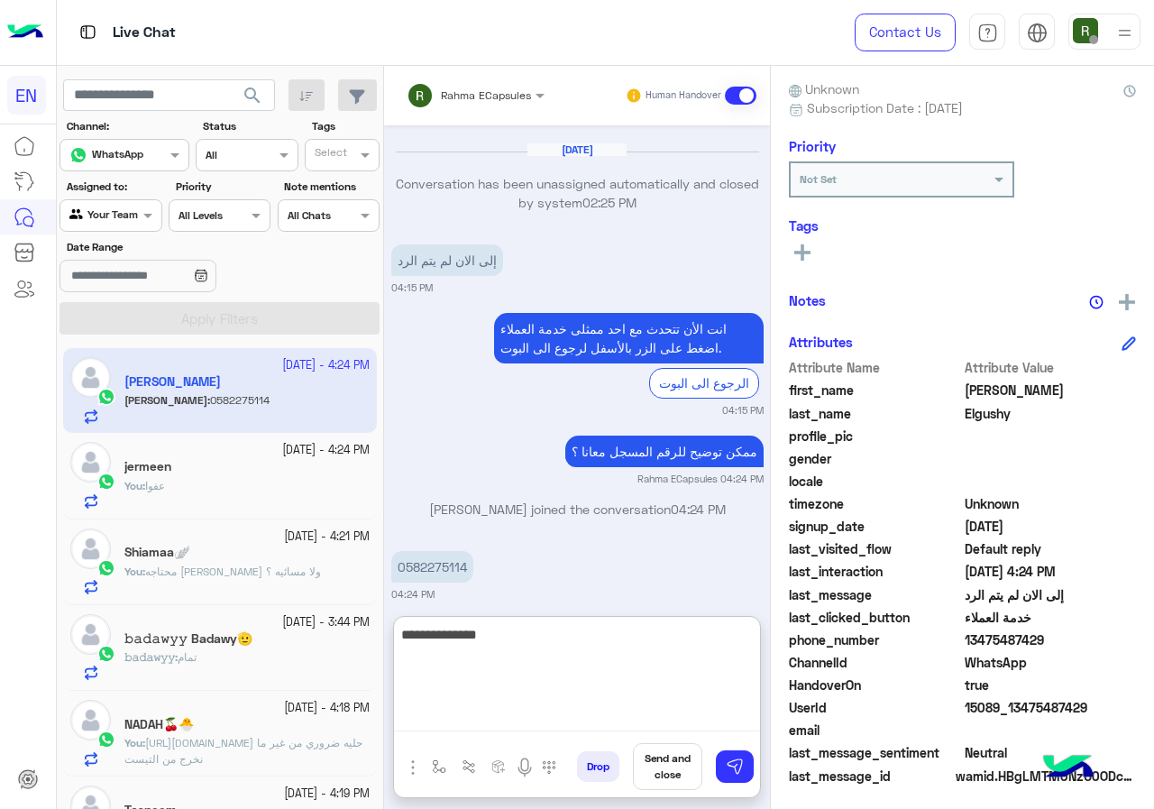
type textarea "**********"
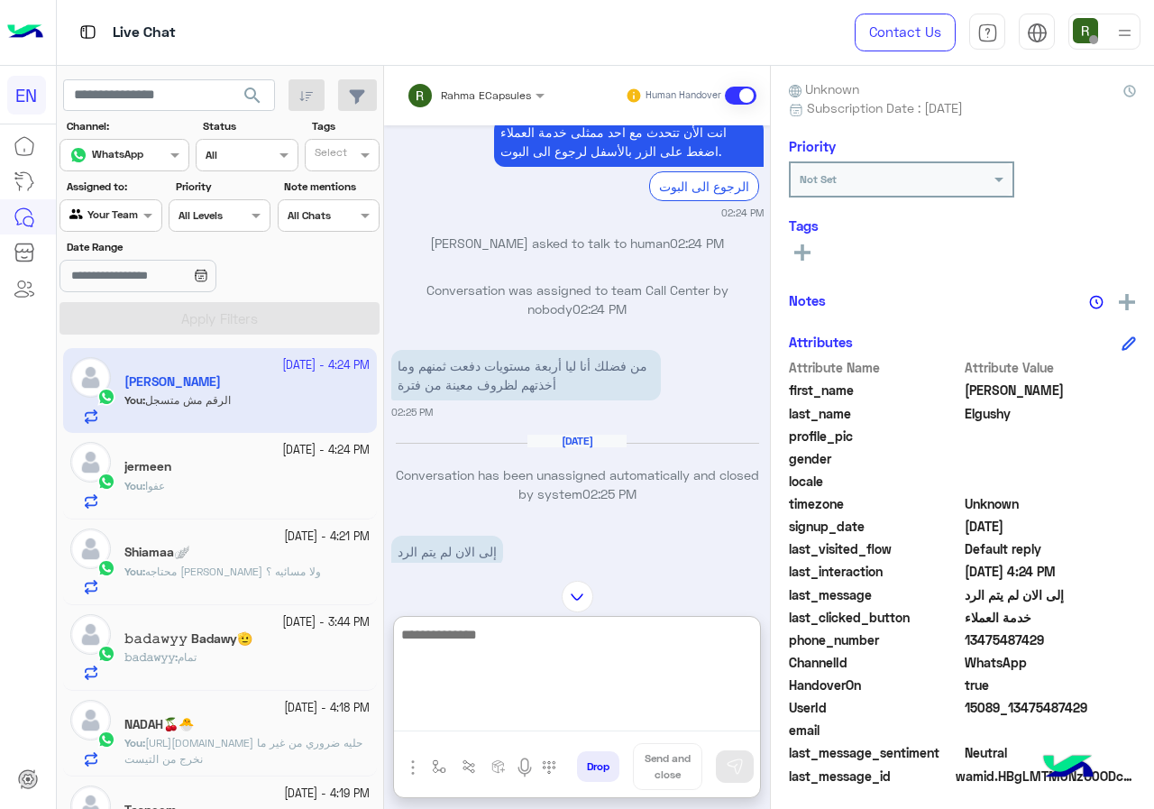
scroll to position [90, 0]
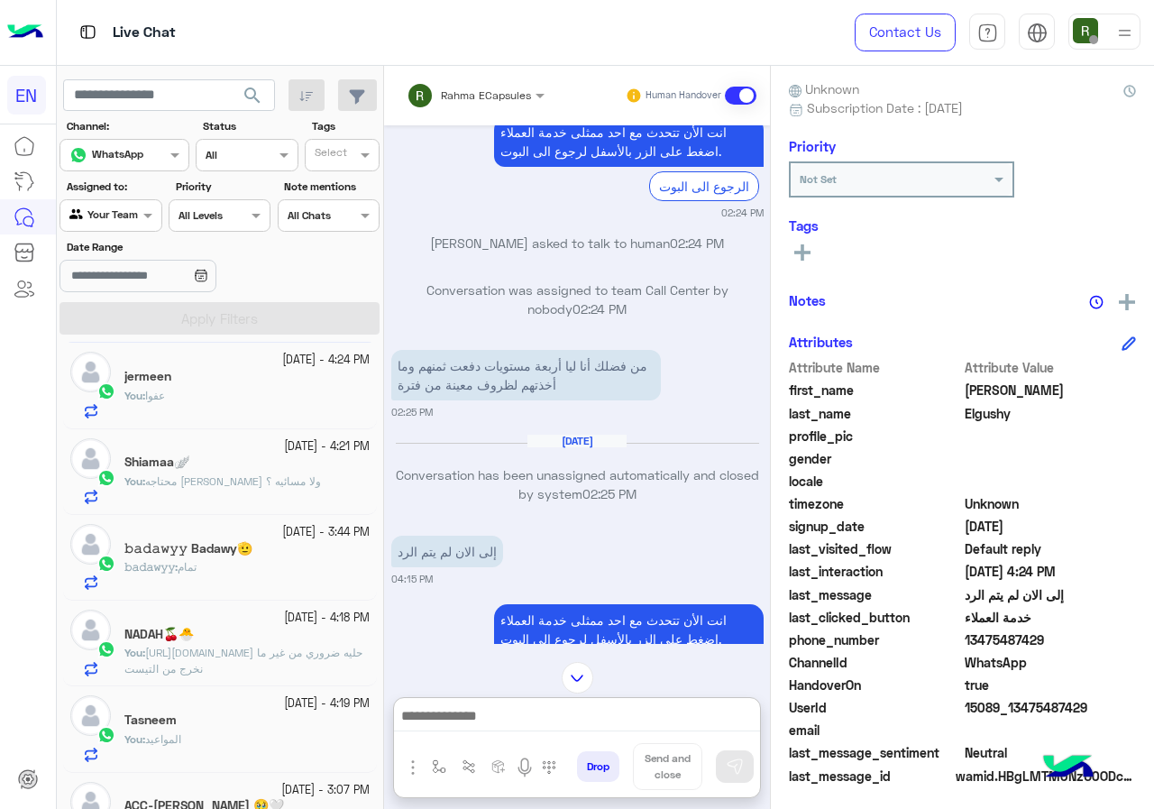
click at [237, 558] on div "𝚋𝚊𝚍𝚊𝚠𝚢𝚢 Badawy🫡" at bounding box center [246, 550] width 245 height 19
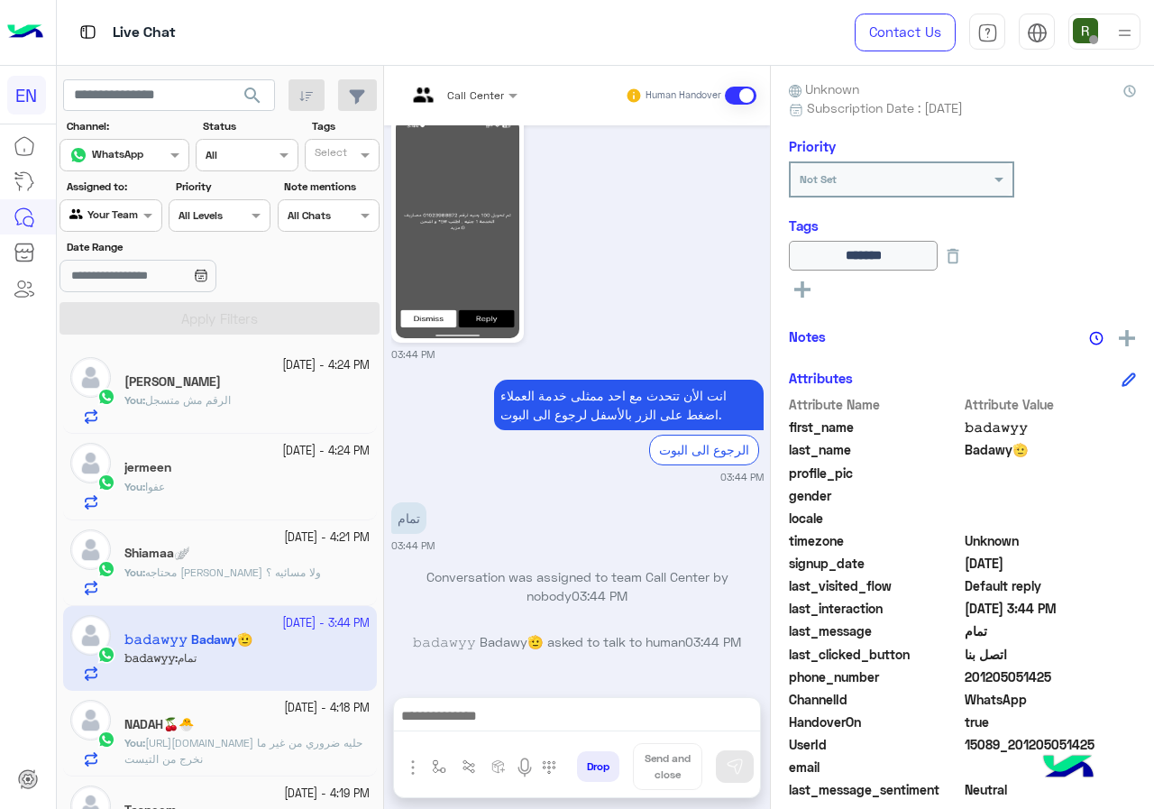
click at [126, 232] on section "Channel: Channel WhatsApp Status Channel All Tags Select Assigned to: Agent Fil…" at bounding box center [220, 226] width 300 height 216
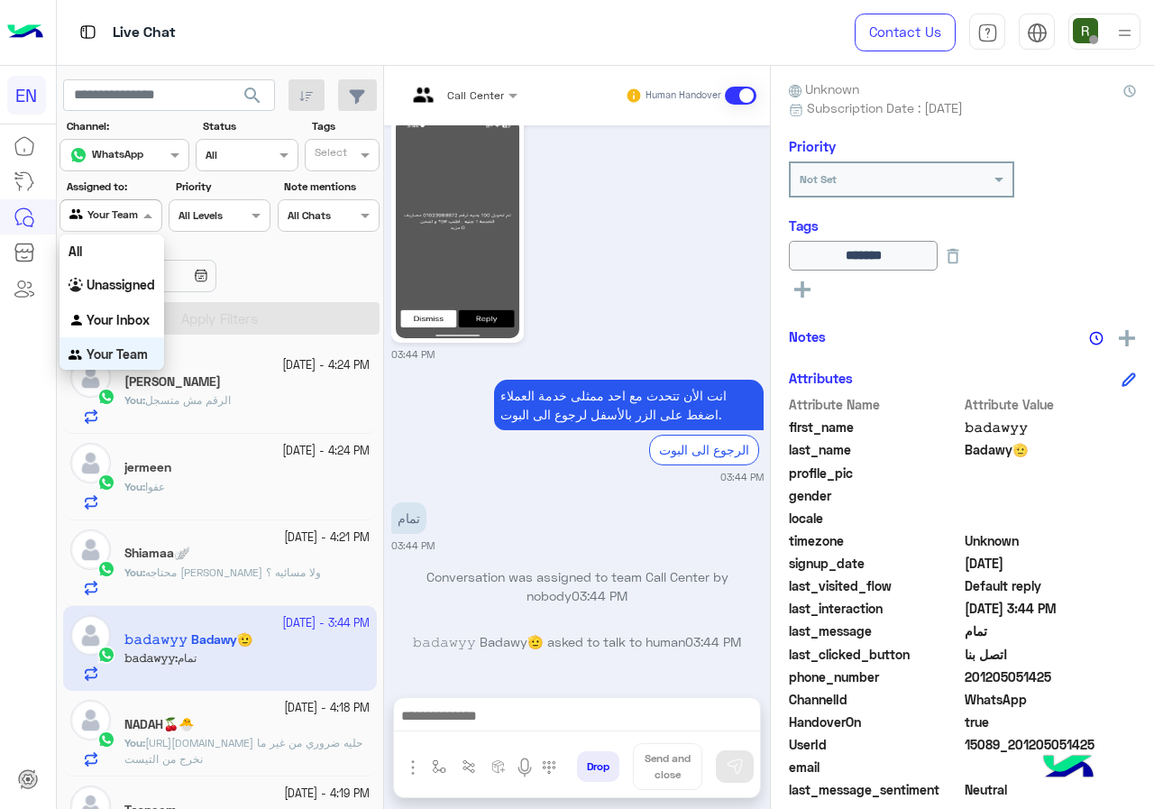
click at [135, 227] on div "Agent Filter Your Team" at bounding box center [111, 215] width 102 height 32
click at [126, 305] on div "Your Inbox" at bounding box center [112, 319] width 105 height 35
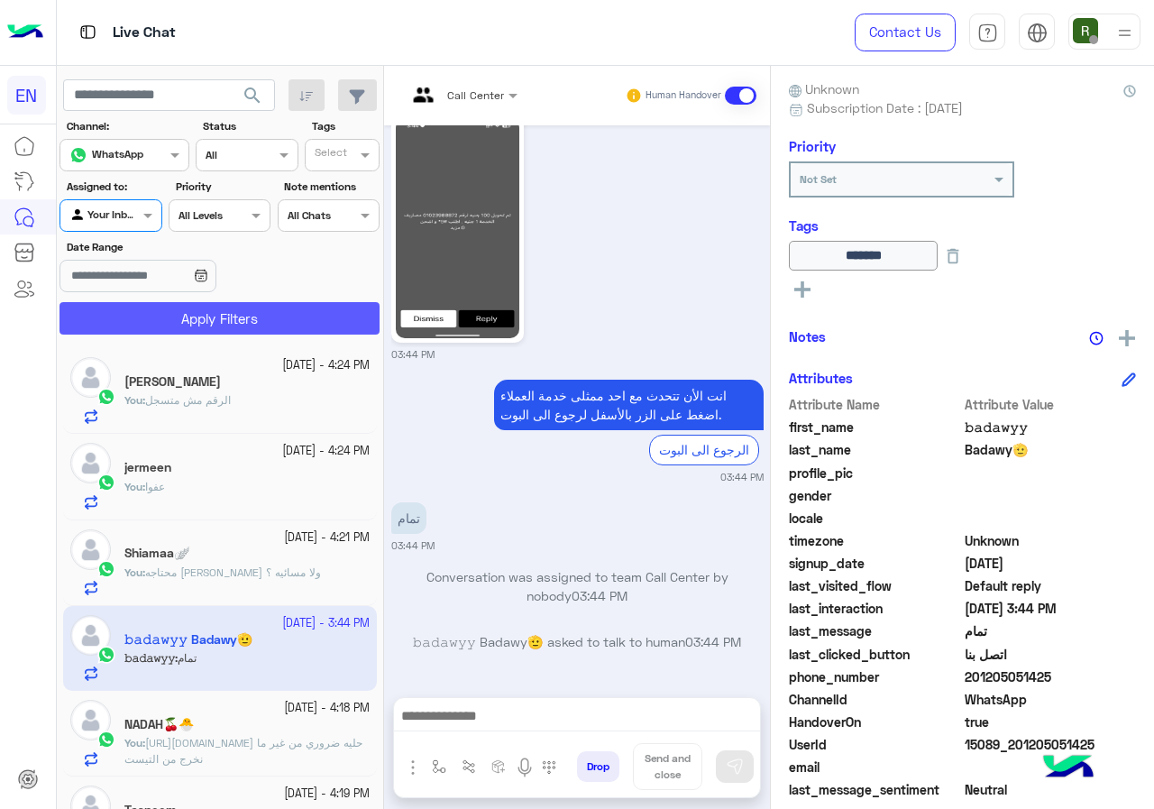
click at [133, 310] on button "Apply Filters" at bounding box center [220, 318] width 320 height 32
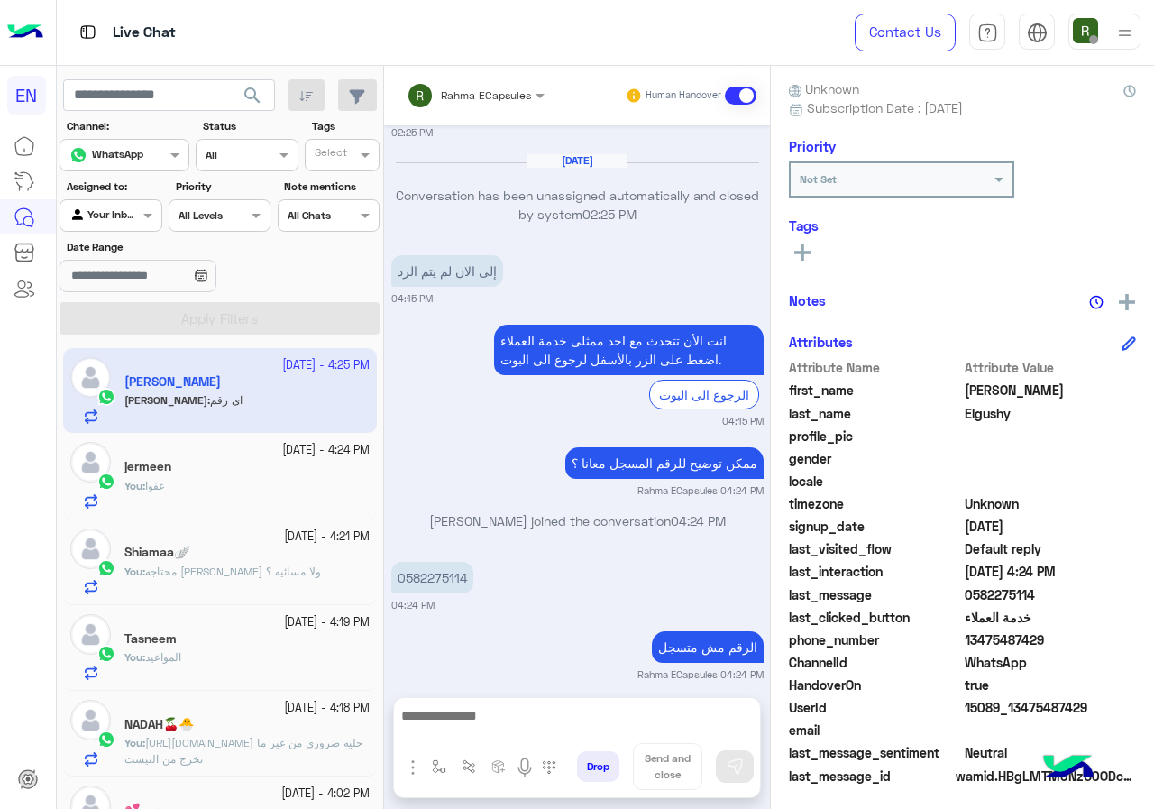
scroll to position [1350, 0]
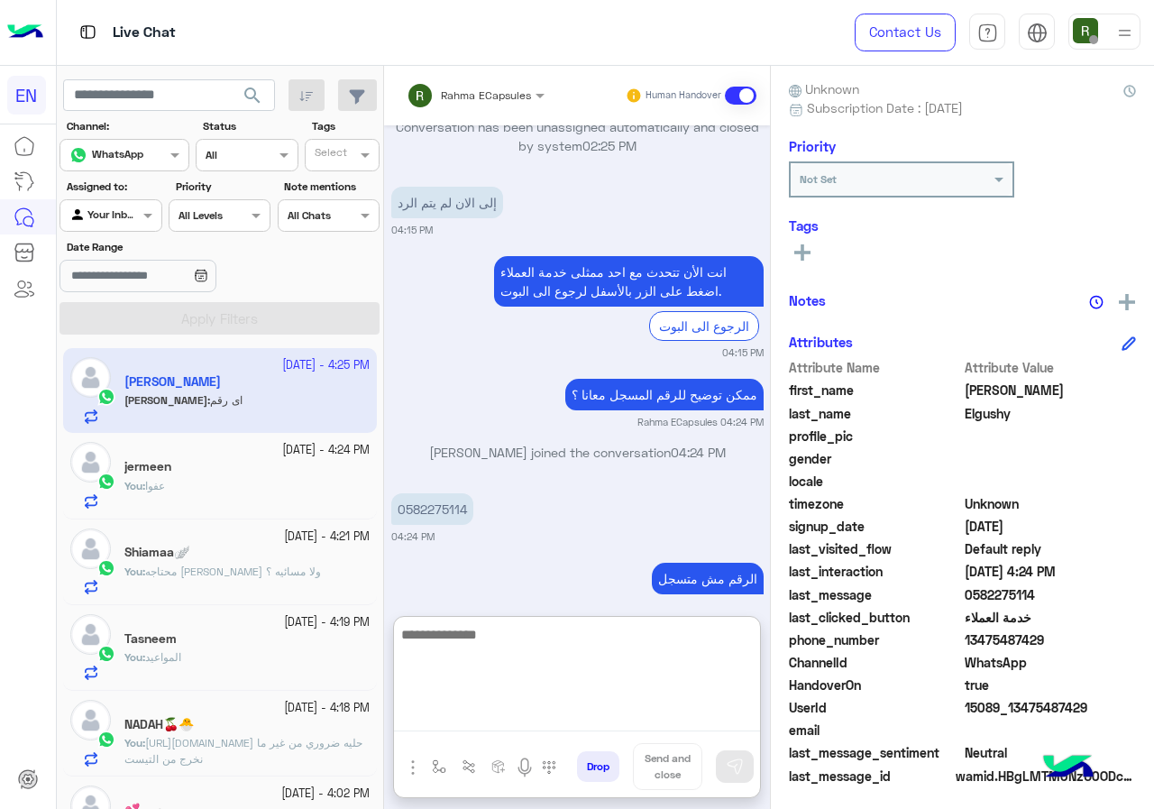
click at [472, 713] on textarea at bounding box center [577, 677] width 366 height 108
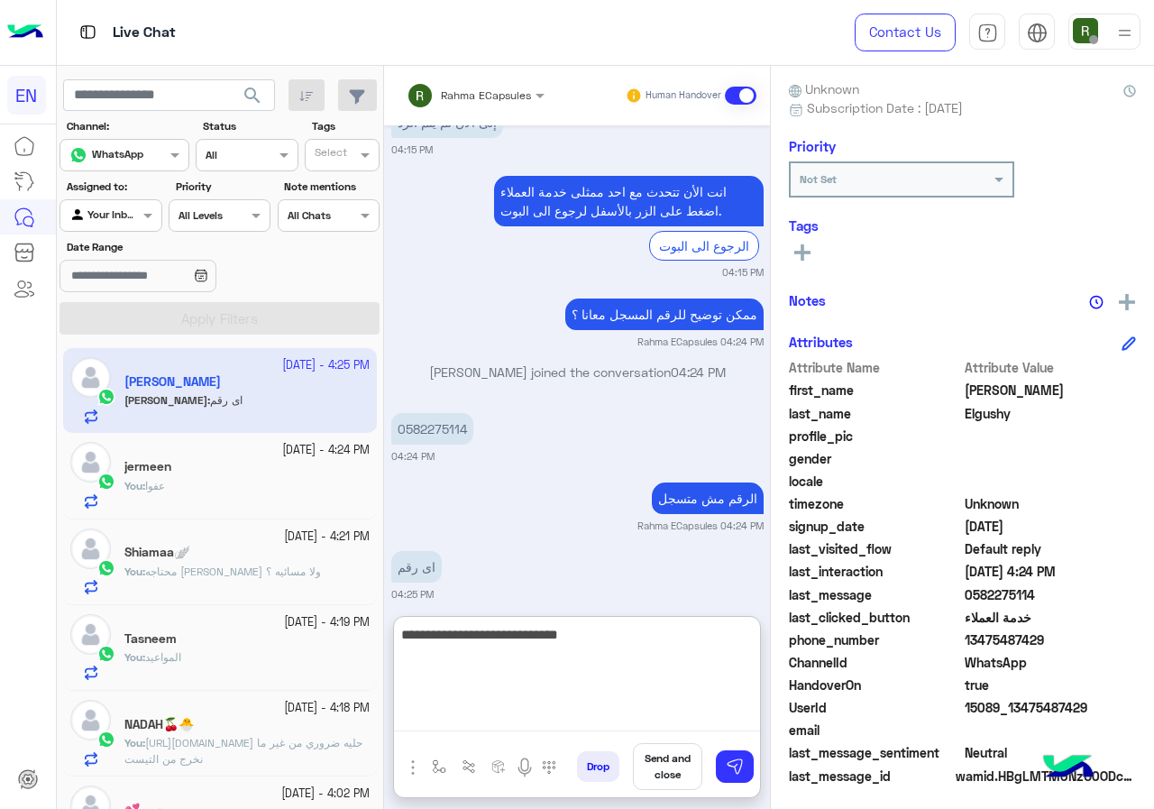
type textarea "**********"
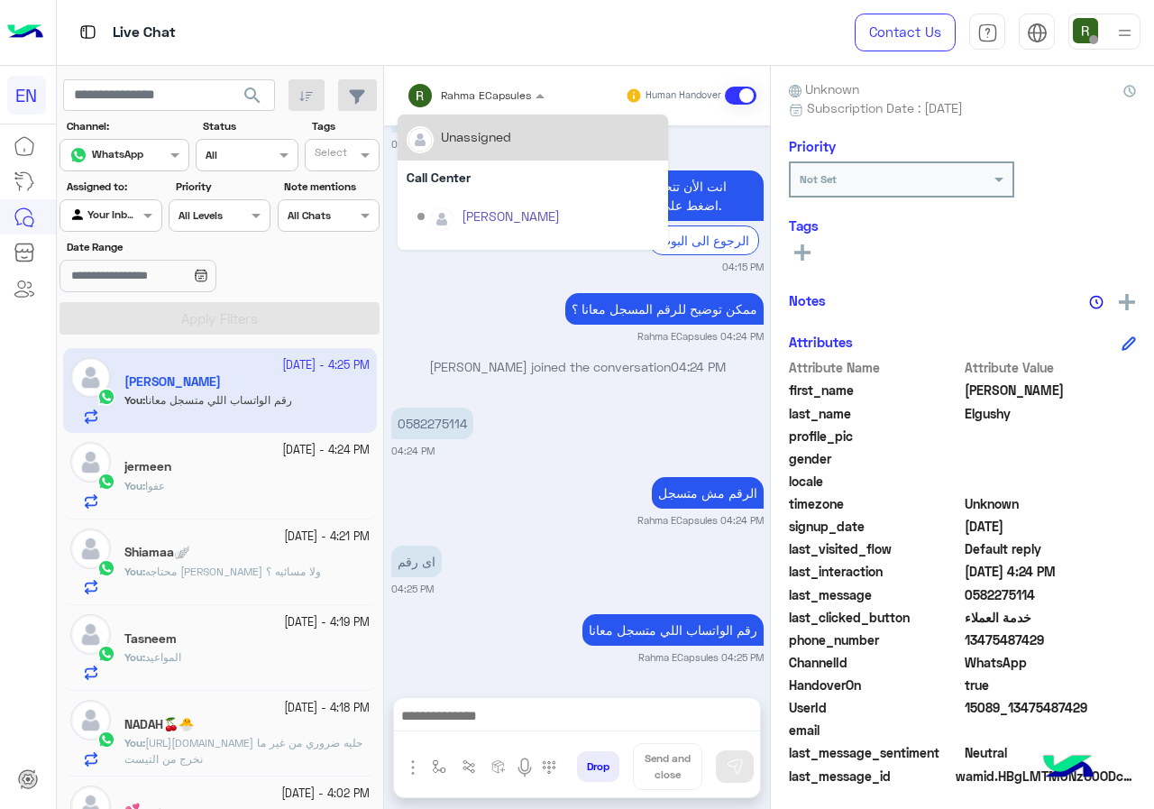
click at [494, 98] on input "text" at bounding box center [452, 93] width 91 height 16
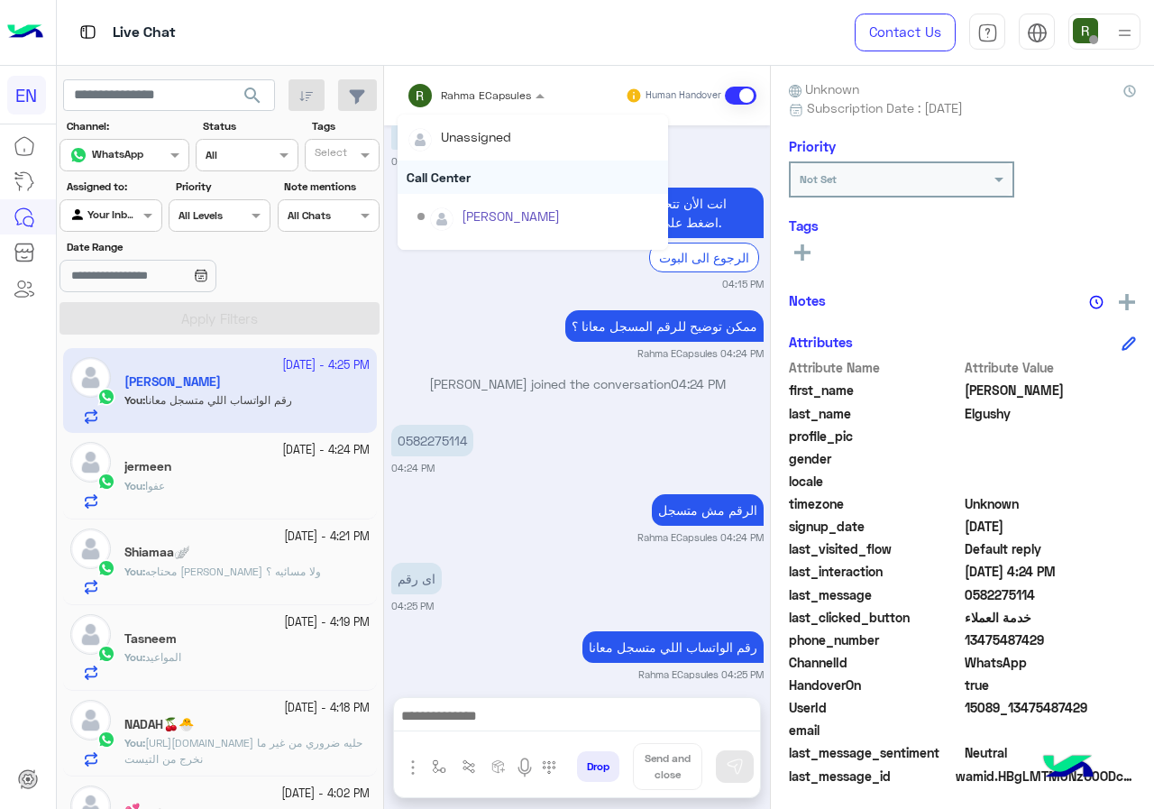
click at [473, 164] on div "Call Center" at bounding box center [533, 177] width 271 height 33
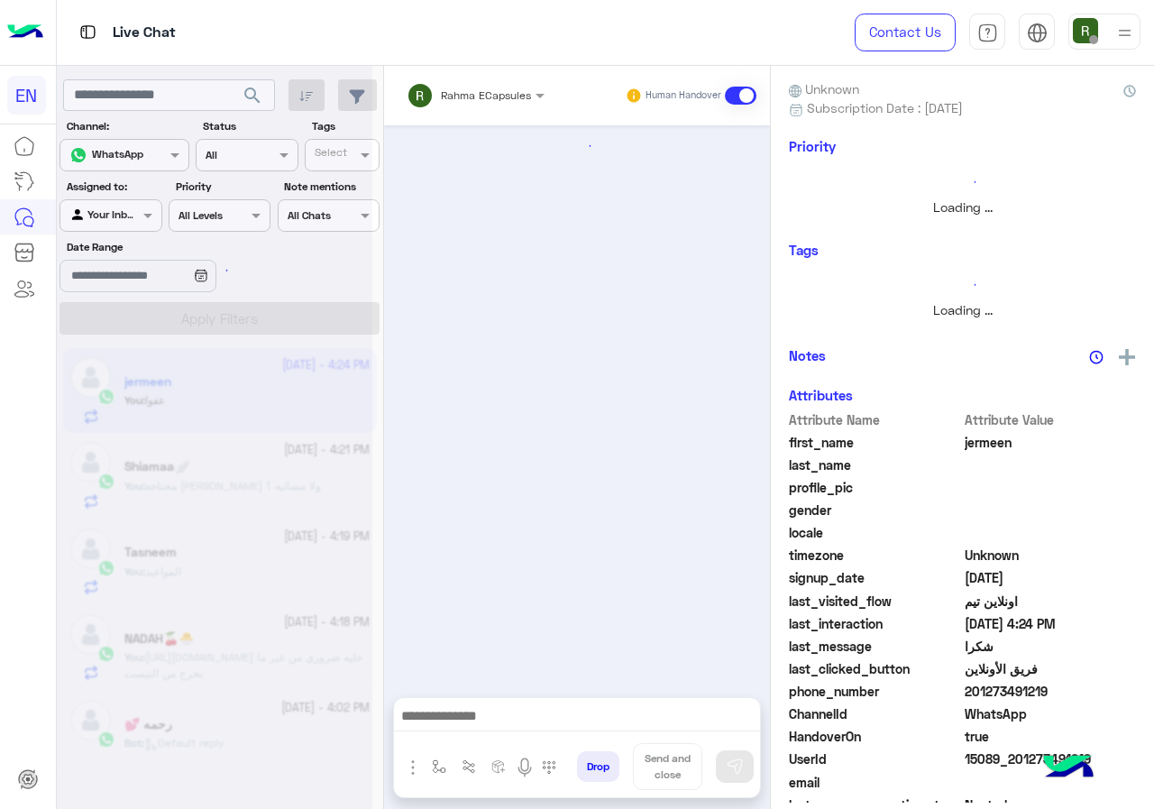
click at [473, 115] on div "Rahma ECapsules Human Handover" at bounding box center [577, 96] width 386 height 60
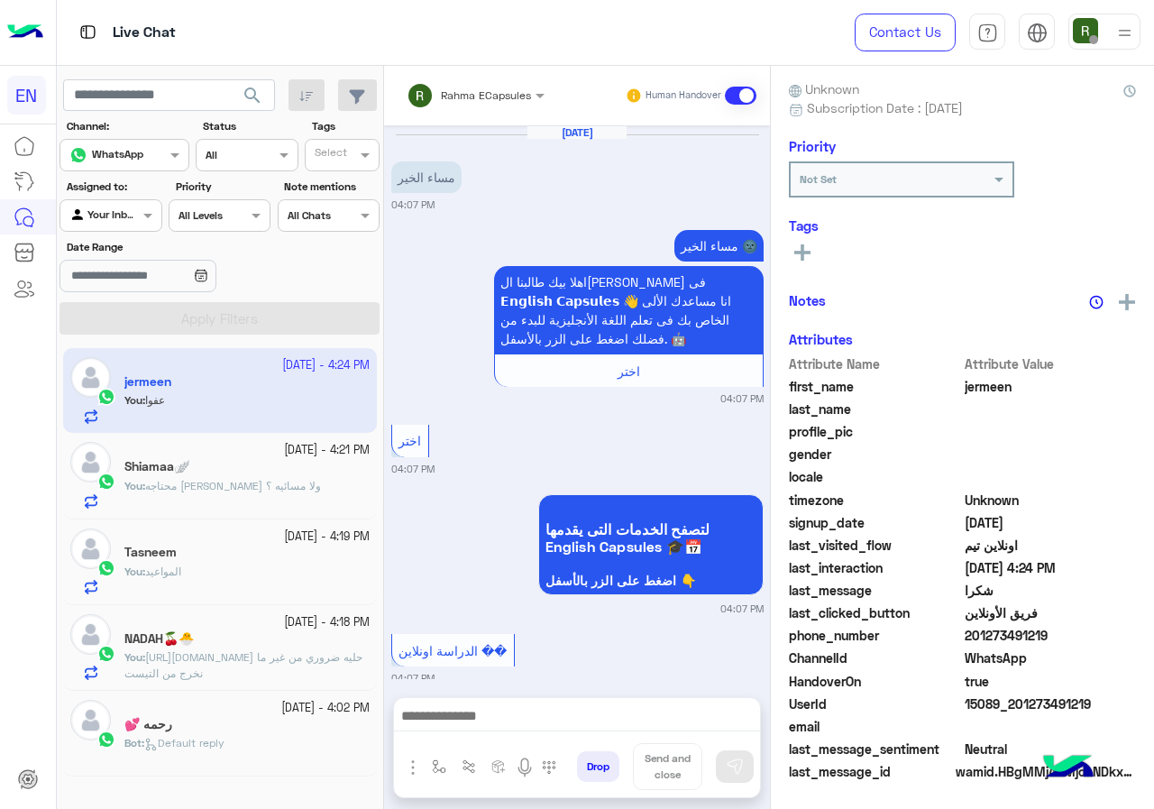
scroll to position [1381, 0]
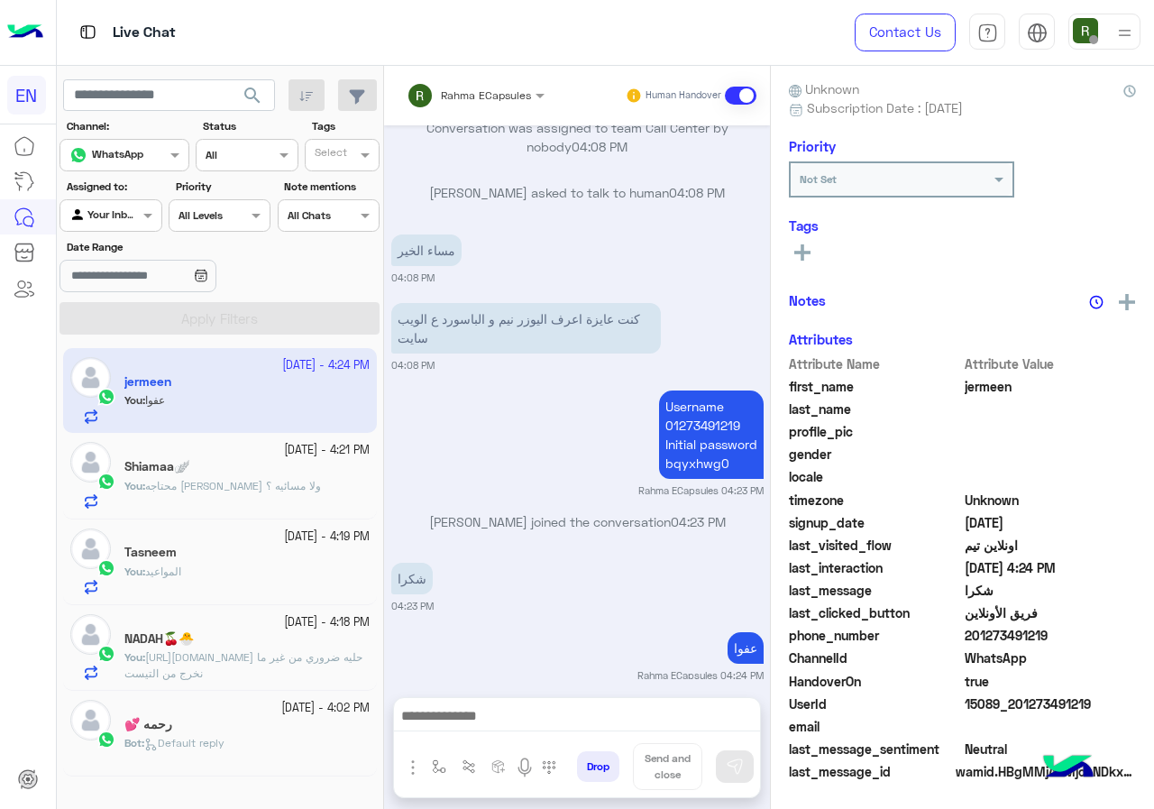
click at [466, 107] on div "Rahma ECapsules" at bounding box center [469, 96] width 124 height 36
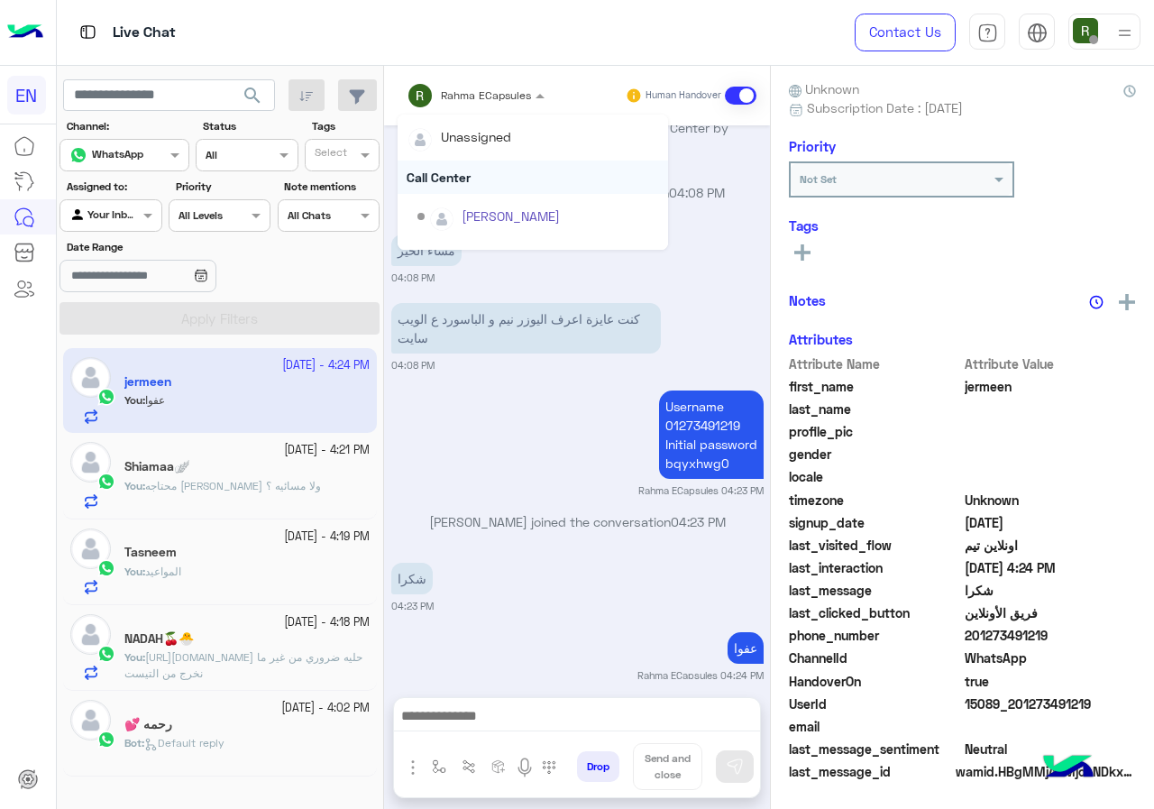
click at [449, 185] on div "Call Center" at bounding box center [533, 177] width 271 height 33
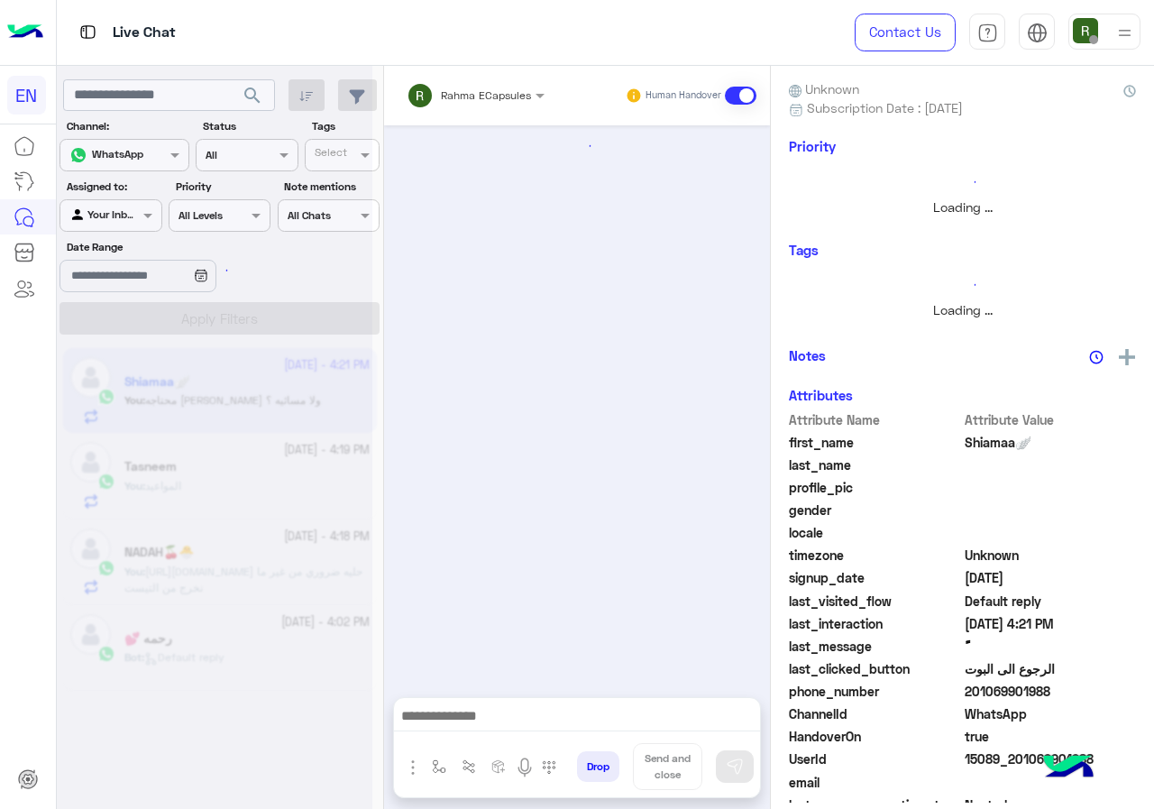
click at [465, 105] on div "Rahma ECapsules" at bounding box center [469, 96] width 124 height 36
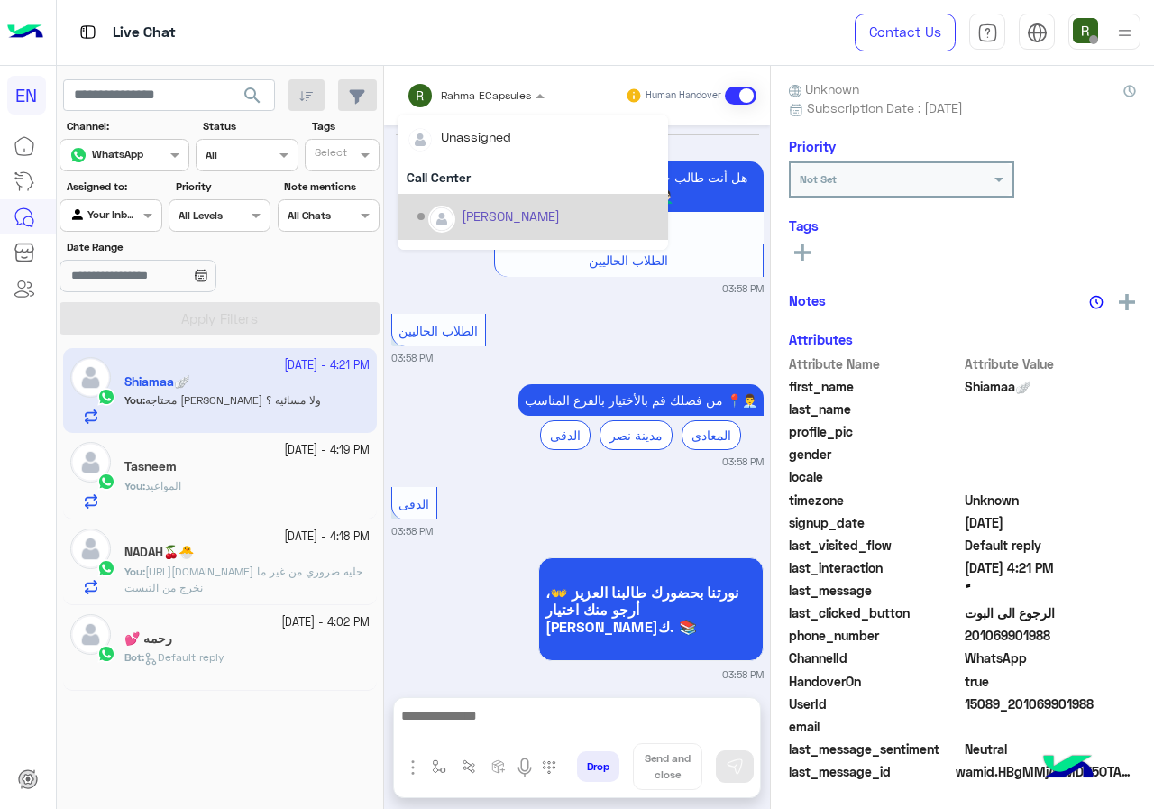
scroll to position [1270, 0]
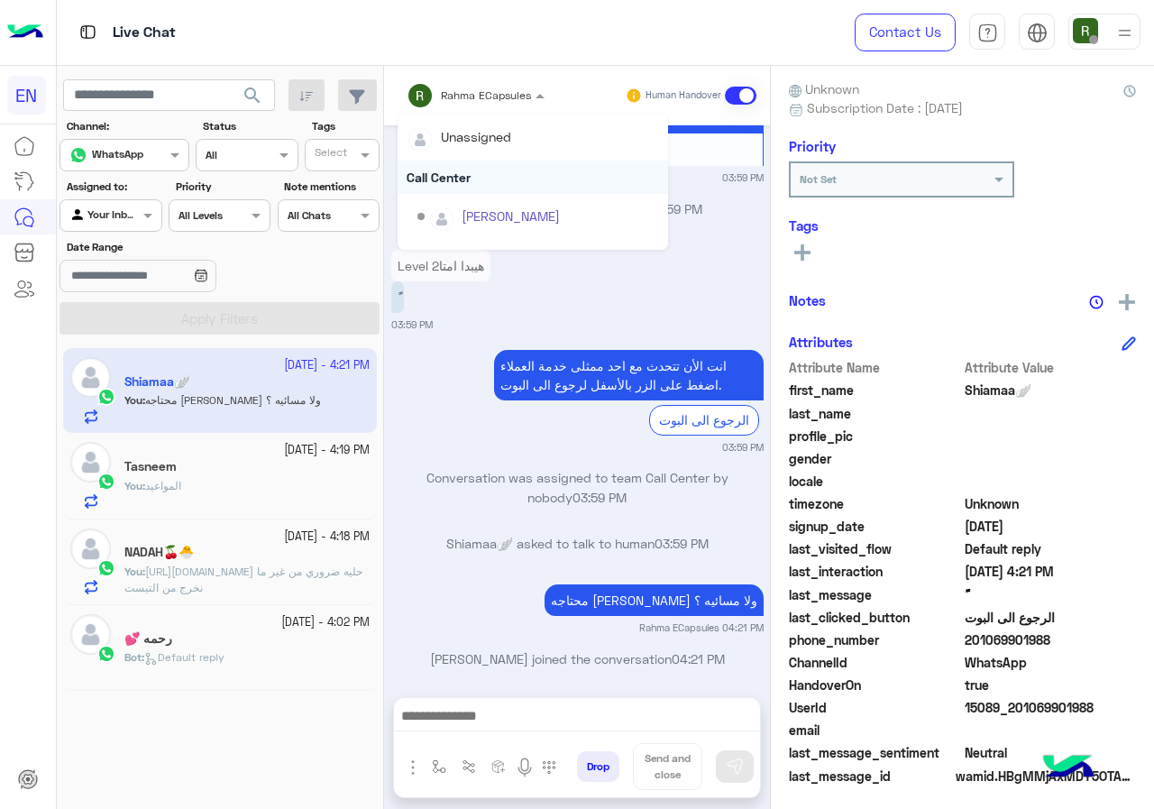
click at [457, 187] on div "Call Center" at bounding box center [533, 177] width 271 height 33
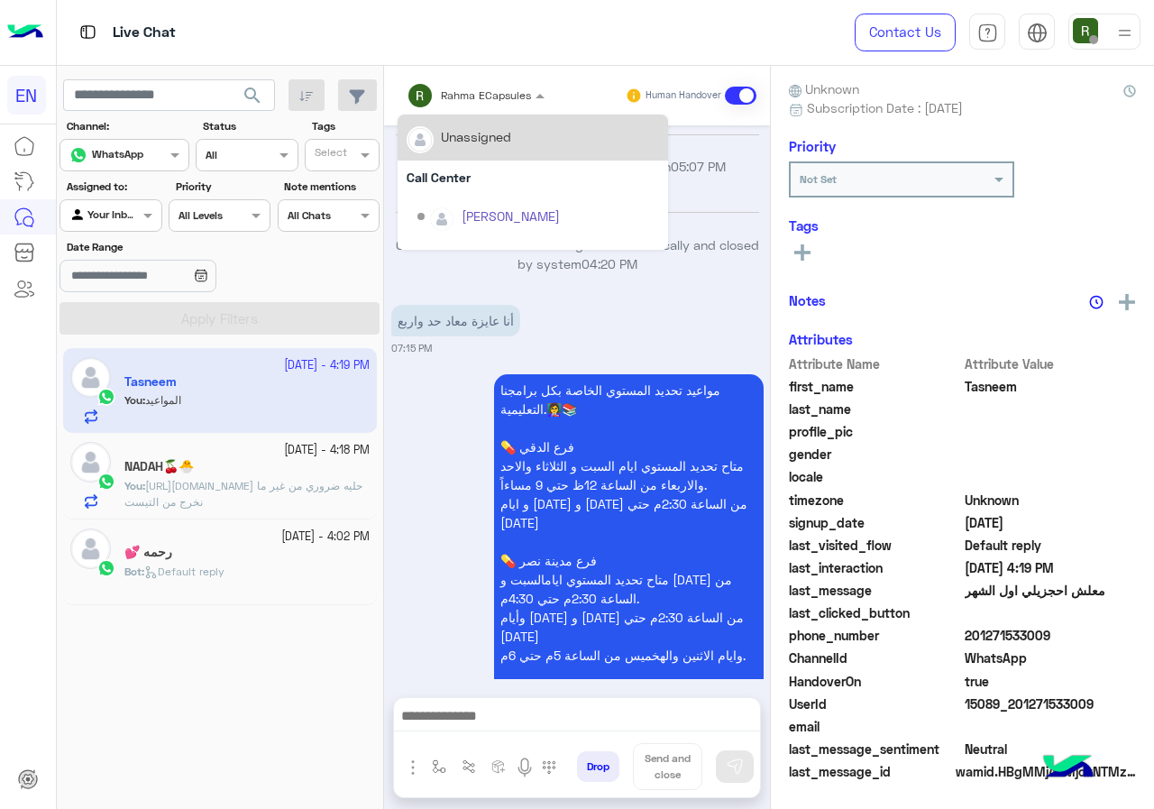
click at [471, 92] on input "text" at bounding box center [452, 93] width 91 height 16
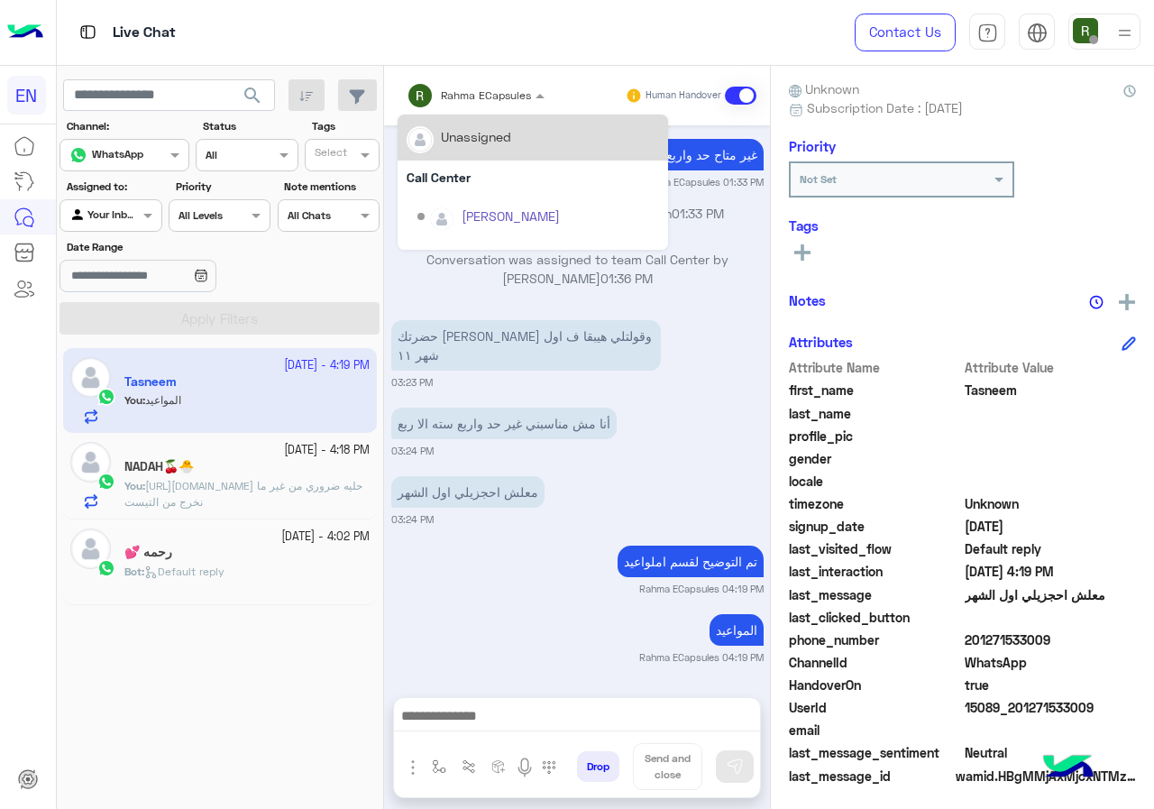
click at [469, 172] on div "Call Center" at bounding box center [533, 177] width 271 height 33
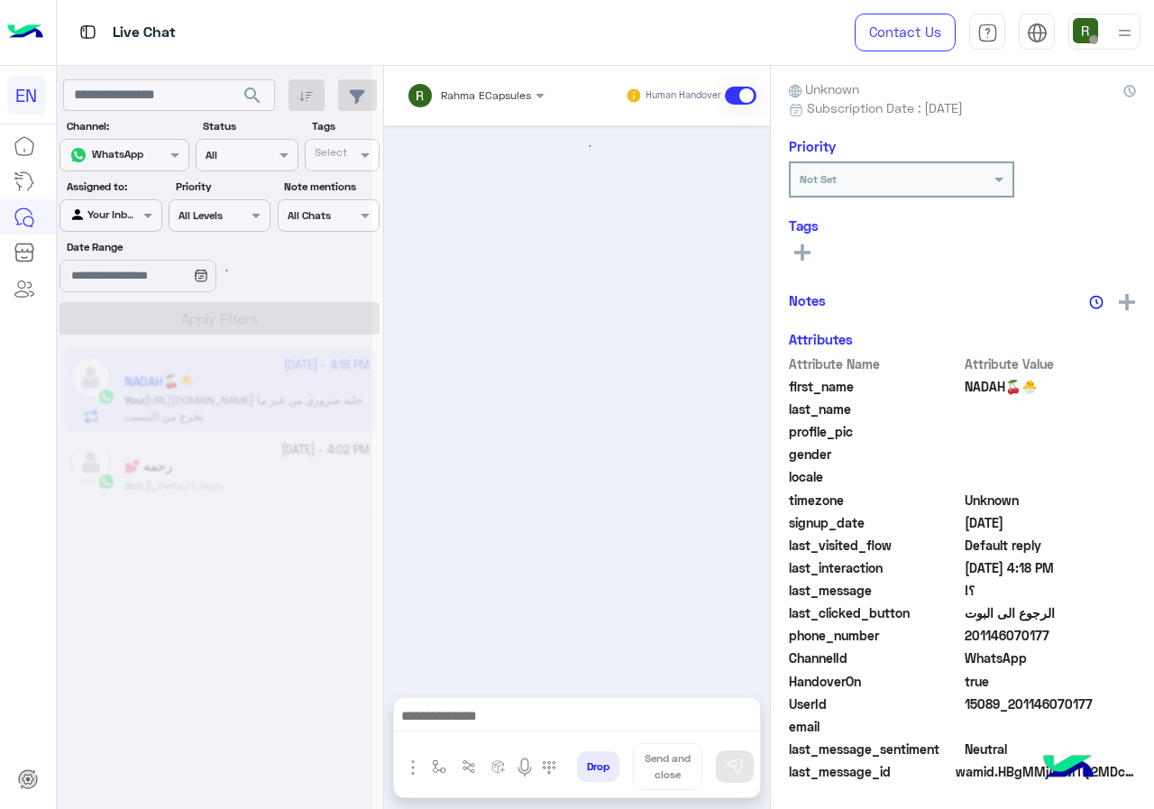
scroll to position [975, 0]
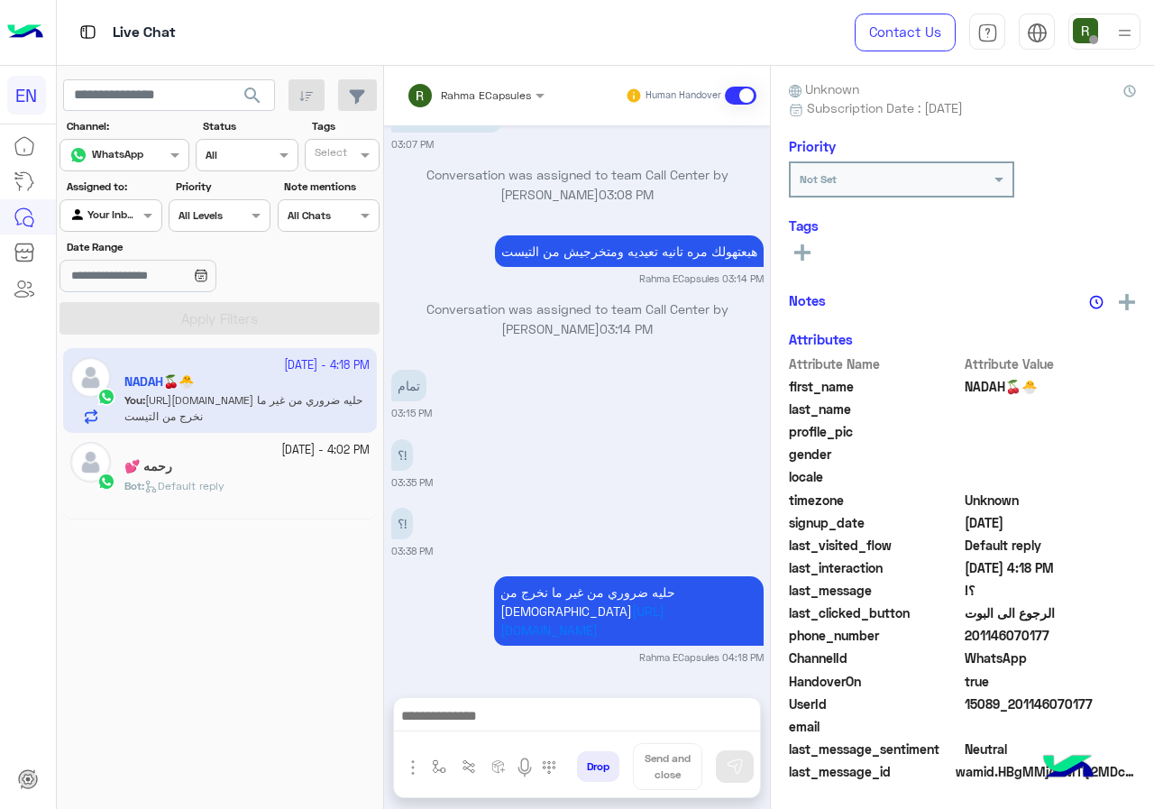
click at [487, 69] on div "Rahma ECapsules Human Handover" at bounding box center [577, 96] width 386 height 60
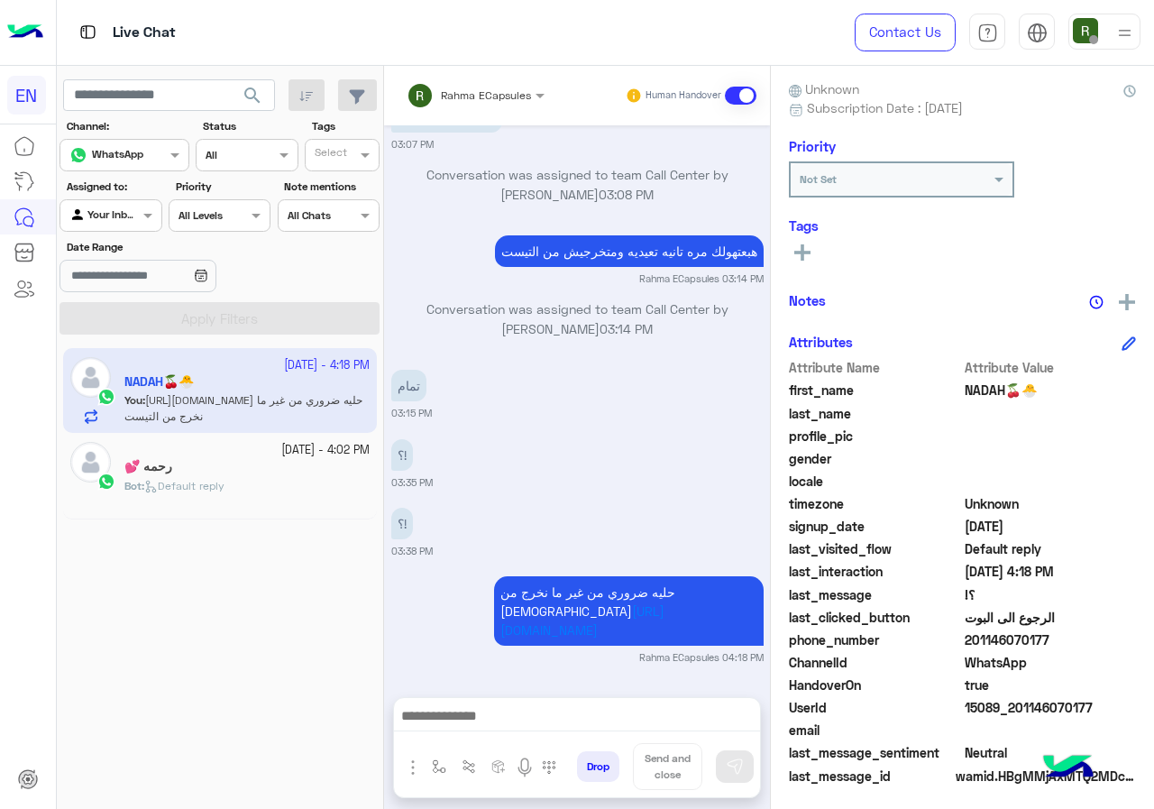
click at [476, 100] on span "Rahma ECapsules" at bounding box center [486, 95] width 90 height 14
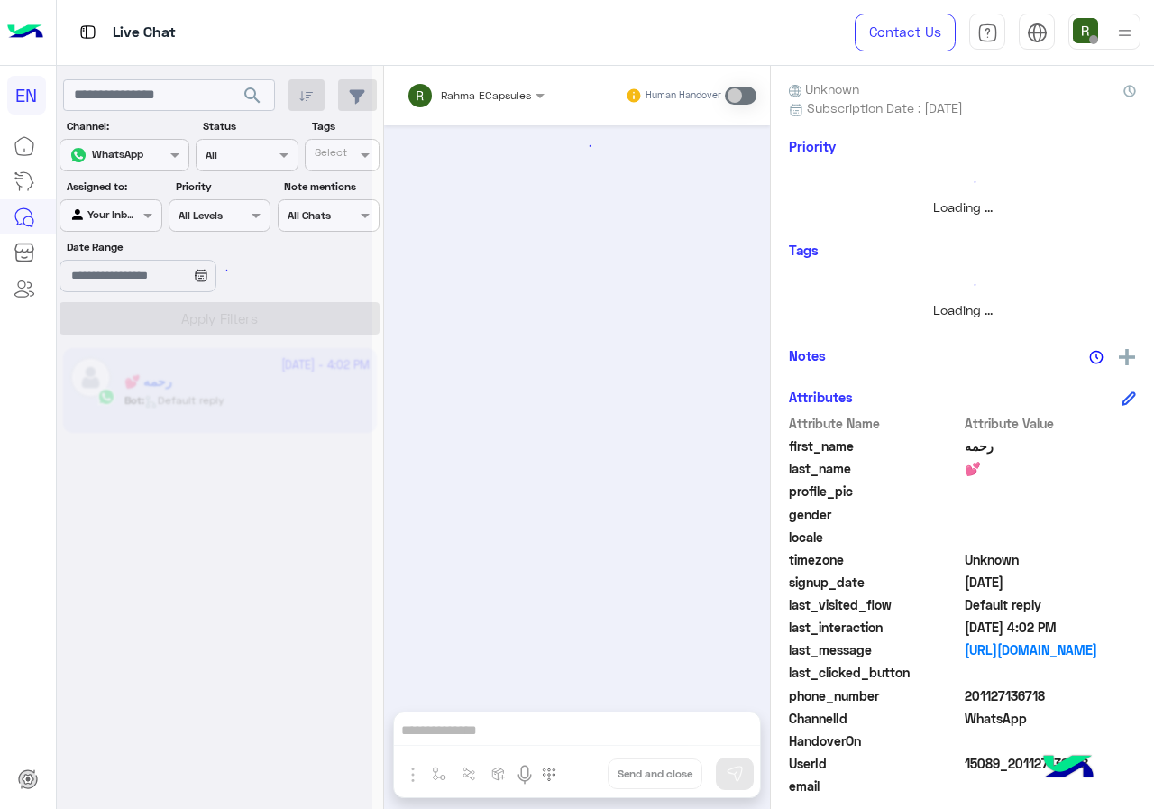
click at [106, 207] on input "text" at bounding box center [89, 214] width 41 height 16
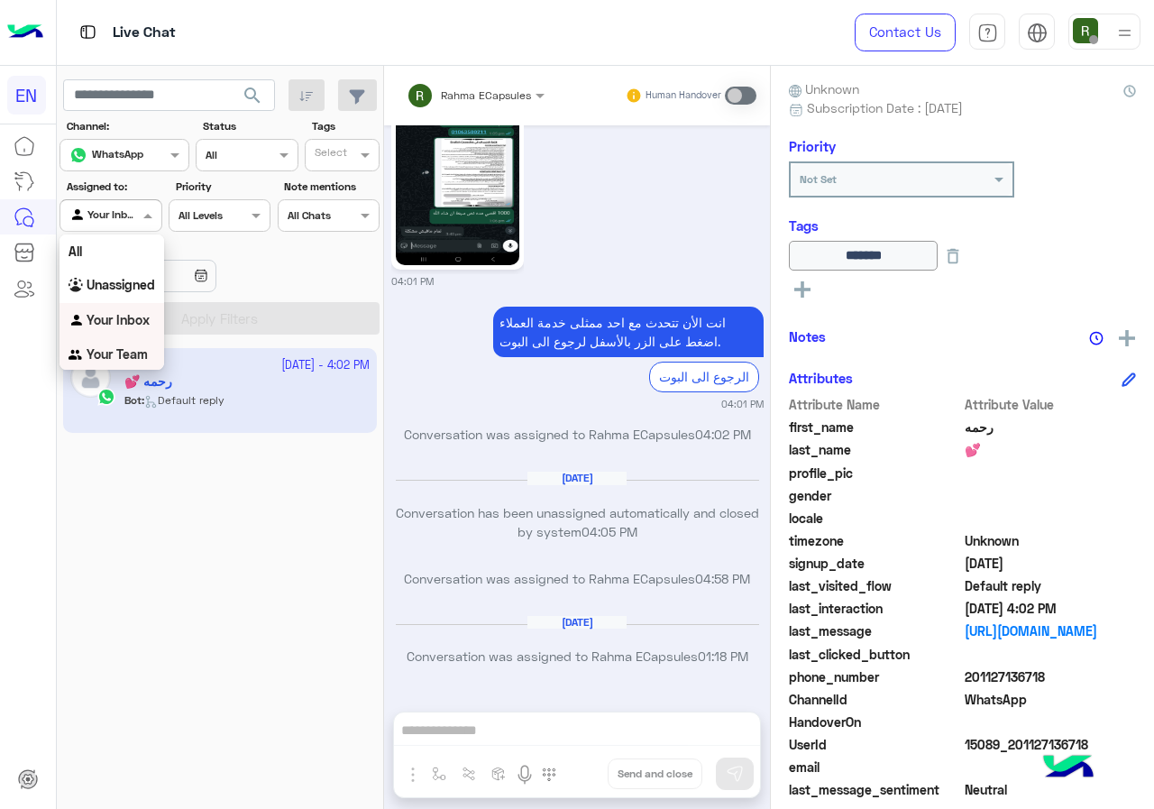
click at [121, 342] on div "Your Team" at bounding box center [112, 354] width 105 height 35
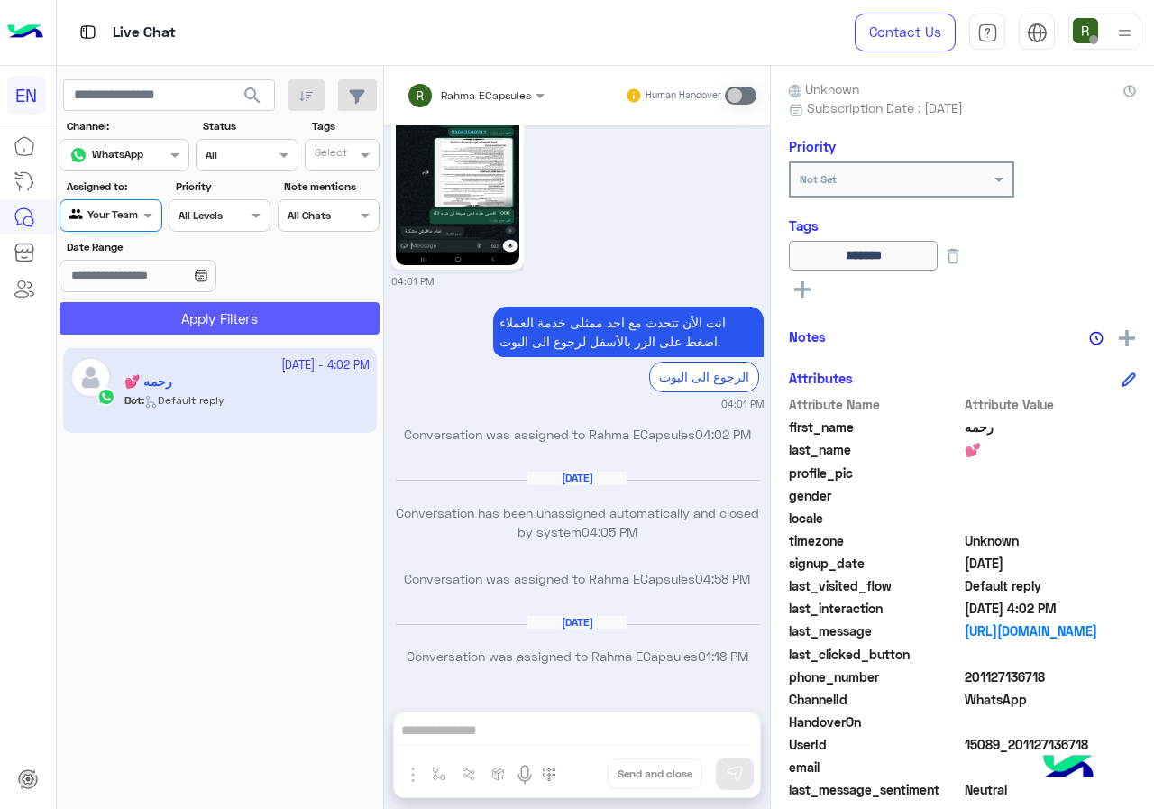
click at [135, 304] on button "Apply Filters" at bounding box center [220, 318] width 320 height 32
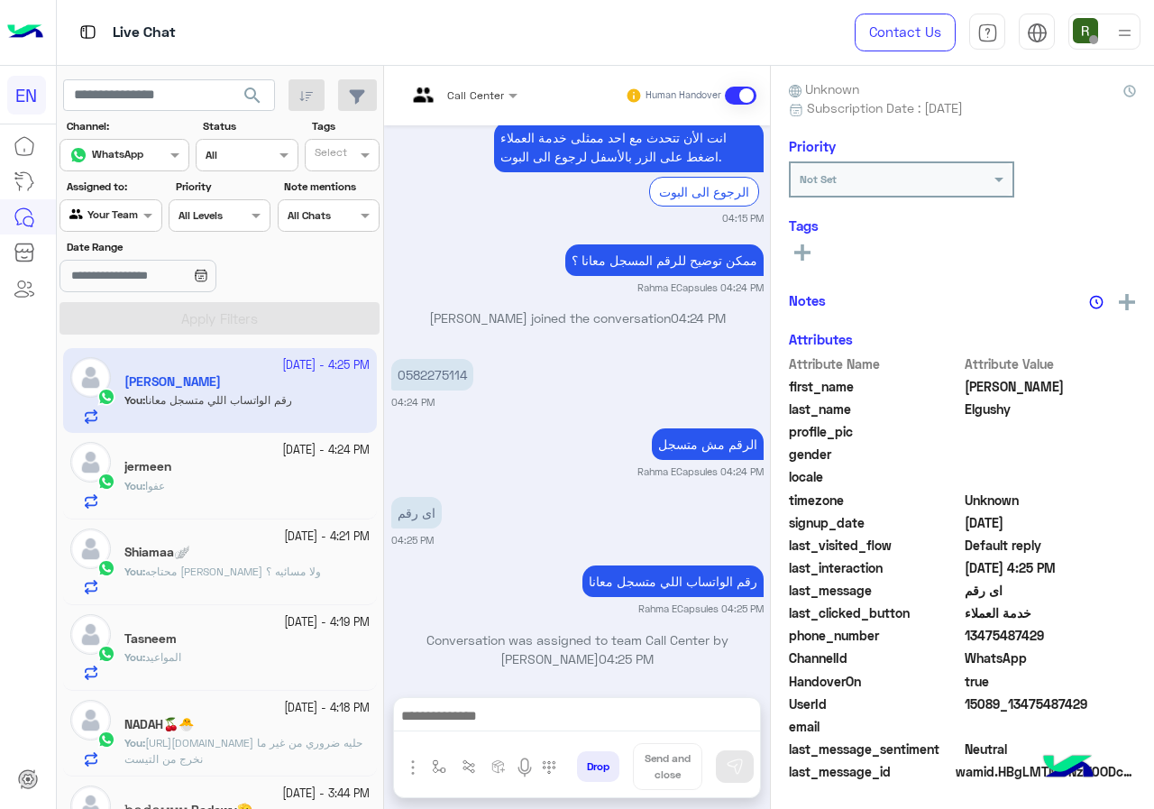
click at [125, 217] on div at bounding box center [110, 213] width 100 height 17
click at [120, 287] on b "Unassigned" at bounding box center [121, 281] width 69 height 15
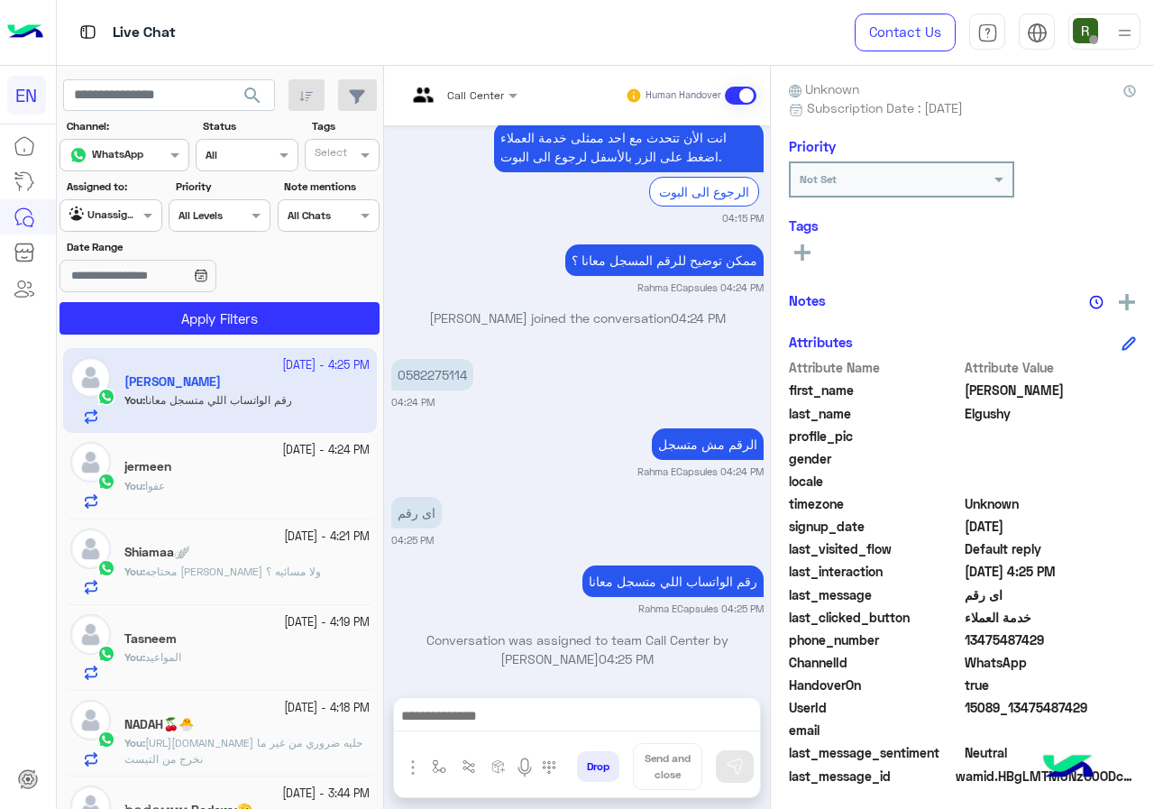
click at [127, 301] on section "Channel: Channel WhatsApp Status Channel All Tags Select Assigned to: Agent Fil…" at bounding box center [220, 226] width 300 height 216
click at [127, 317] on button "Apply Filters" at bounding box center [220, 318] width 320 height 32
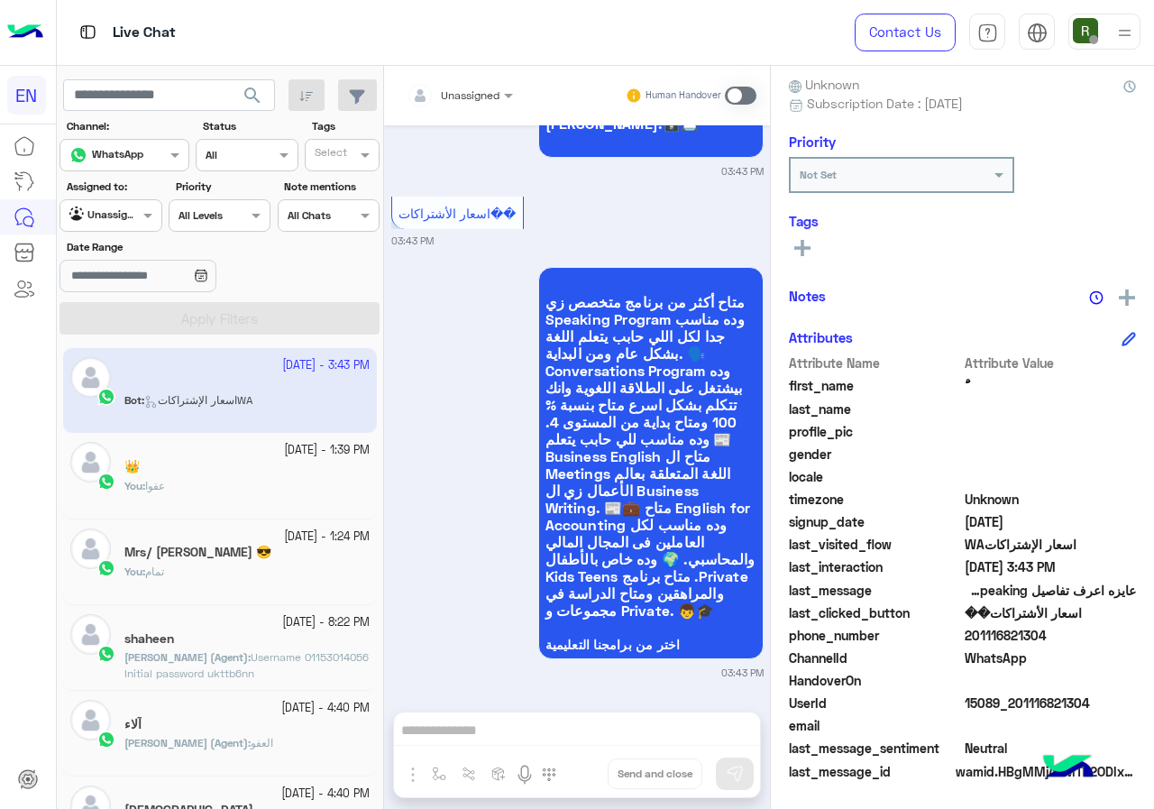
drag, startPoint x: 968, startPoint y: 634, endPoint x: 1059, endPoint y: 640, distance: 91.3
click at [1059, 640] on span "201116821304" at bounding box center [1051, 635] width 172 height 19
copy span "01116821304"
click at [443, 101] on span "Unassigned" at bounding box center [470, 95] width 59 height 14
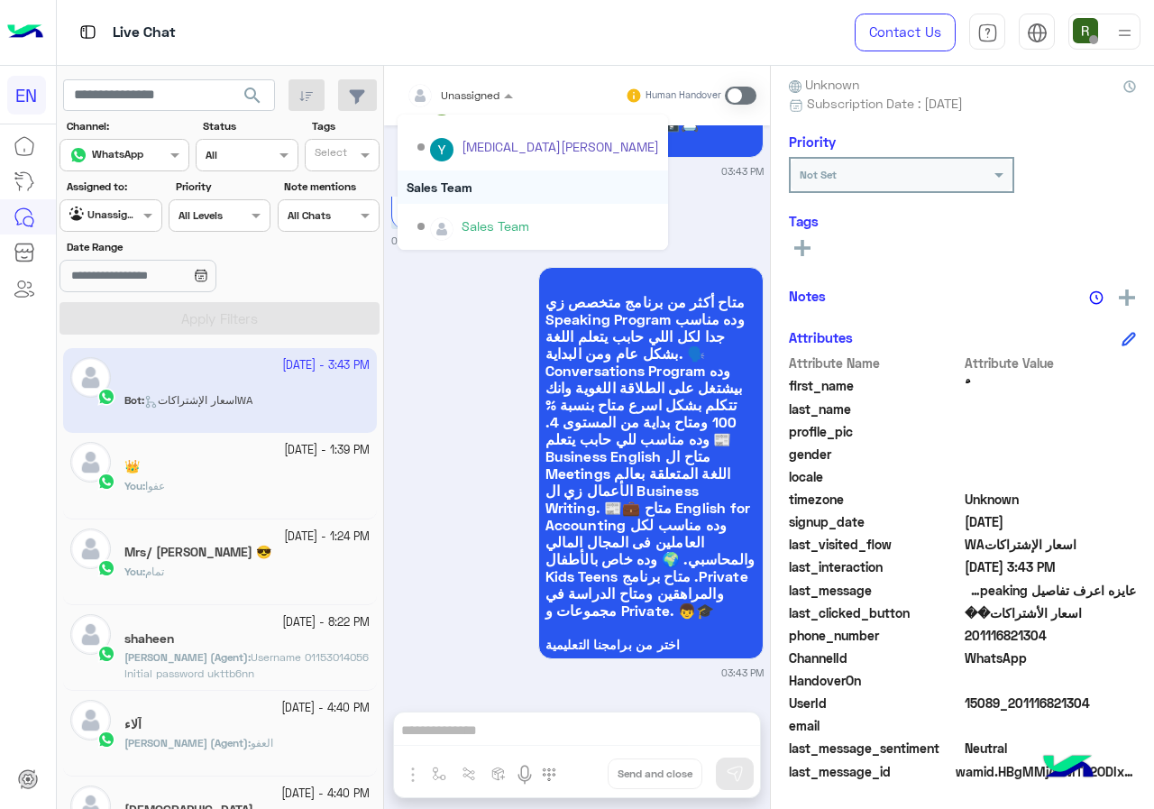
click at [482, 199] on div "Sales Team" at bounding box center [533, 186] width 271 height 33
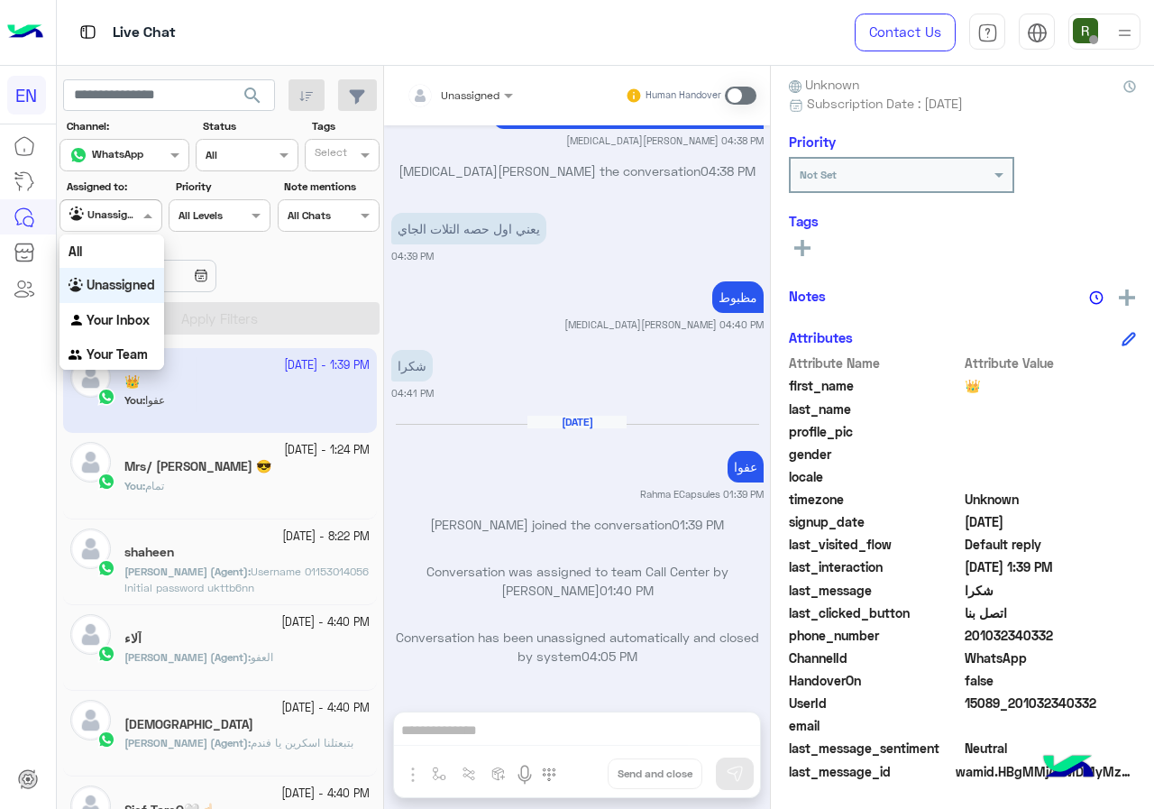
click at [144, 207] on span at bounding box center [150, 215] width 23 height 19
click at [122, 307] on div "Your Inbox" at bounding box center [112, 320] width 105 height 35
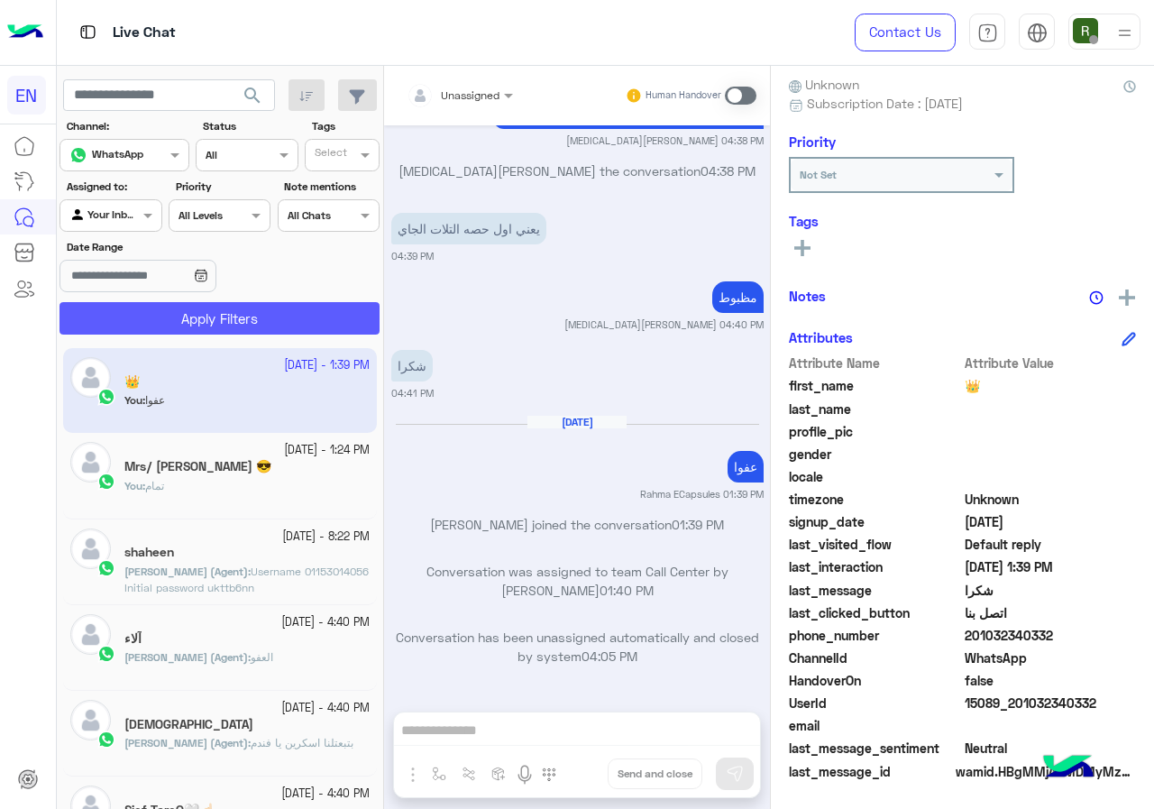
click at [126, 307] on button "Apply Filters" at bounding box center [220, 318] width 320 height 32
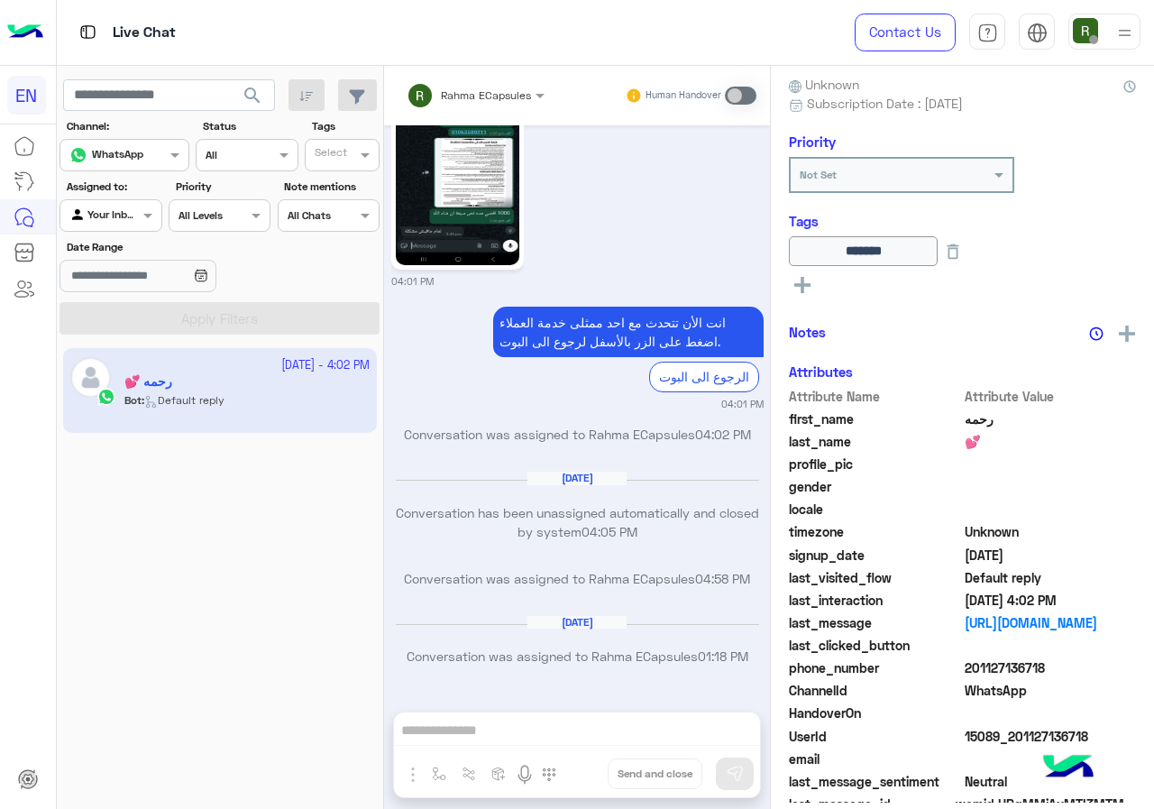
click at [111, 211] on input "text" at bounding box center [89, 214] width 41 height 16
click at [111, 351] on b "Your Team" at bounding box center [117, 353] width 61 height 15
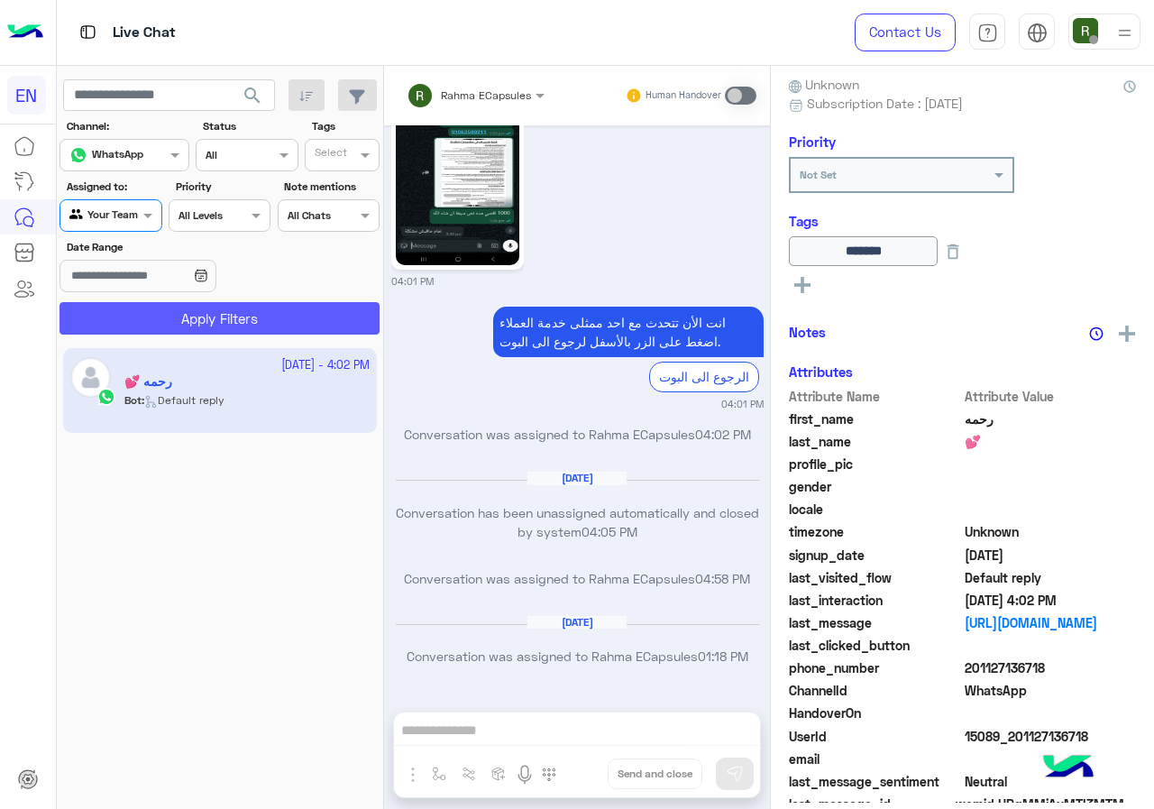
click at [137, 324] on button "Apply Filters" at bounding box center [220, 318] width 320 height 32
